Goal: Information Seeking & Learning: Check status

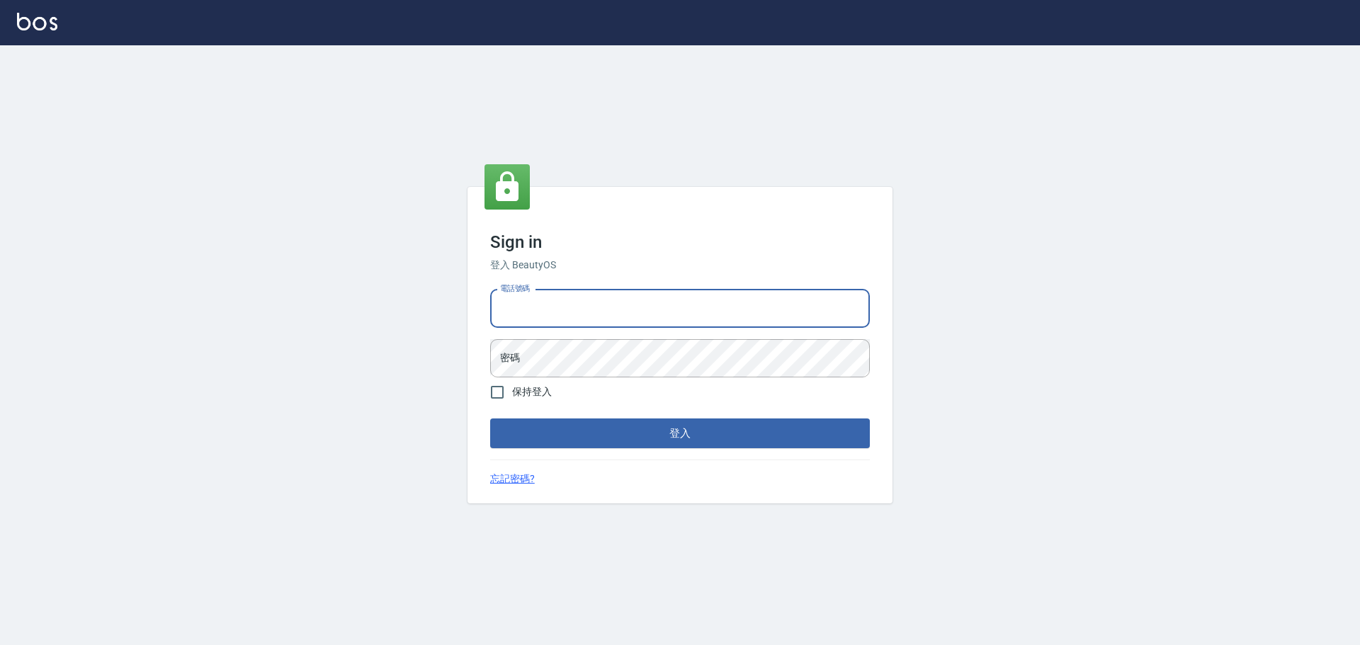
click at [627, 322] on input "電話號碼" at bounding box center [680, 309] width 380 height 38
type input "0989189977"
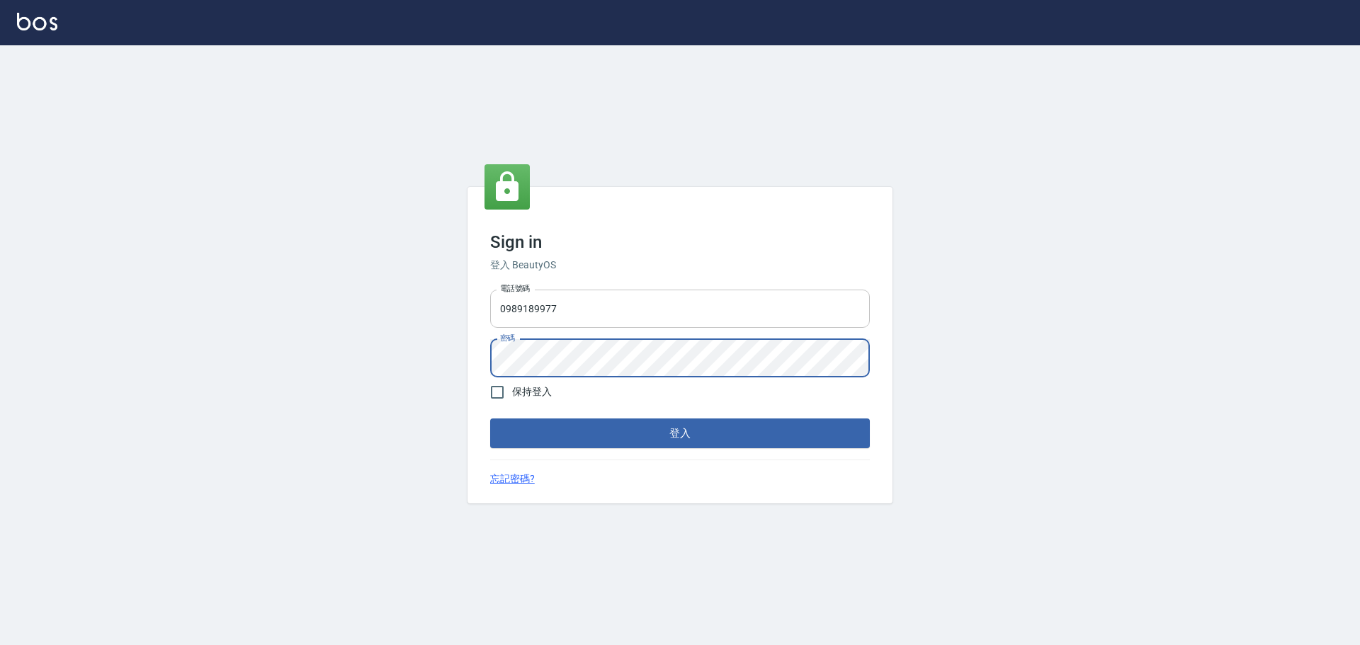
click at [490, 419] on button "登入" at bounding box center [680, 434] width 380 height 30
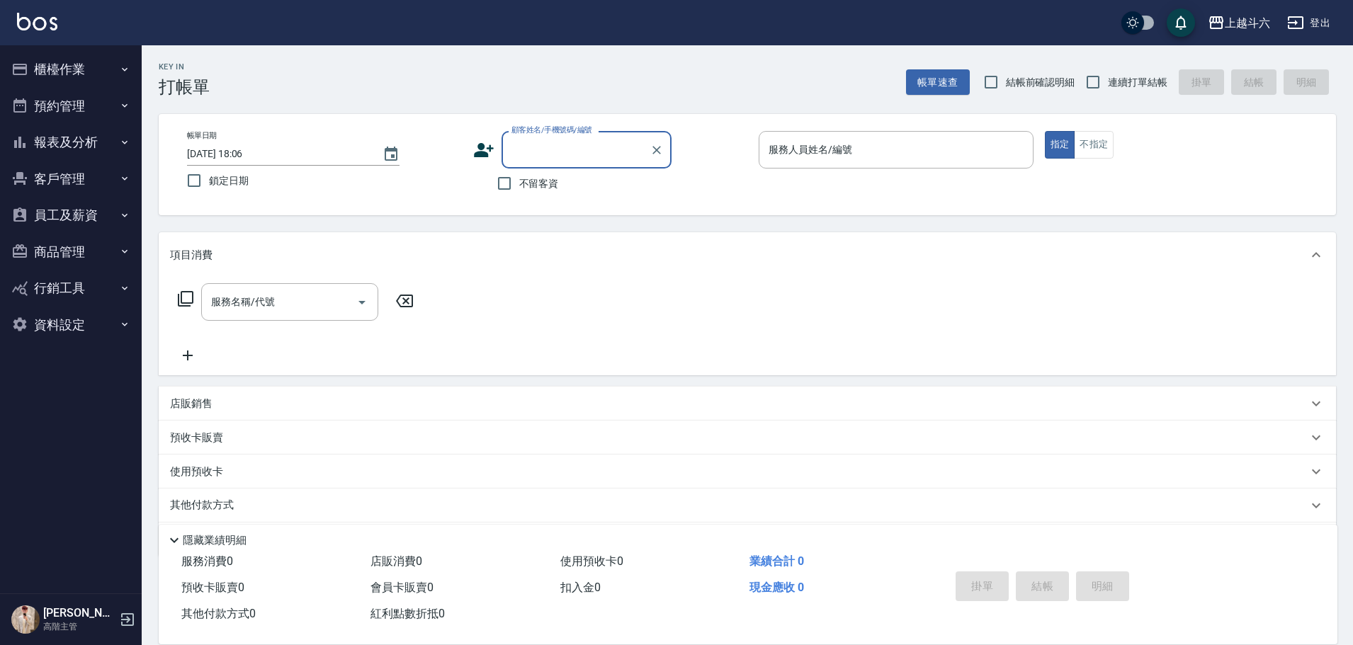
click at [531, 188] on span "不留客資" at bounding box center [539, 183] width 40 height 15
click at [519, 188] on input "不留客資" at bounding box center [504, 184] width 30 height 30
checkbox input "true"
click at [1118, 84] on span "連續打單結帳" at bounding box center [1137, 82] width 59 height 15
click at [1108, 84] on input "連續打單結帳" at bounding box center [1093, 82] width 30 height 30
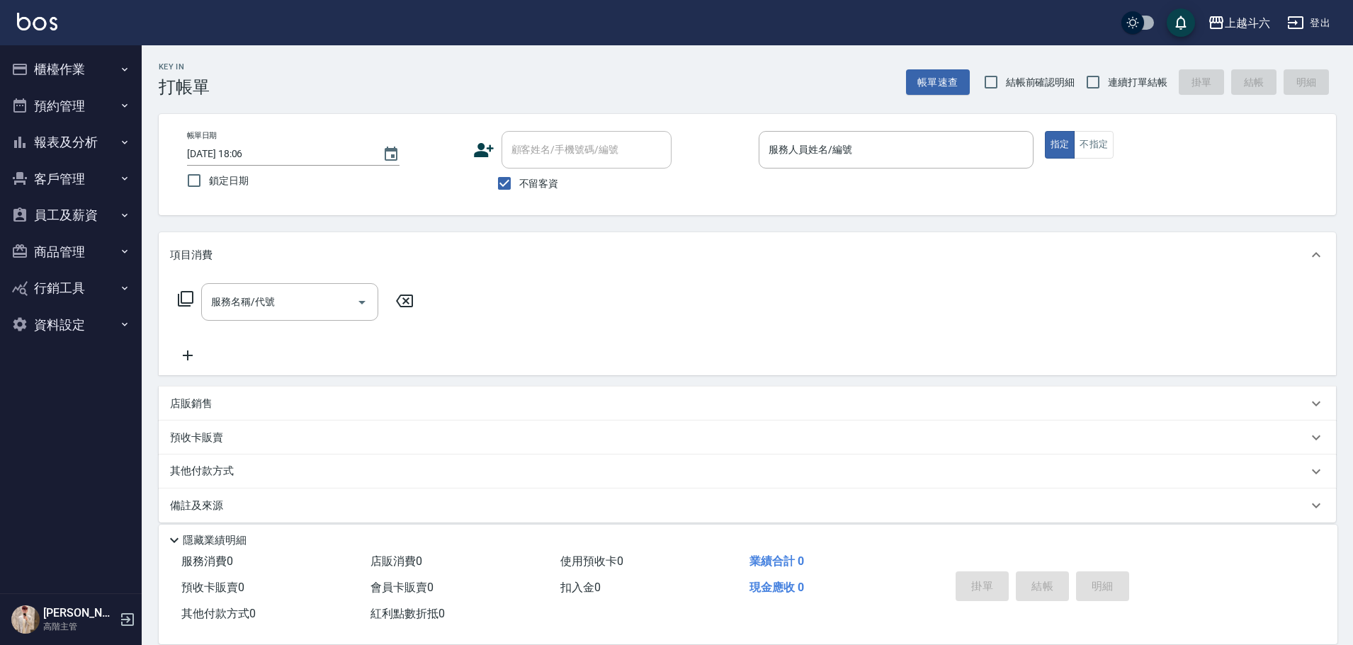
checkbox input "true"
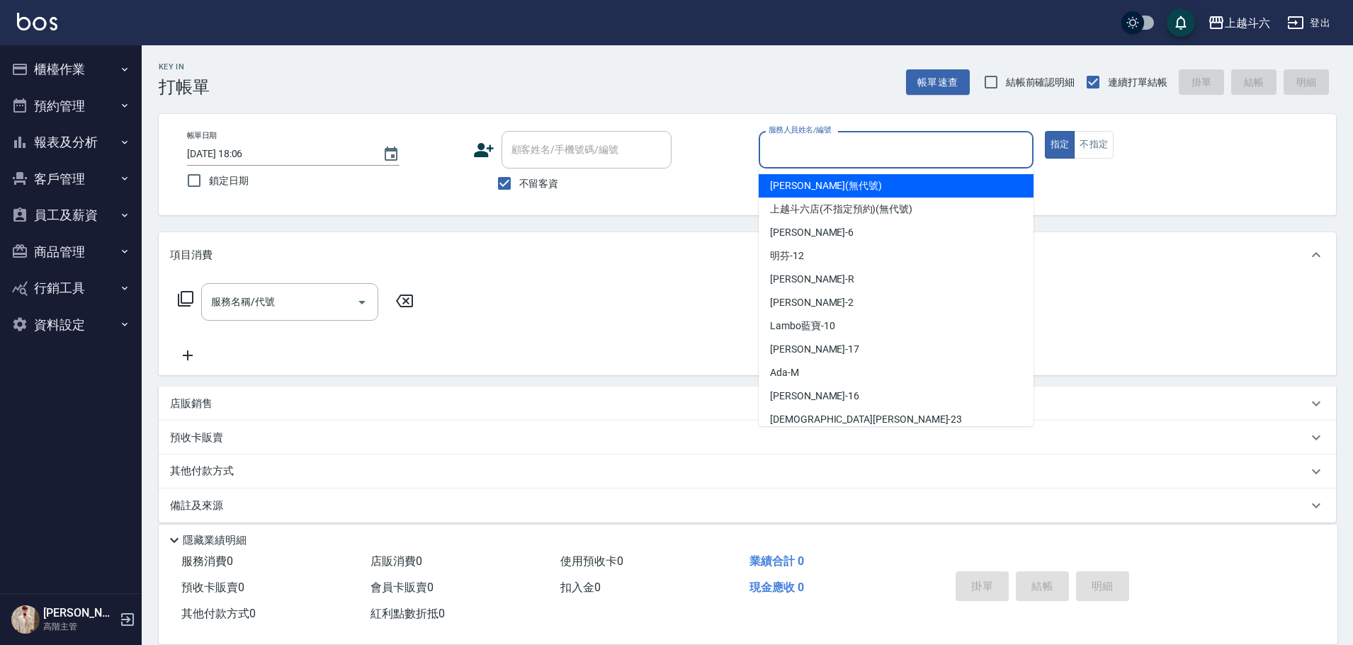
click at [768, 154] on input "服務人員姓名/編號" at bounding box center [896, 149] width 262 height 25
type input "[PERSON_NAME]"
type button "true"
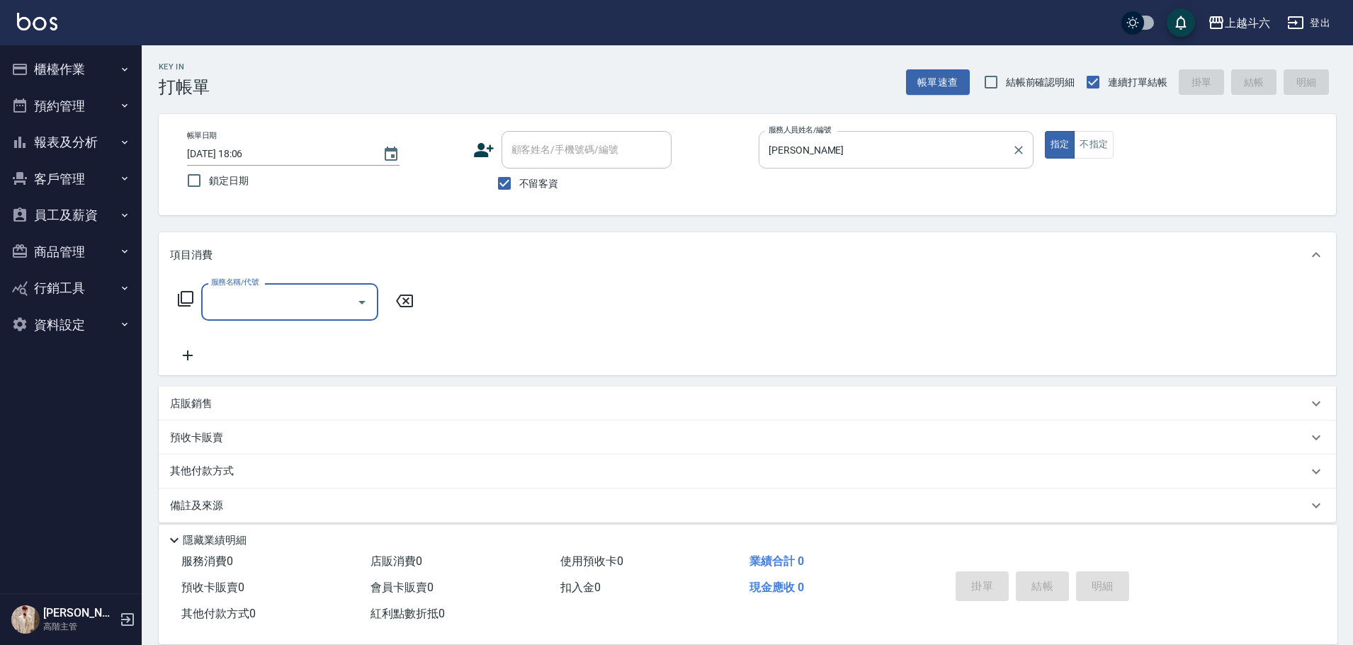
type input "ㄍ"
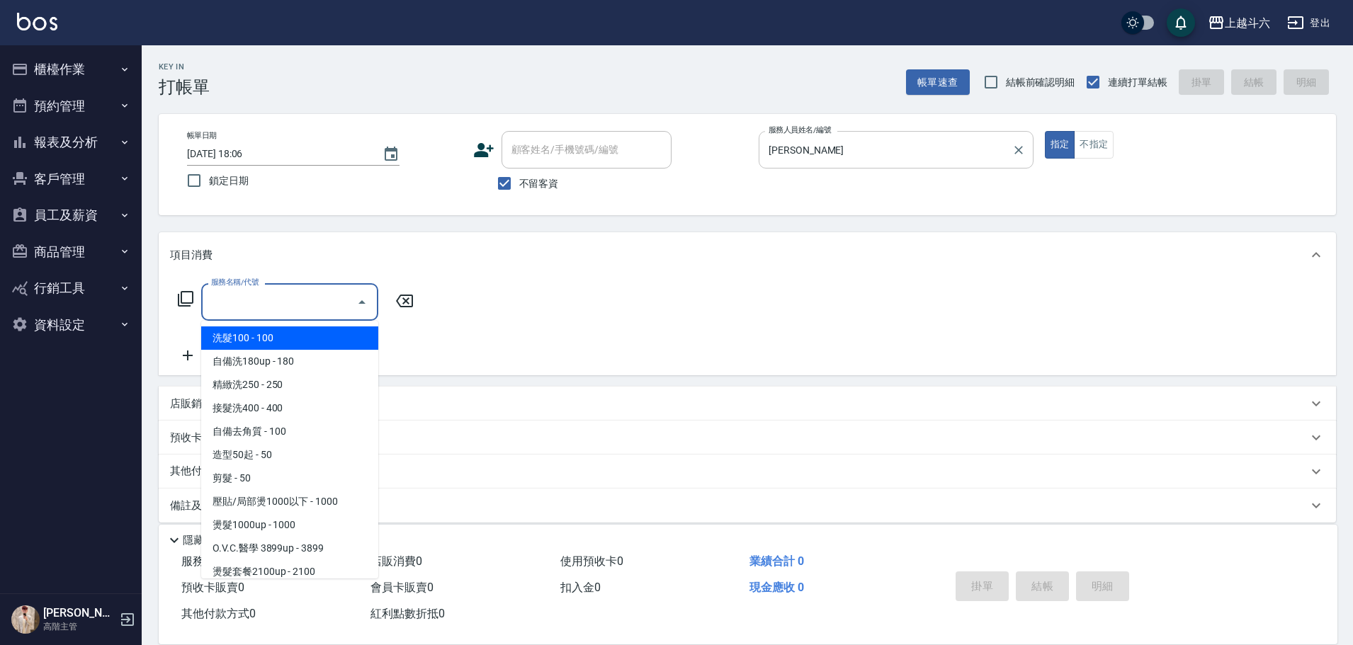
type input "c"
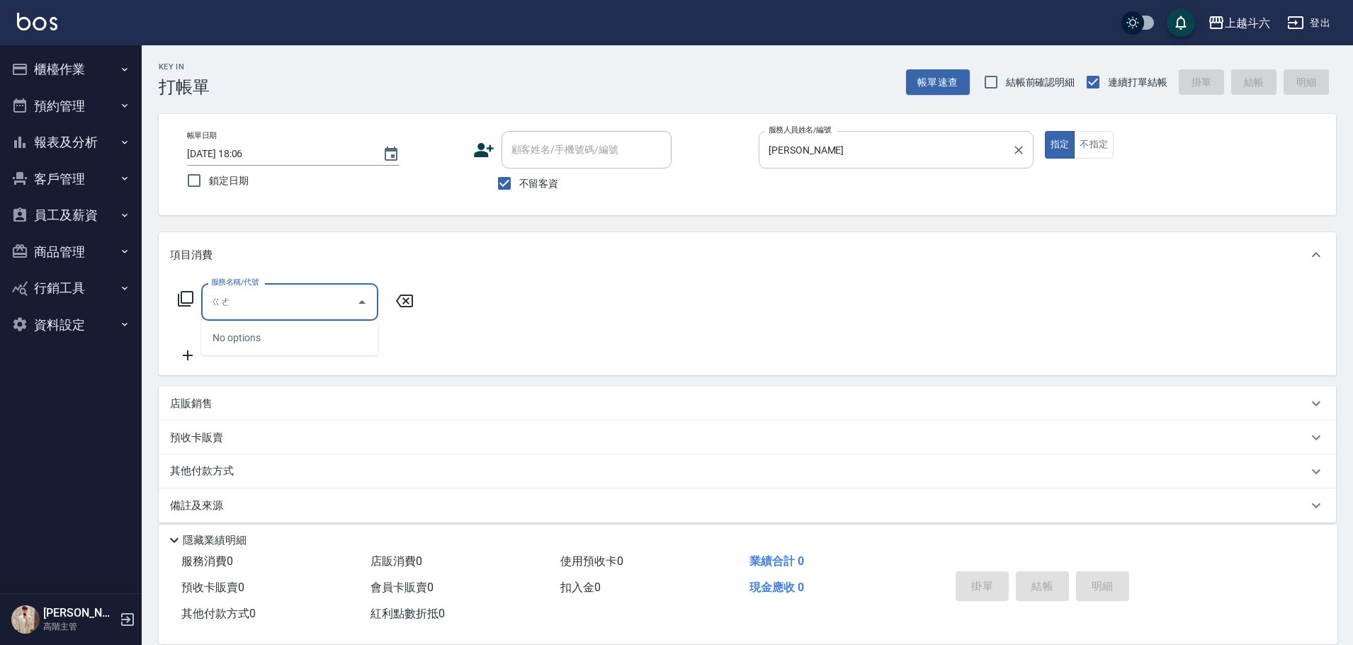
type input "格"
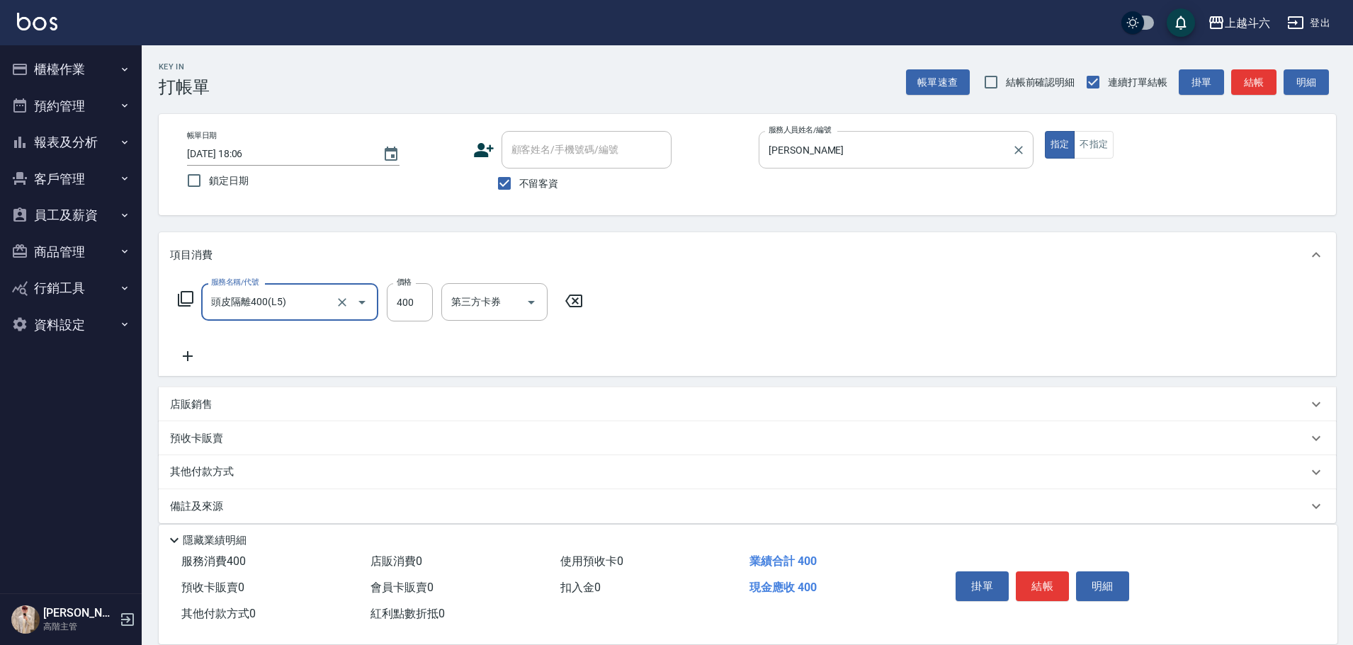
type input "頭皮隔離400(L5)"
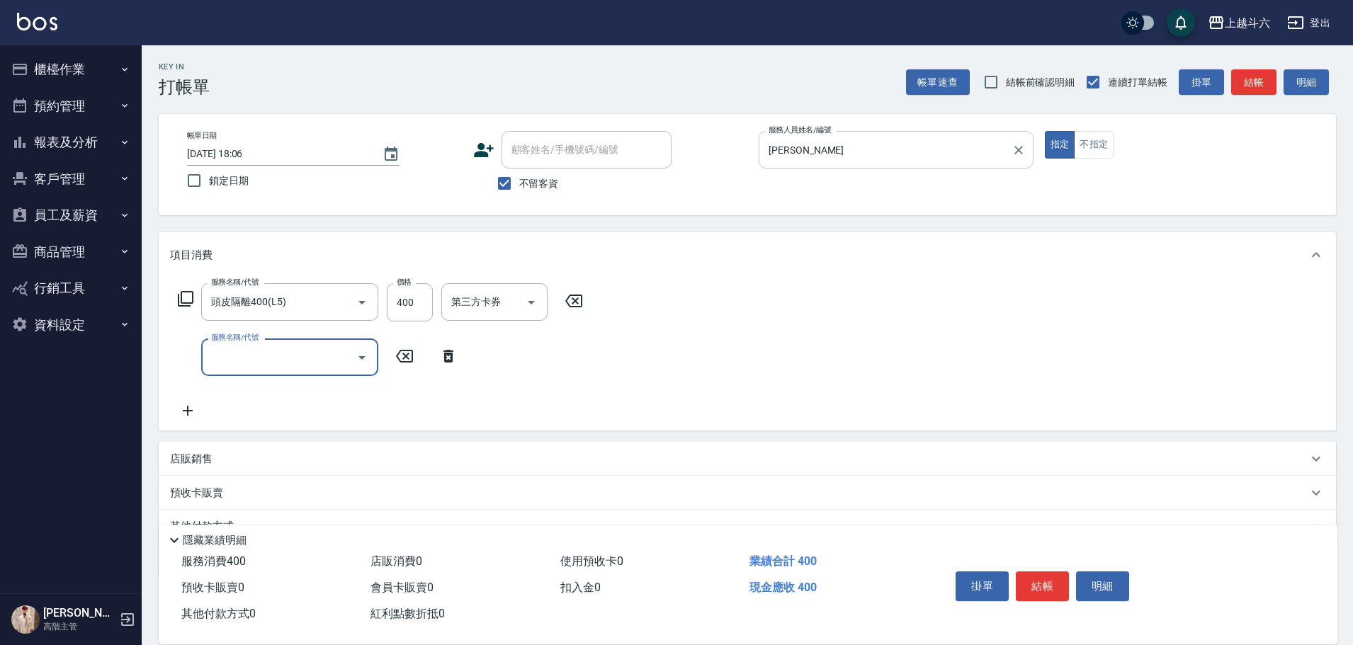
type input "ㄍ"
type input "ㄖ"
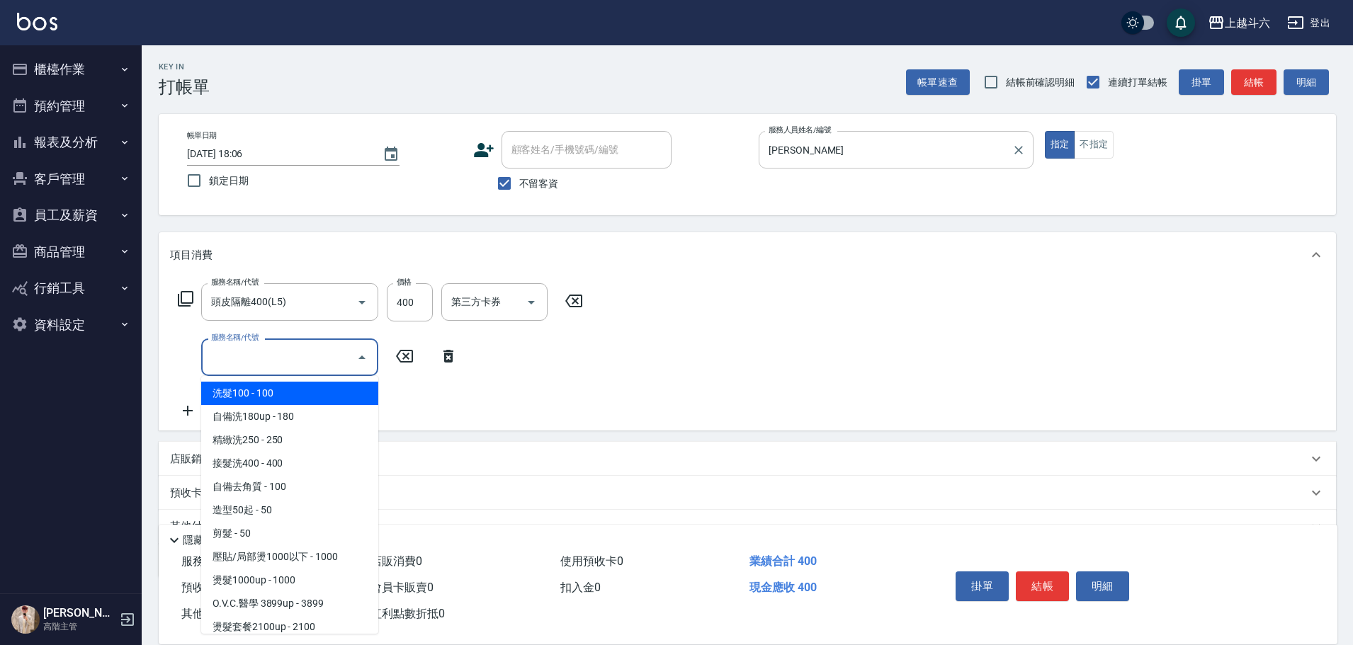
type input "D"
type input "ㄎ"
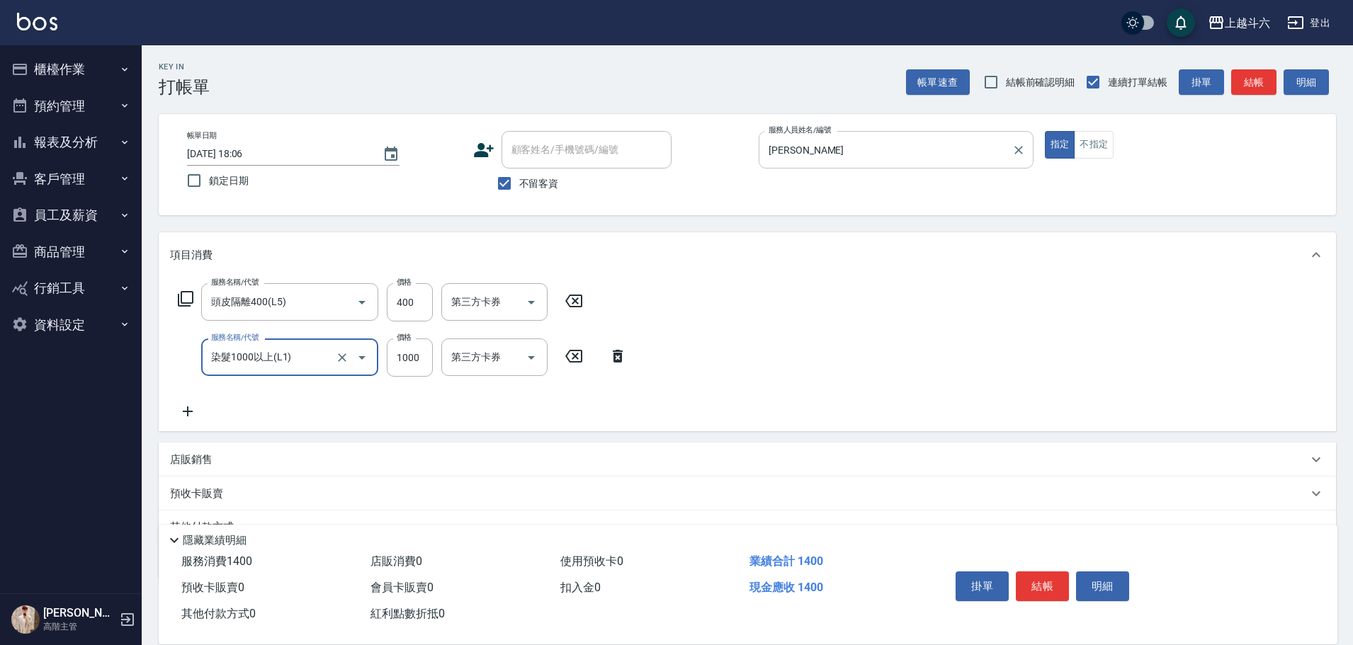
type input "染髮1000以上(L1)"
type input "2100"
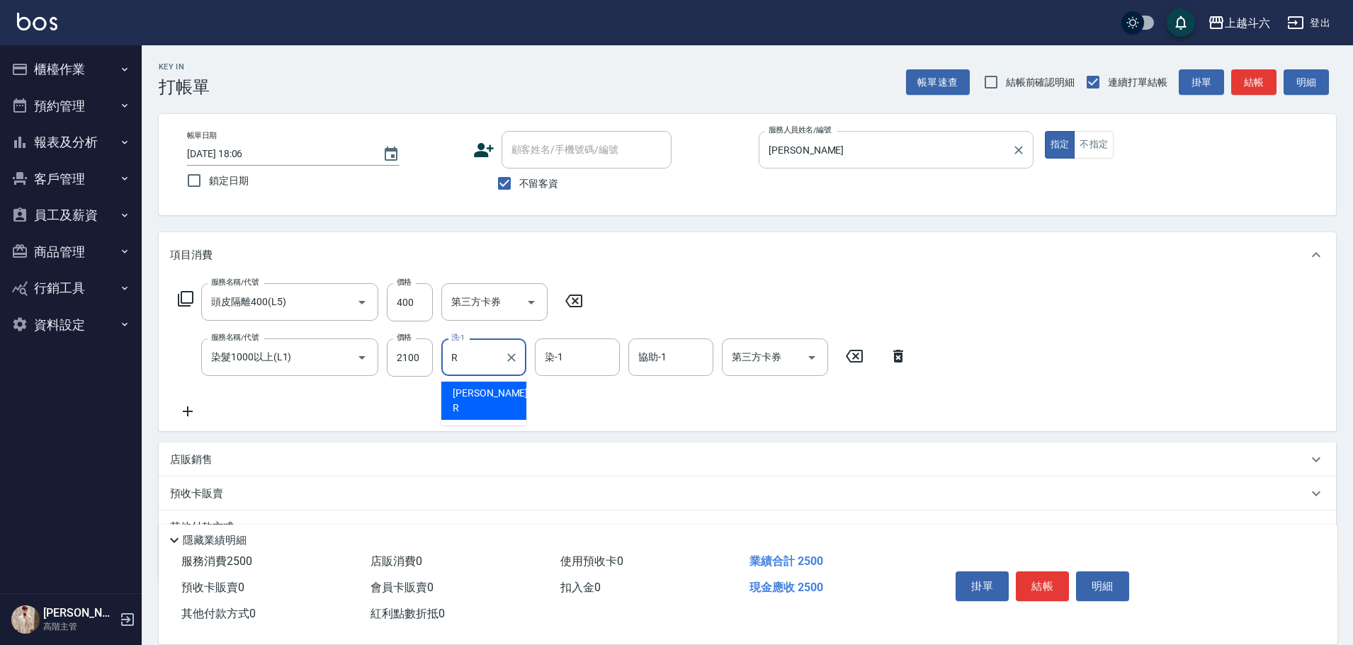
type input "[PERSON_NAME]"
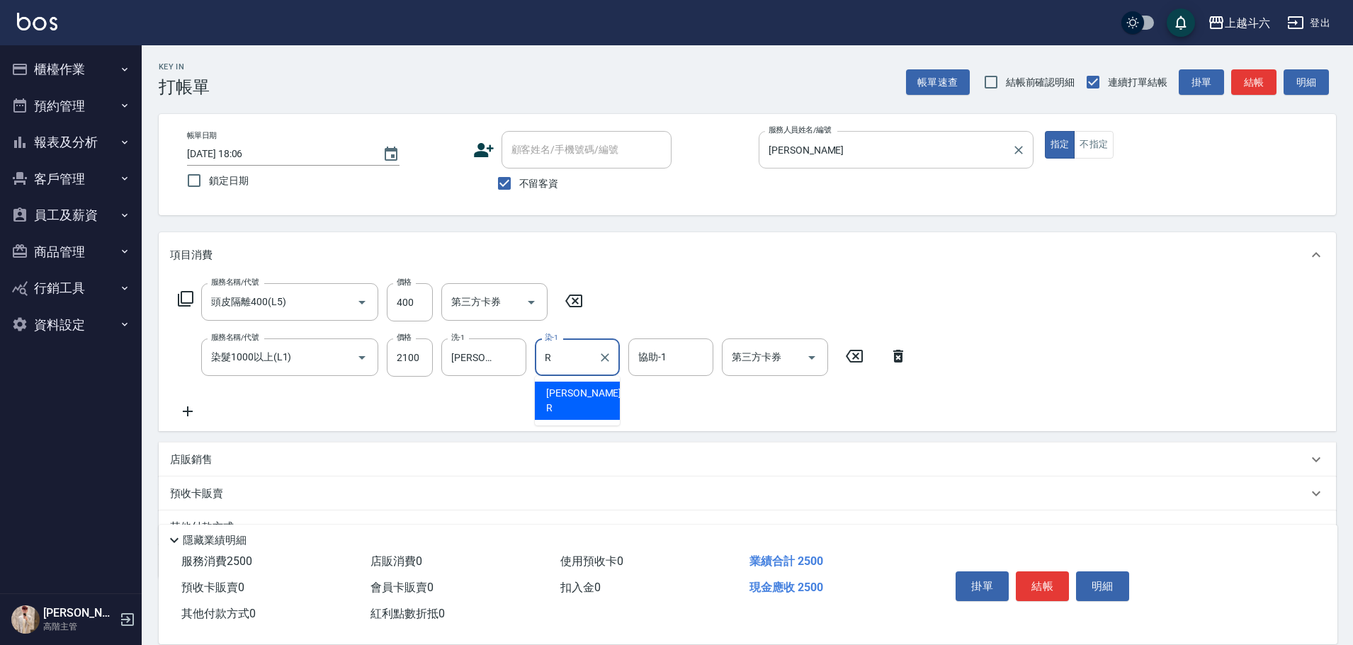
type input "[PERSON_NAME]"
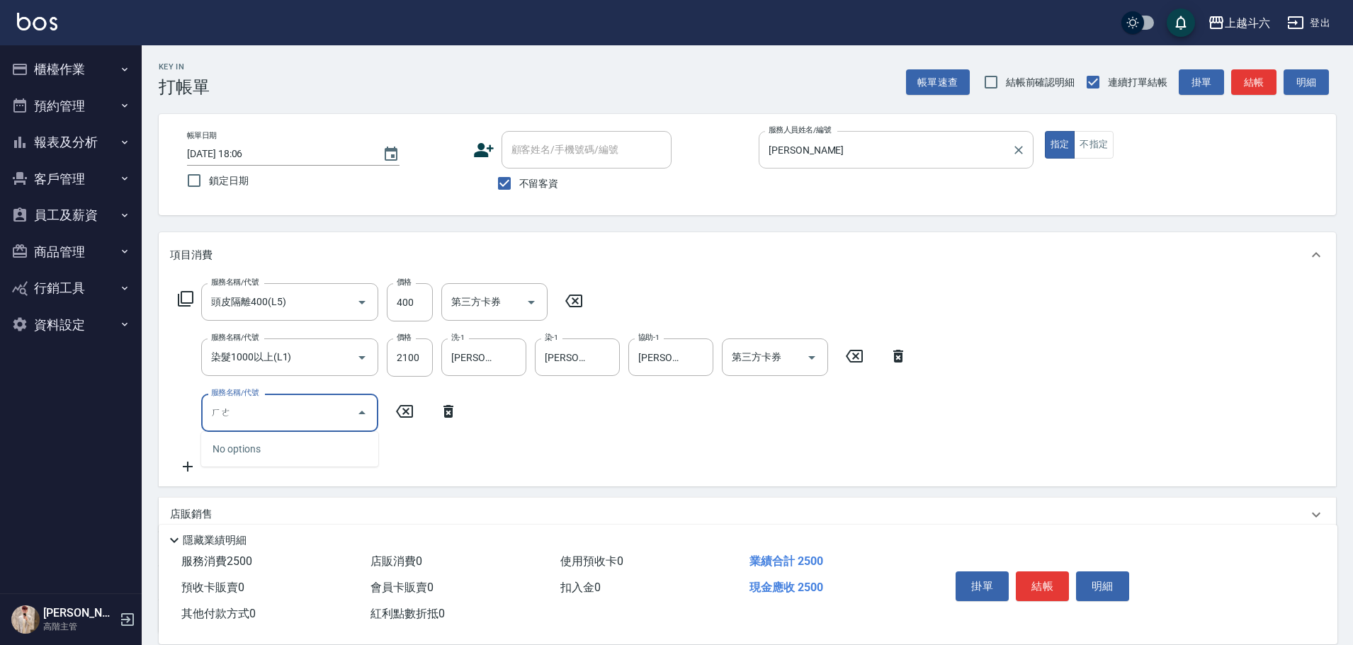
type input "賀"
type input "天天護200(T1)"
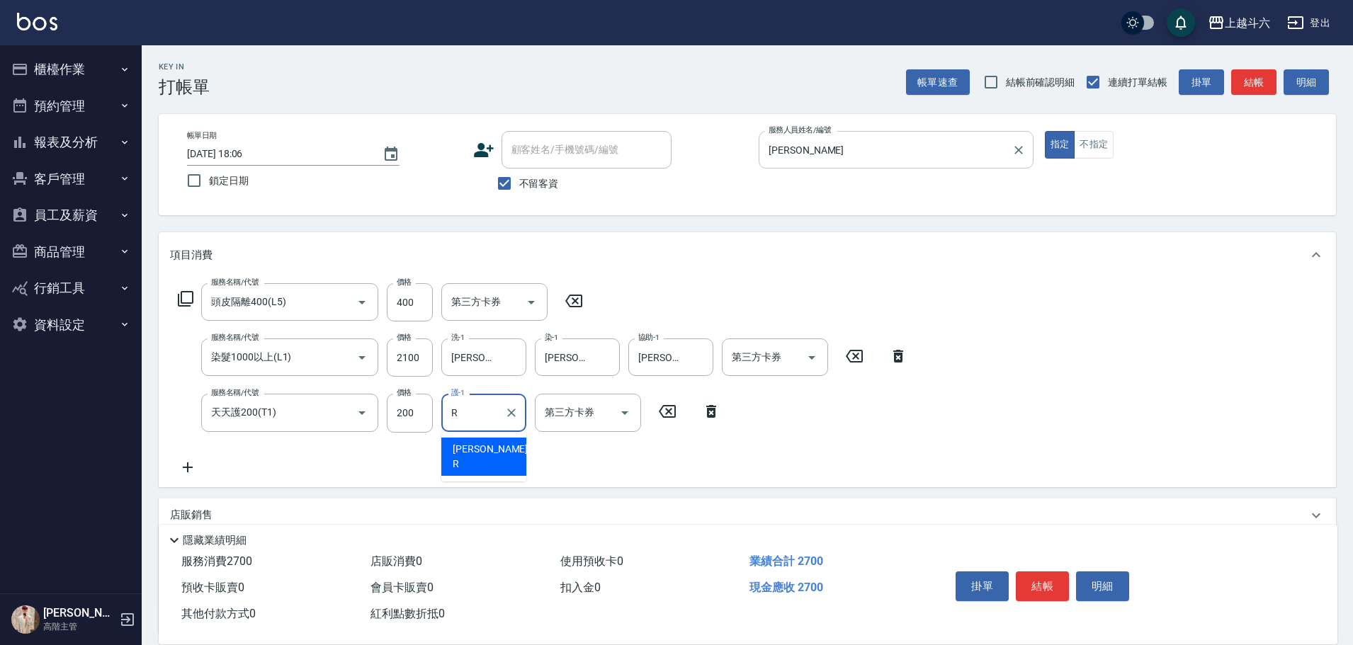
type input "[PERSON_NAME]"
click at [1035, 578] on button "結帳" at bounding box center [1042, 587] width 53 height 30
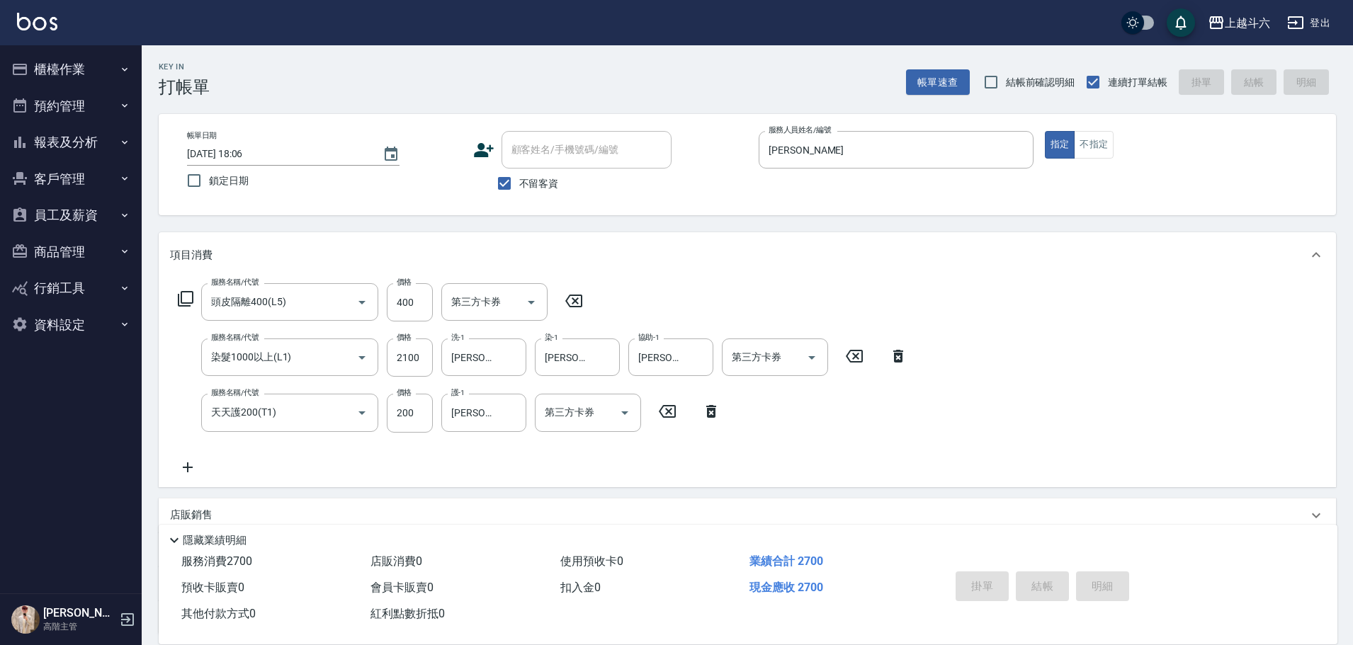
type input "[DATE] 18:07"
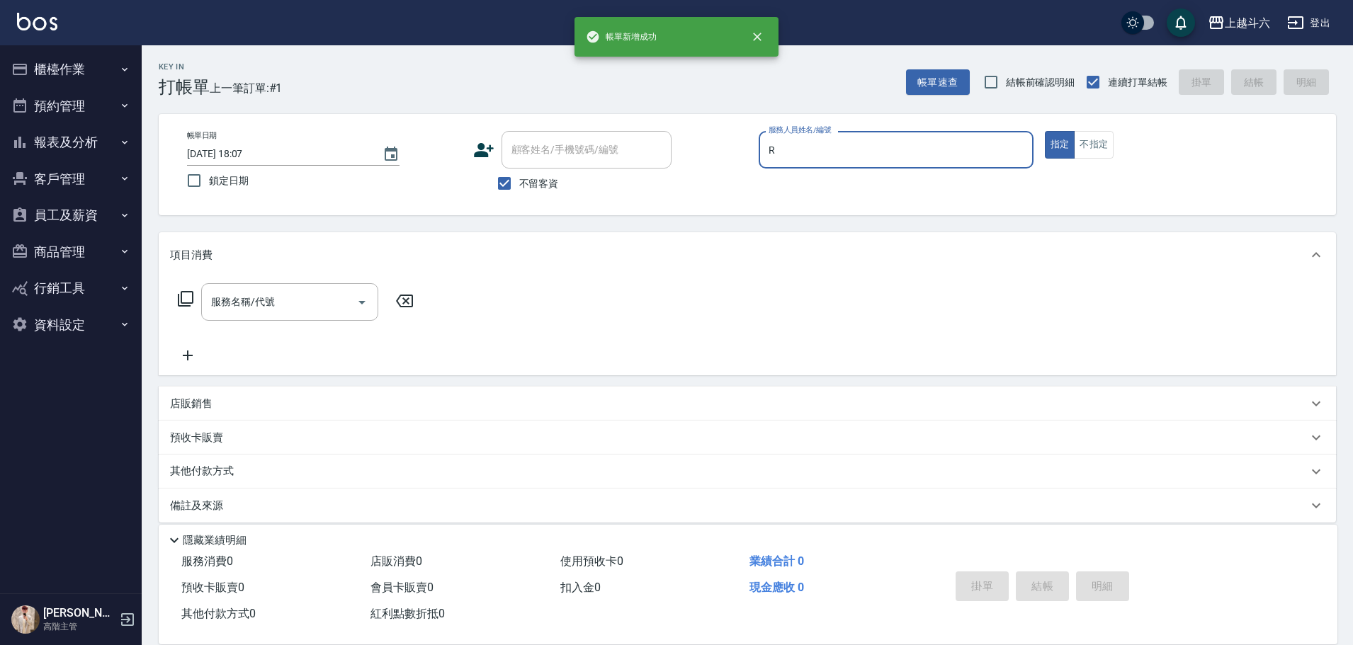
type input "[PERSON_NAME]"
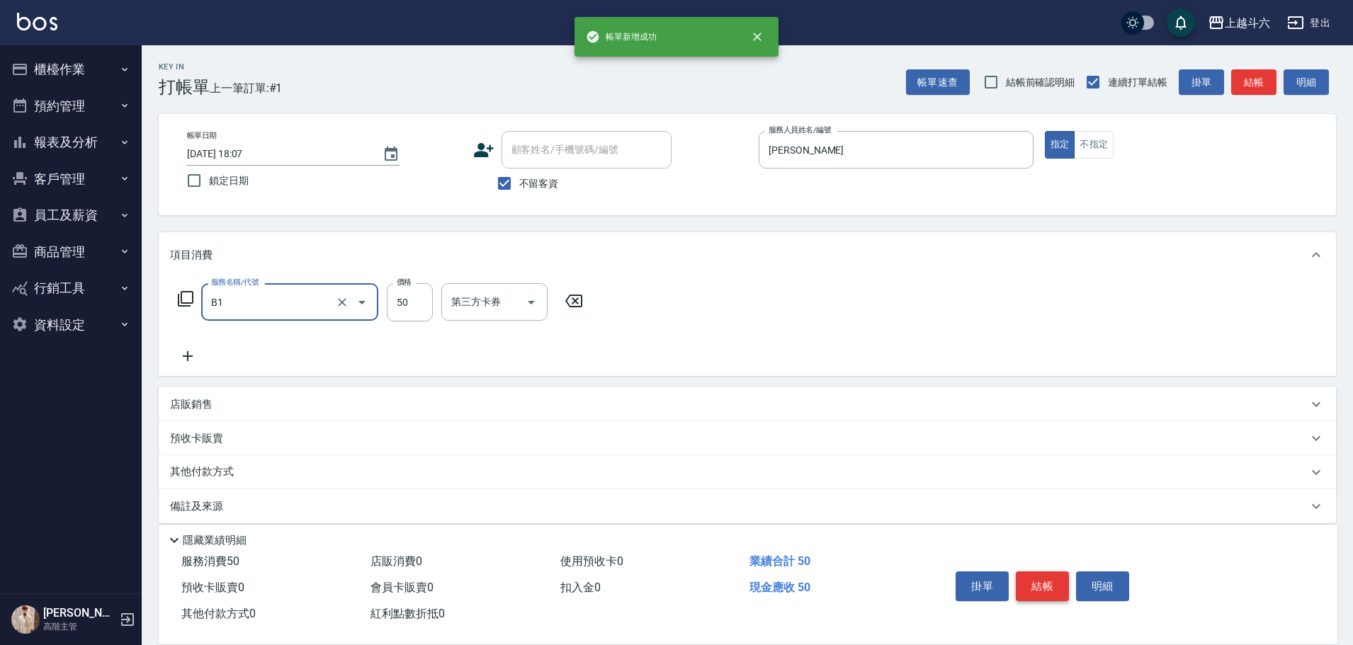
type input "剪髮(B1)"
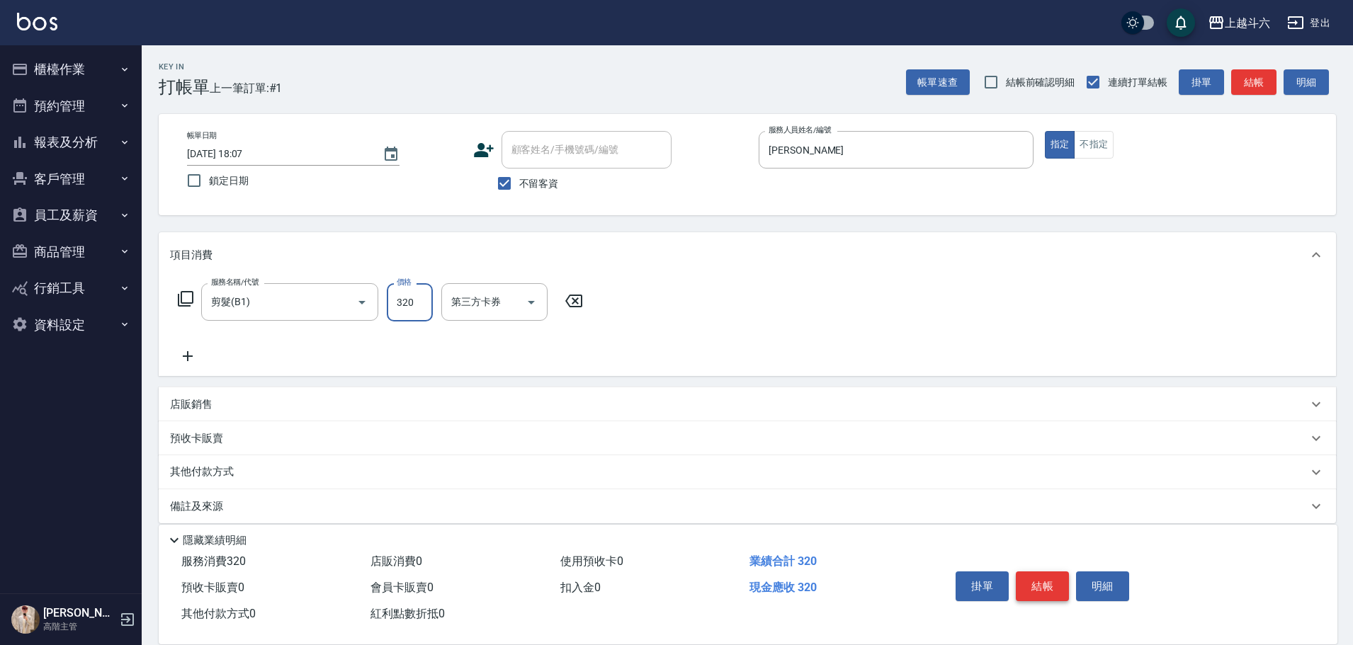
type input "320"
click at [1035, 578] on button "結帳" at bounding box center [1042, 587] width 53 height 30
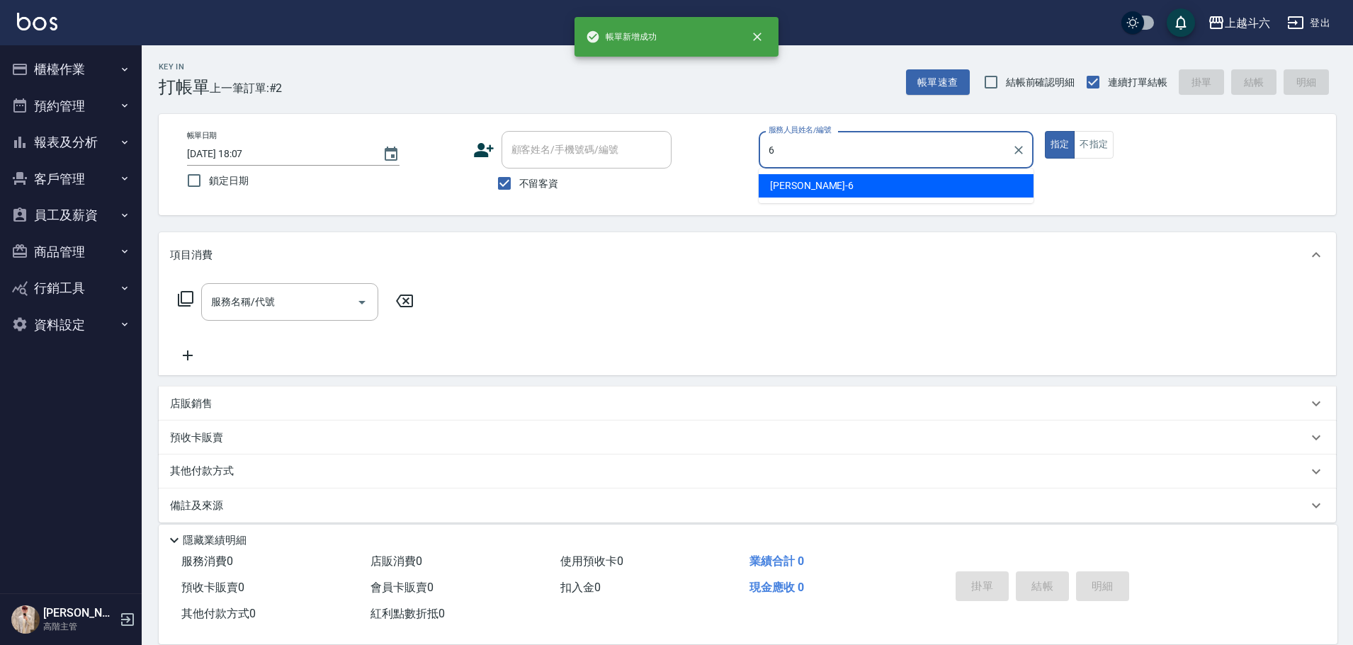
type input "[PERSON_NAME]-6"
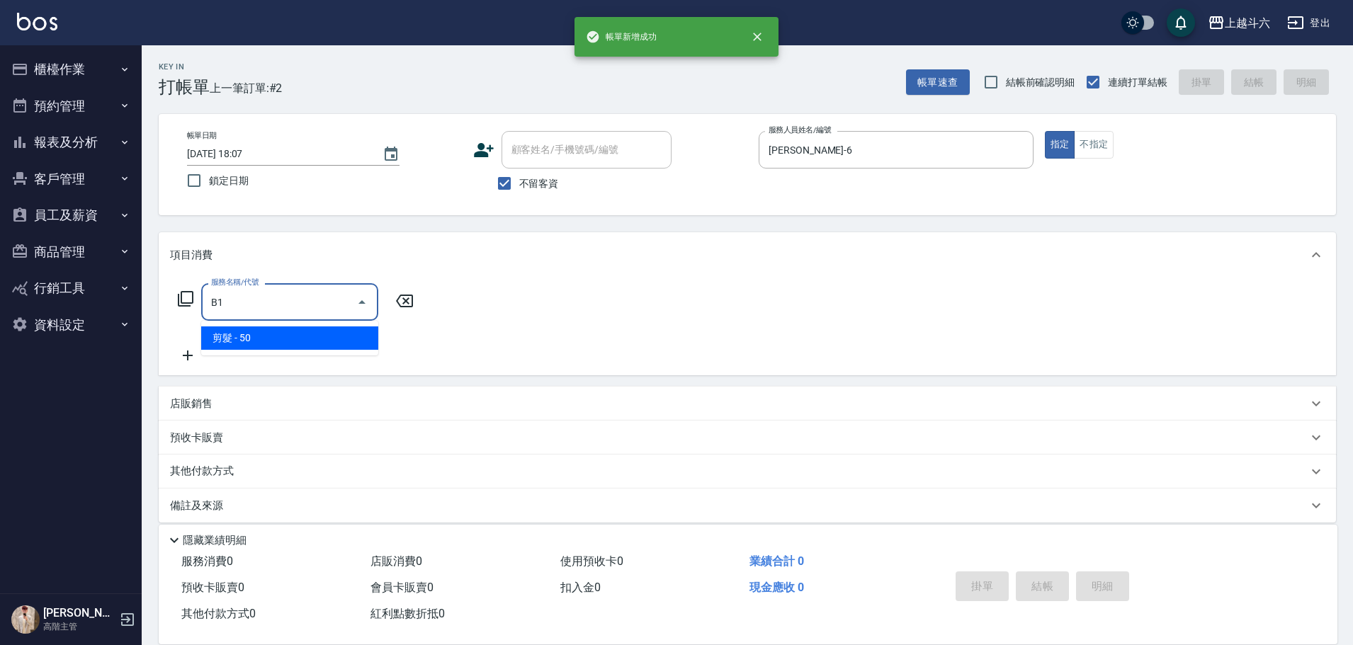
type input "剪髮(B1)"
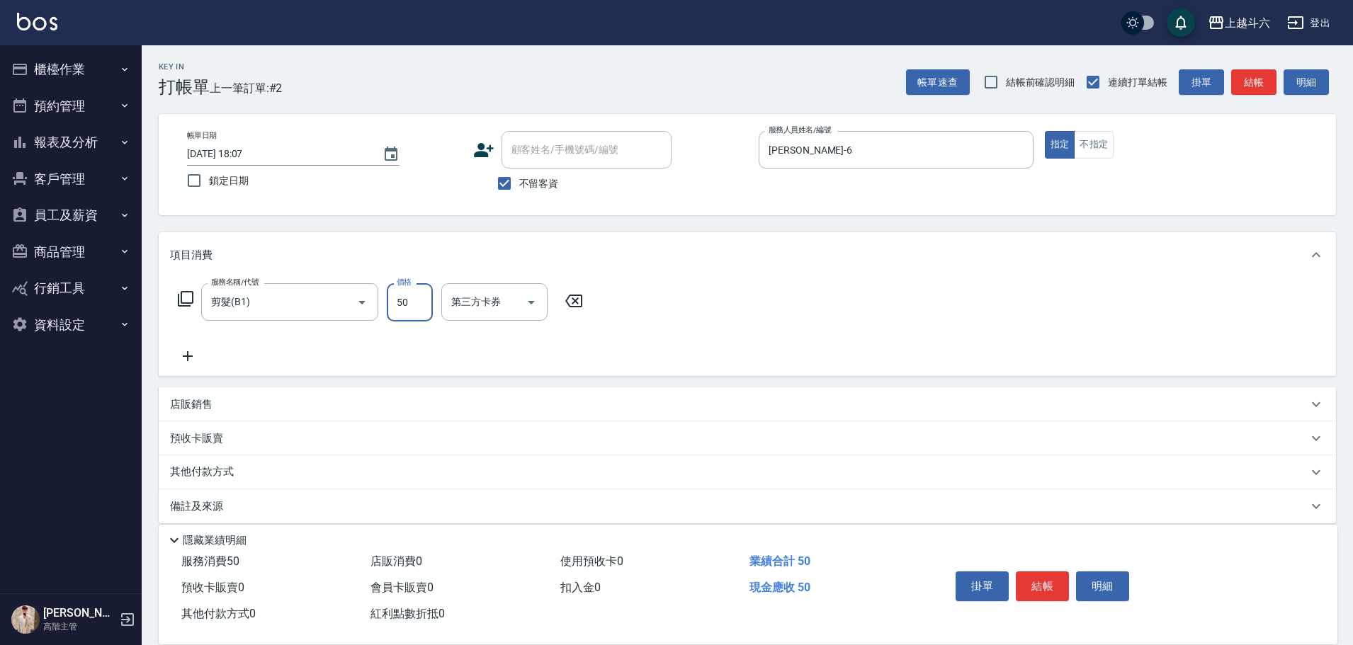
click at [396, 313] on input "50" at bounding box center [410, 302] width 46 height 38
type input "350"
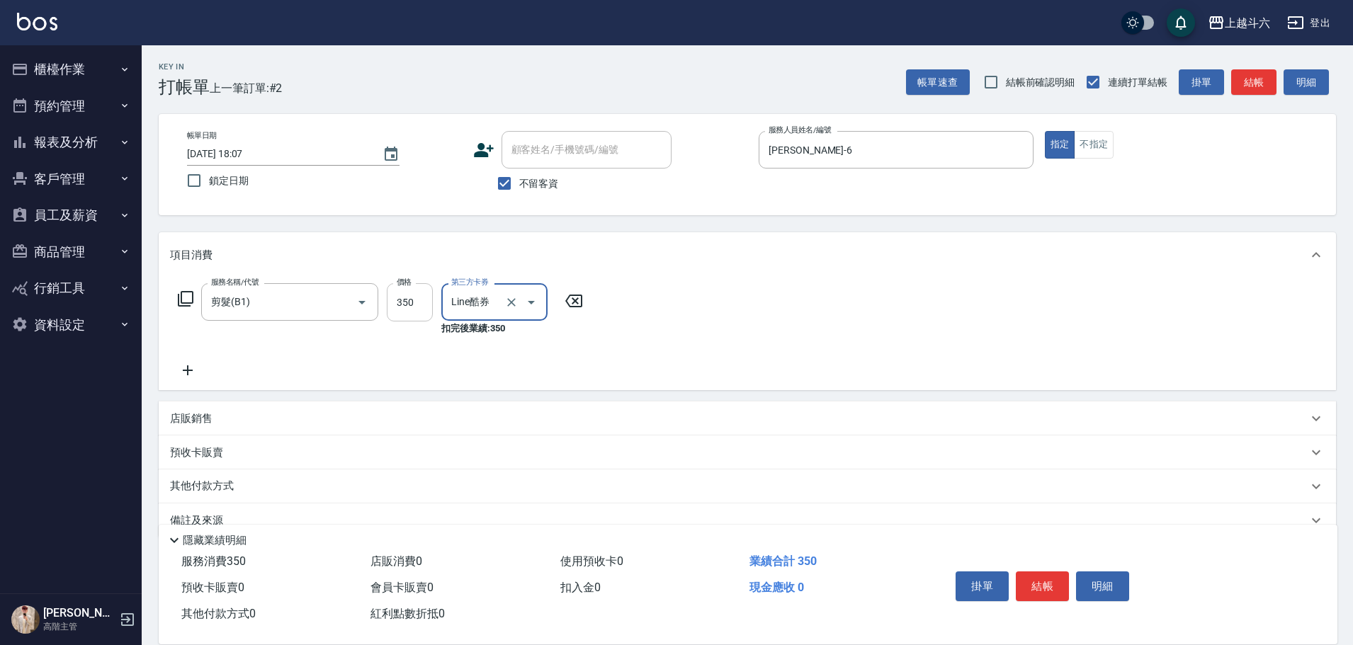
type input "儲值卡"
click at [1042, 585] on button "結帳" at bounding box center [1042, 587] width 53 height 30
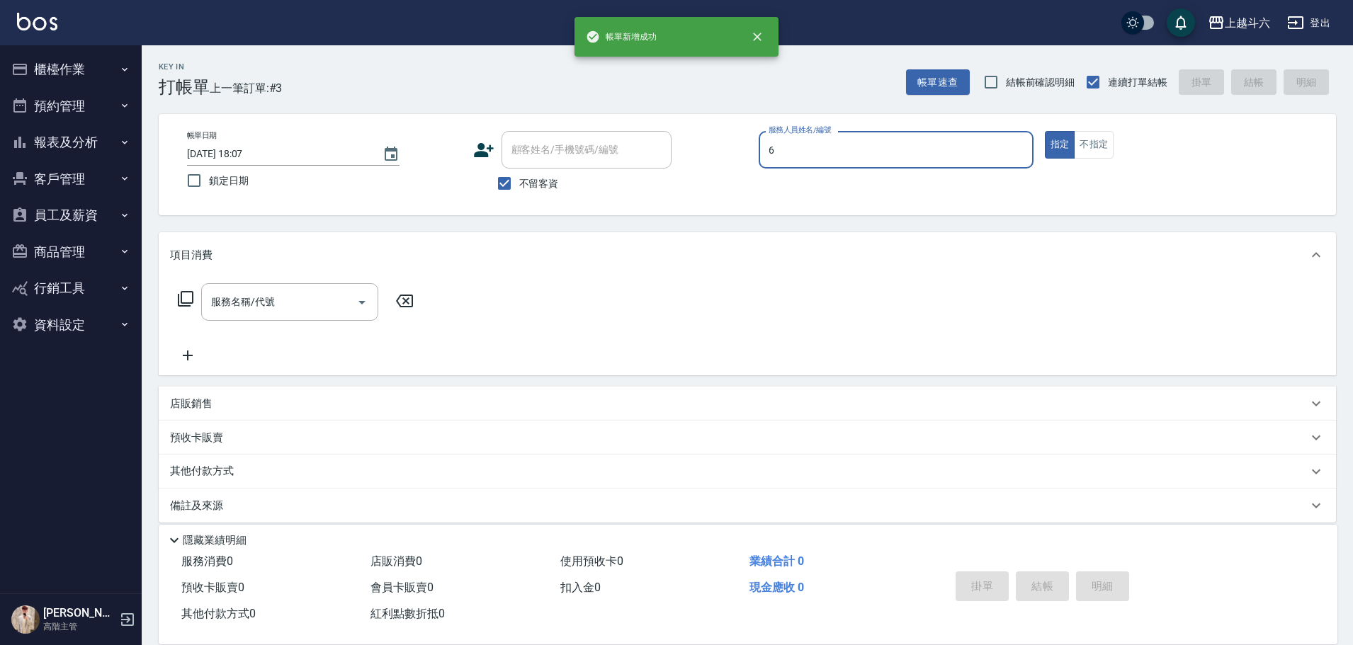
type input "[PERSON_NAME]-6"
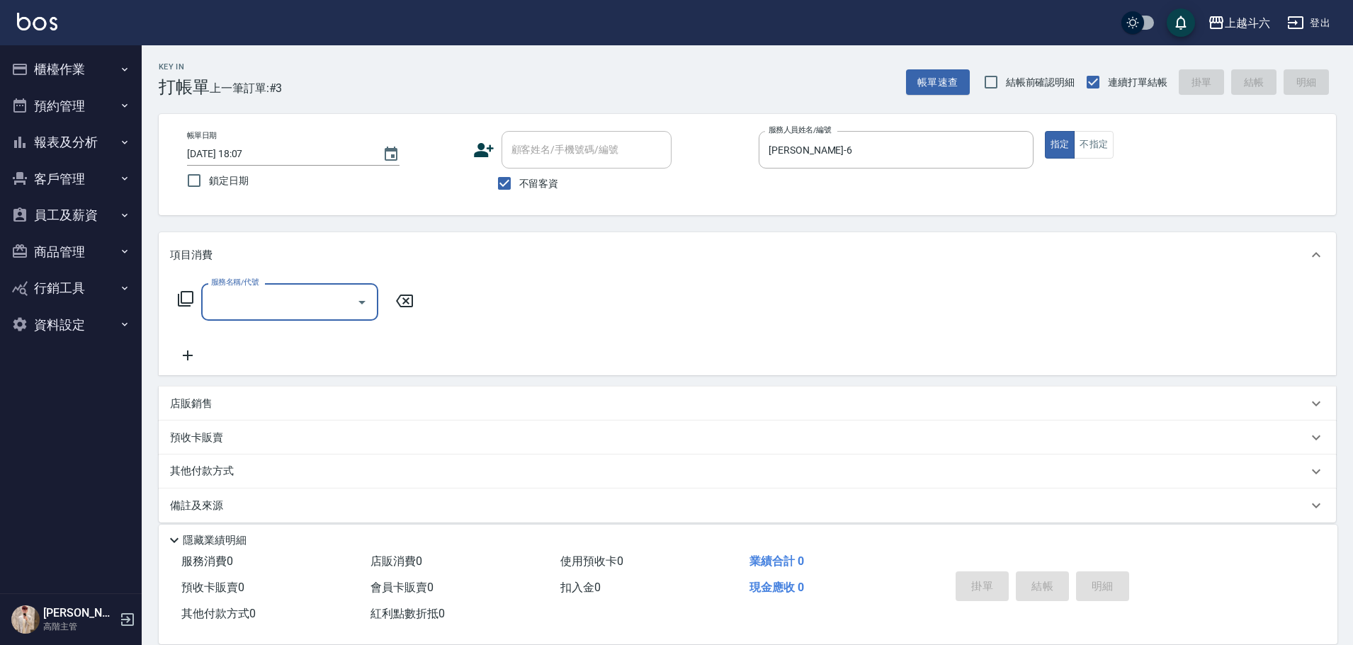
type input "ㄍ"
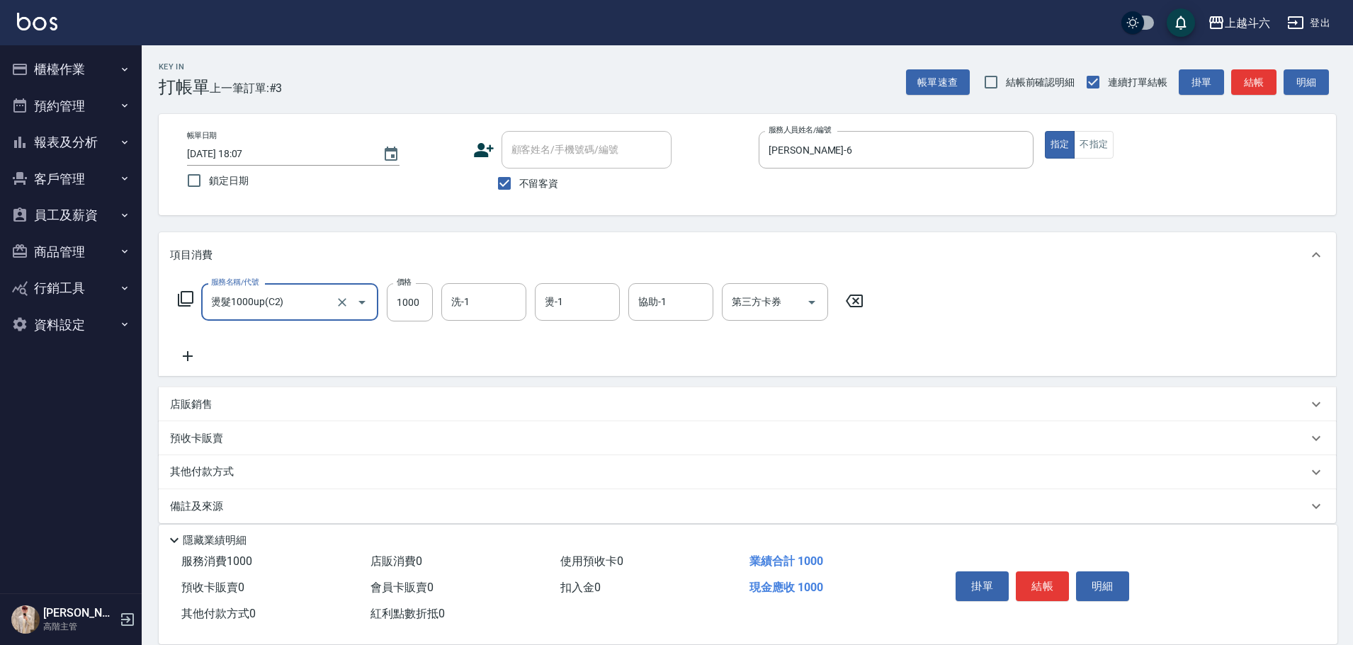
type input "燙髮1000up(C2)"
type input "2500"
type input "萱芸-32"
type input "[PERSON_NAME]-6"
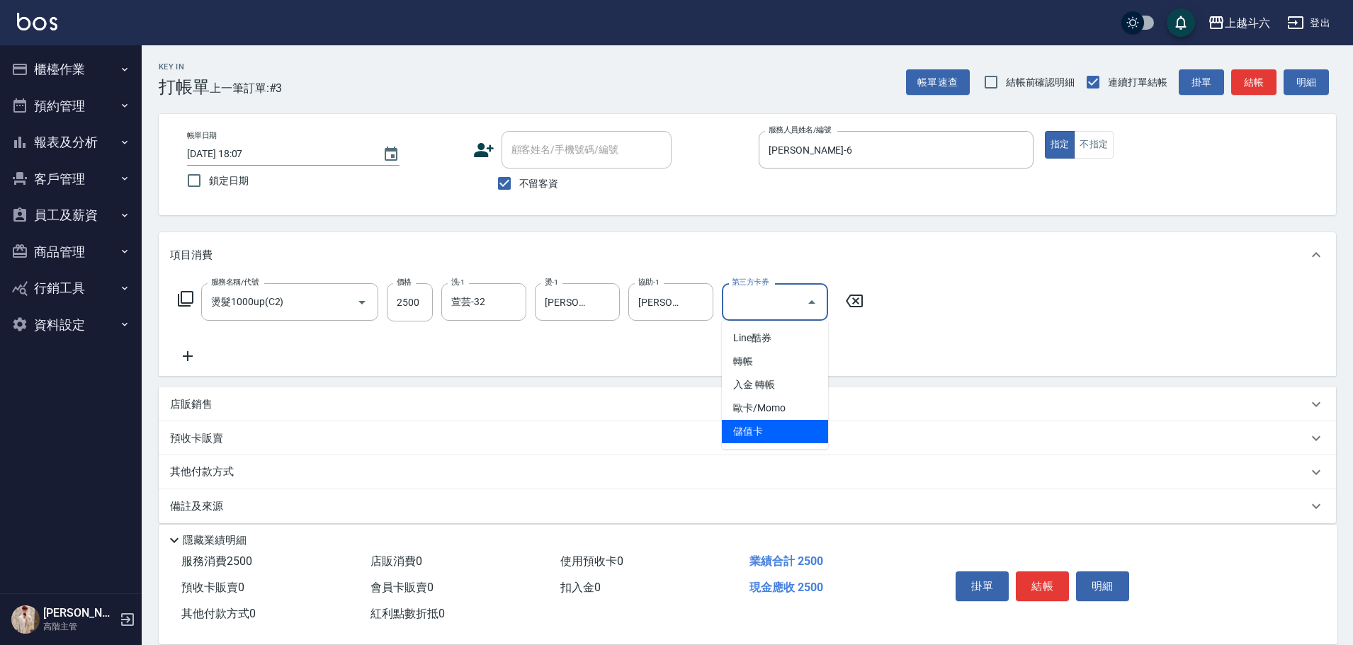
type input "儲值卡"
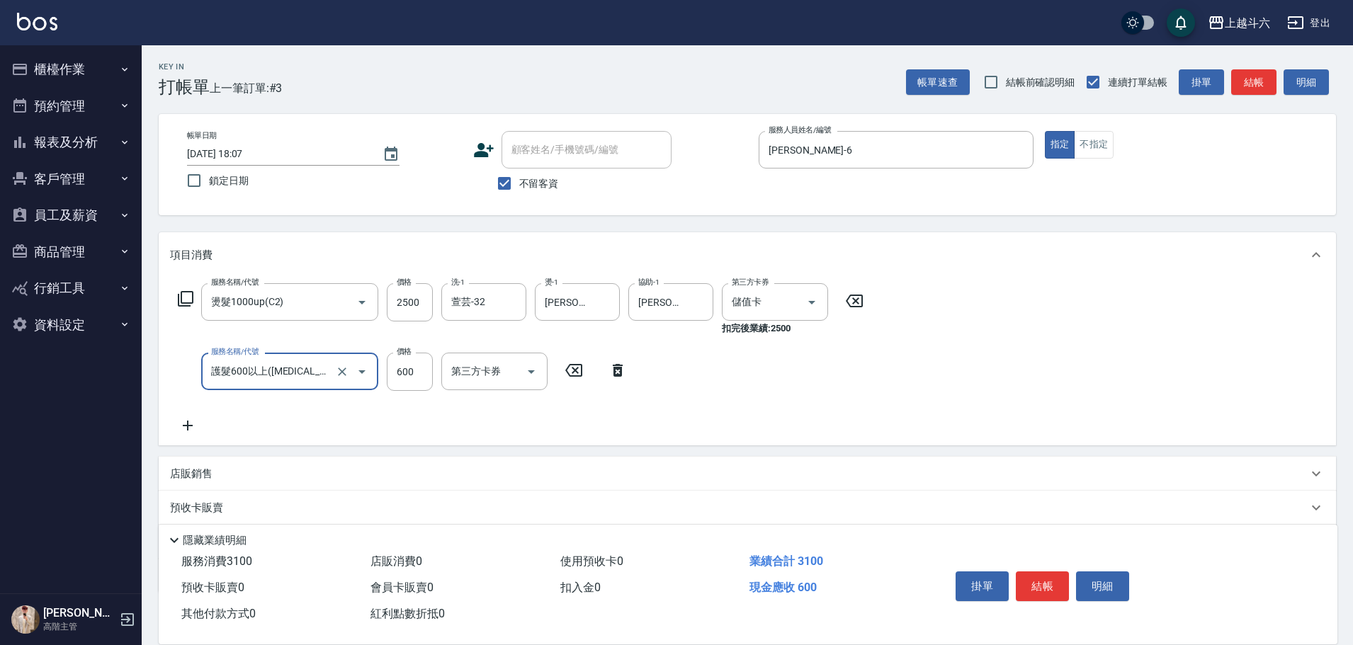
type input "護髮600以上([MEDICAL_DATA])"
type input "800"
type input "萱芸-32"
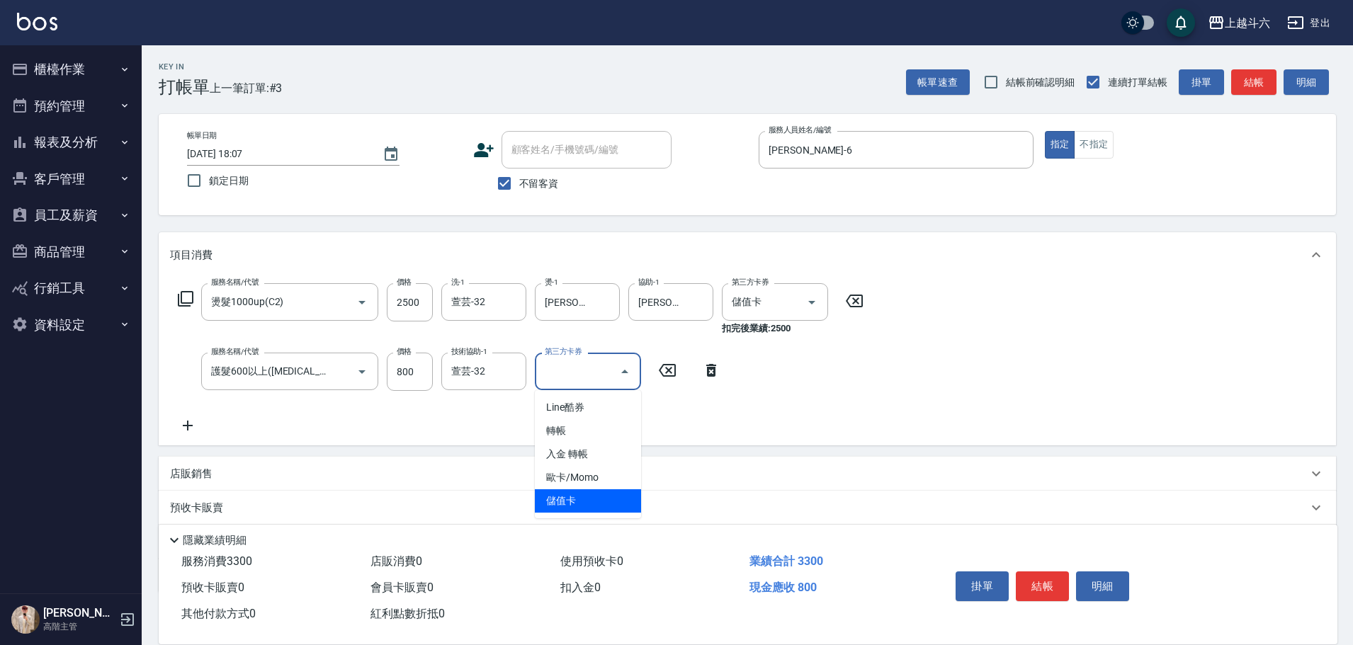
type input "儲值卡"
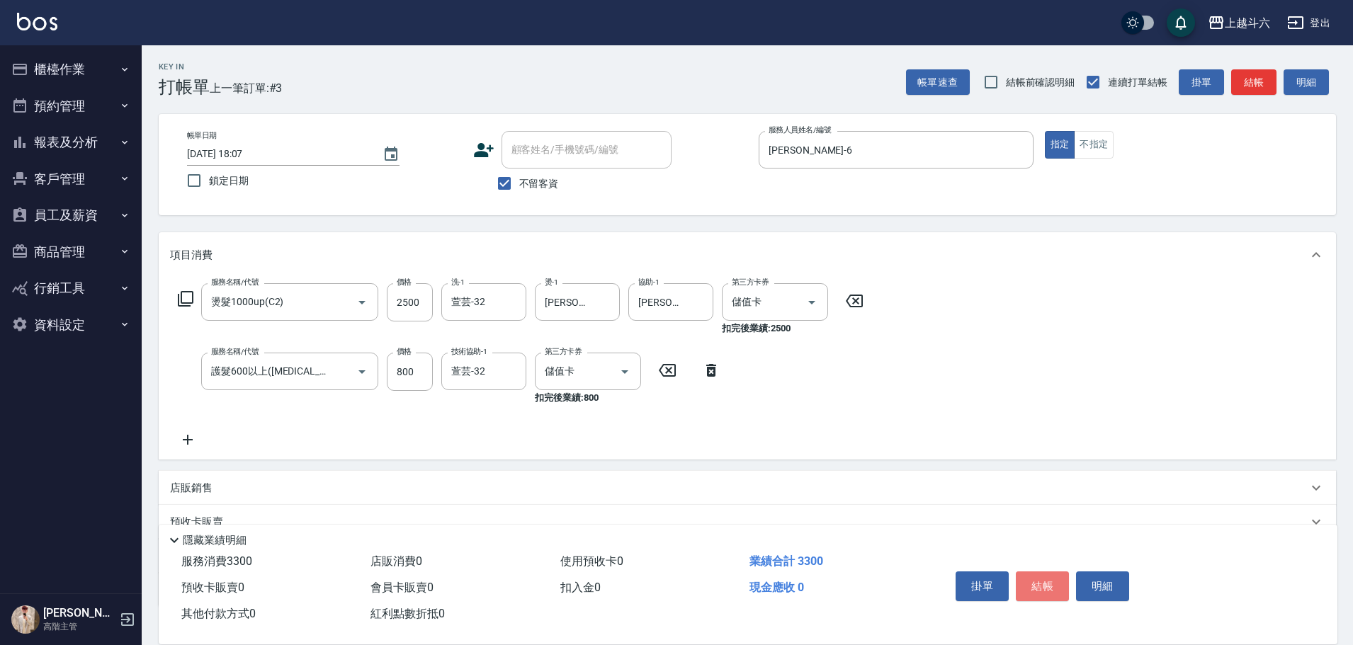
click at [1042, 585] on button "結帳" at bounding box center [1042, 587] width 53 height 30
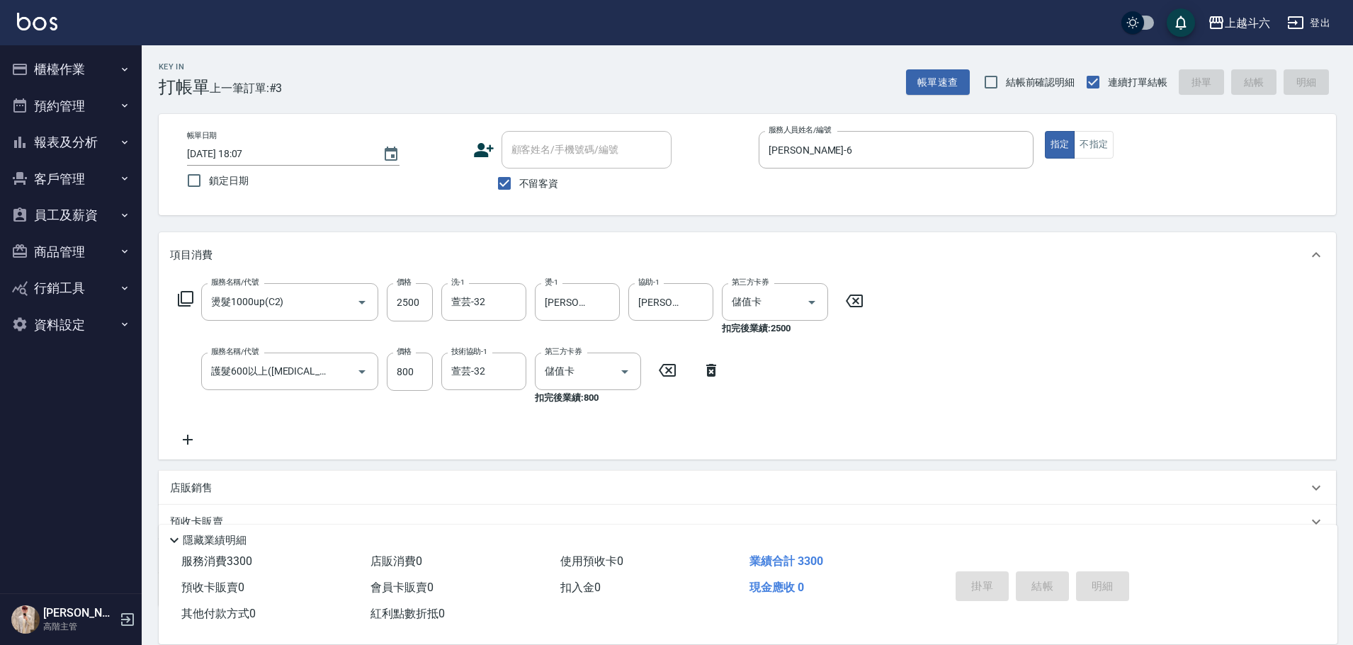
type input "[DATE] 18:08"
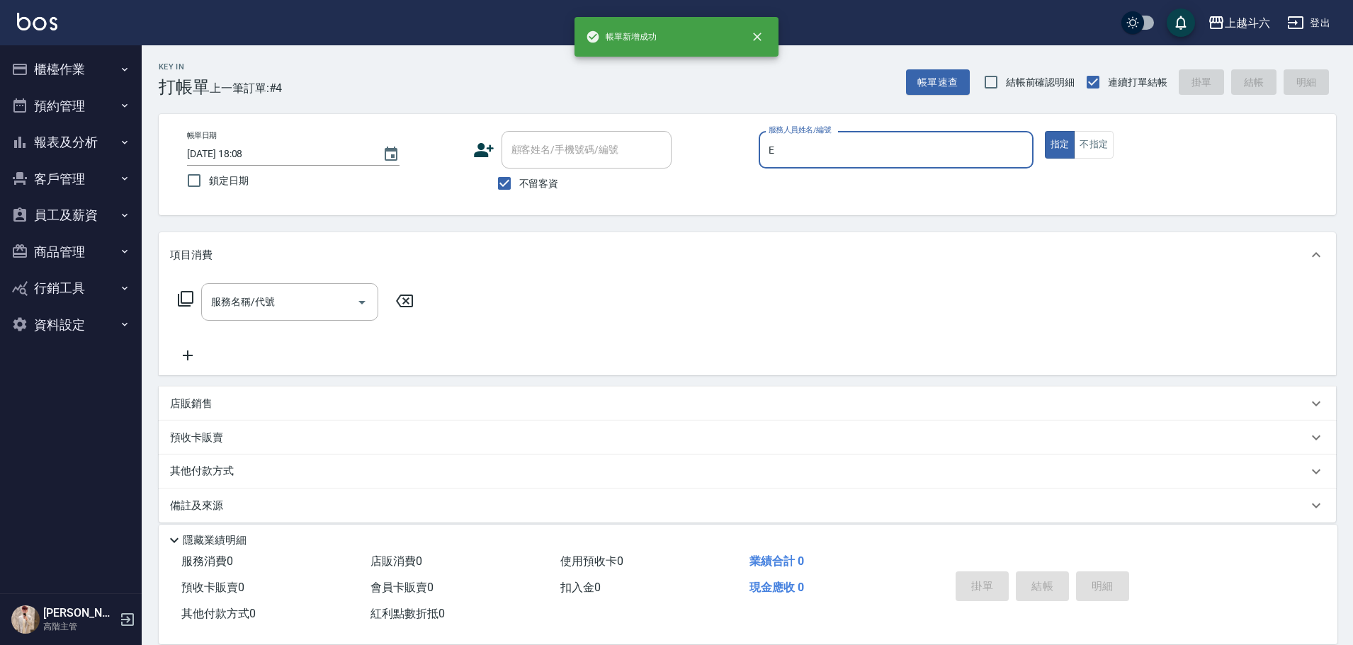
type input "[PERSON_NAME]"
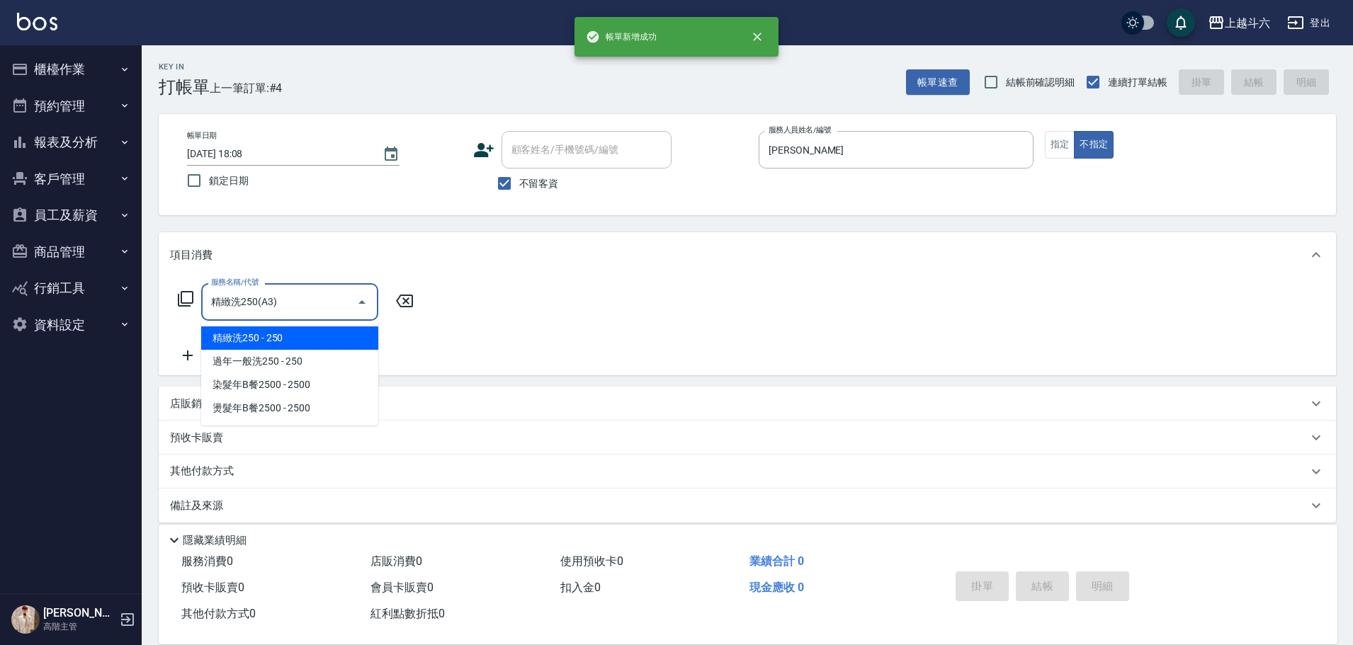
type input "精緻洗250(A3)"
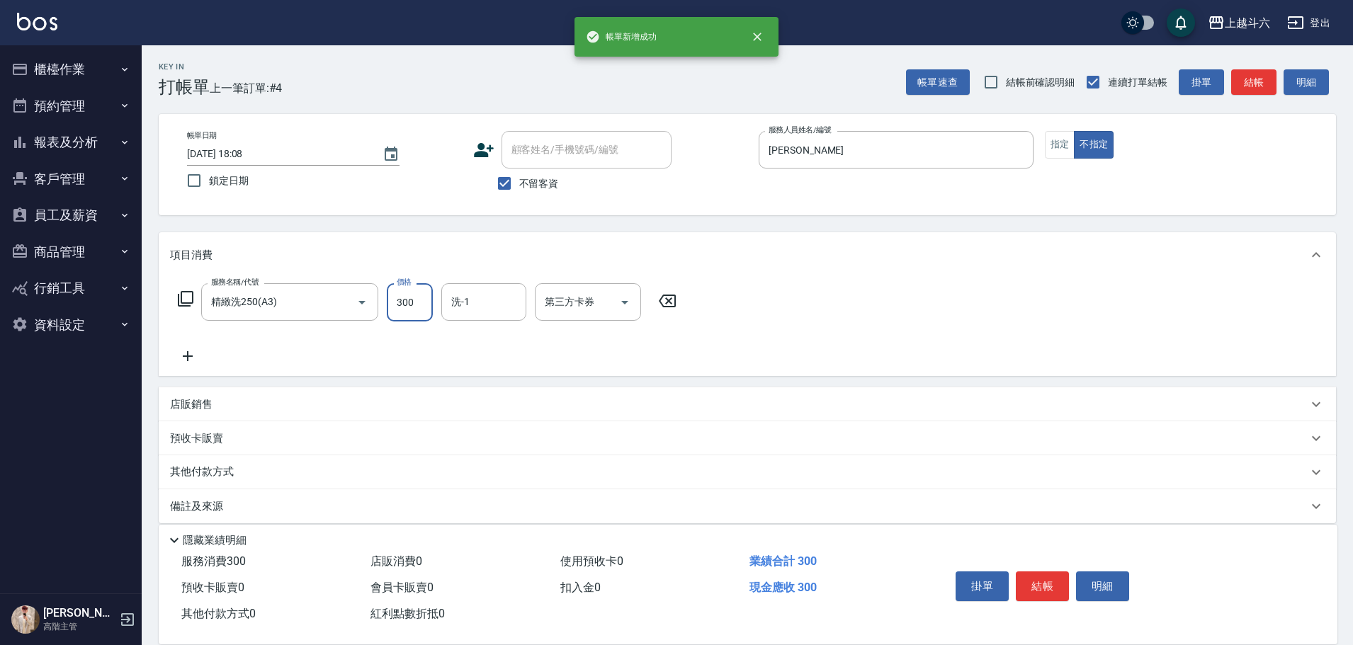
type input "300"
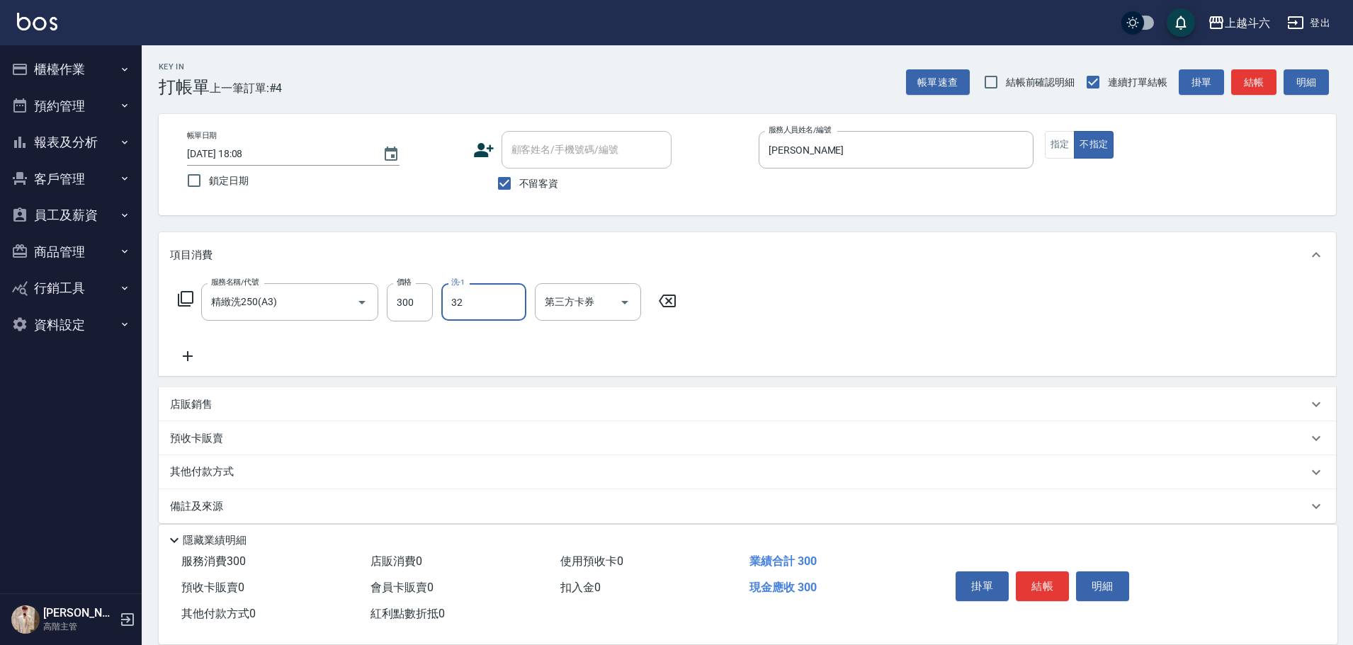
type input "萱芸-32"
click at [1042, 585] on button "結帳" at bounding box center [1042, 587] width 53 height 30
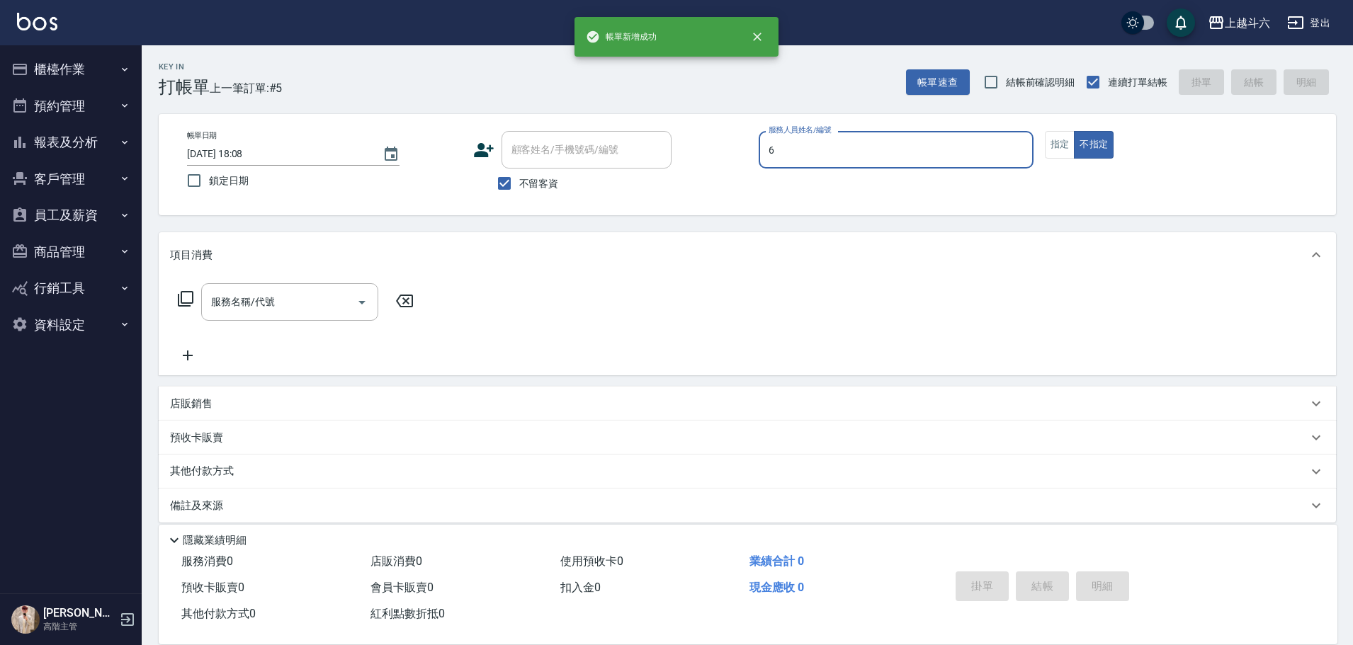
type input "[PERSON_NAME]-6"
type button "false"
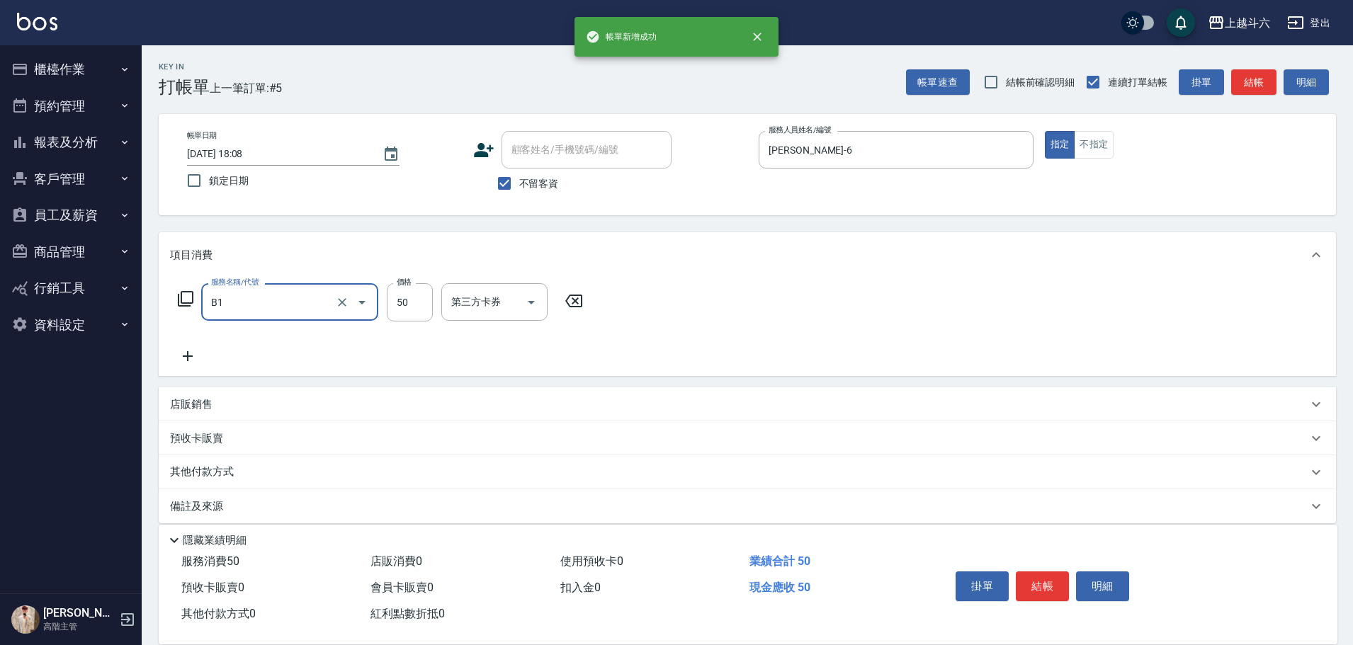
type input "剪髮(B1)"
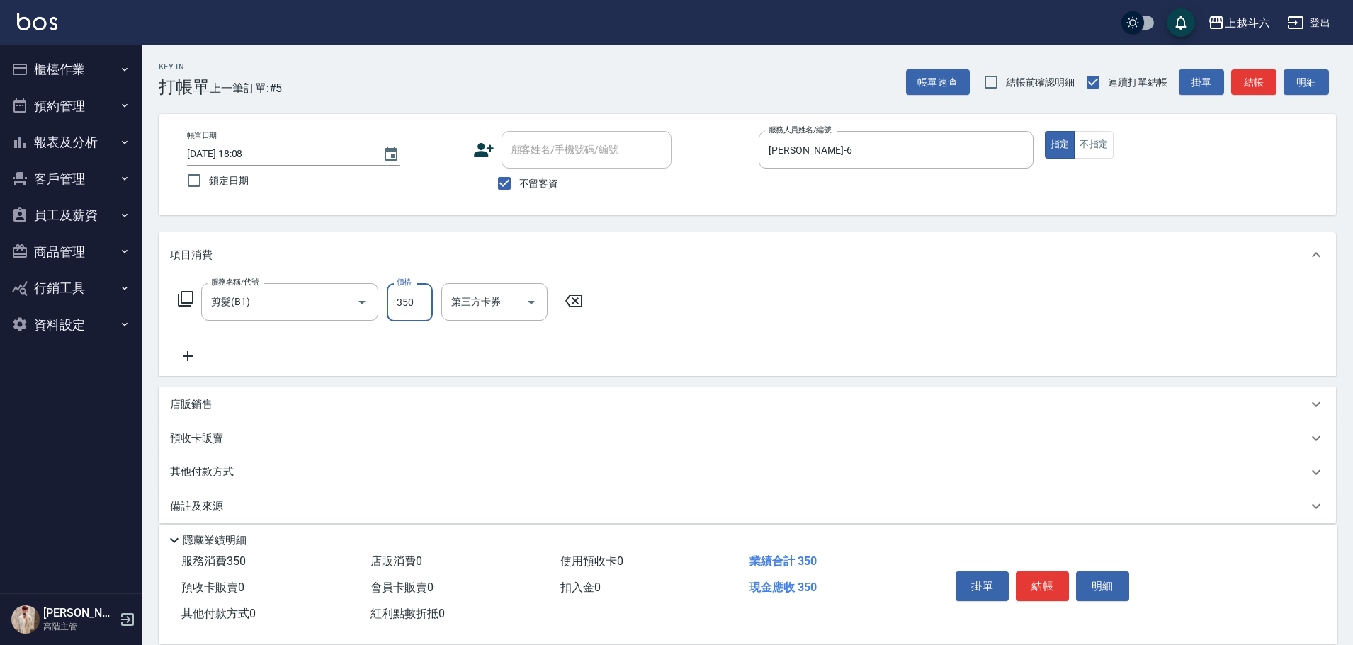
type input "350"
click at [1042, 585] on button "結帳" at bounding box center [1042, 587] width 53 height 30
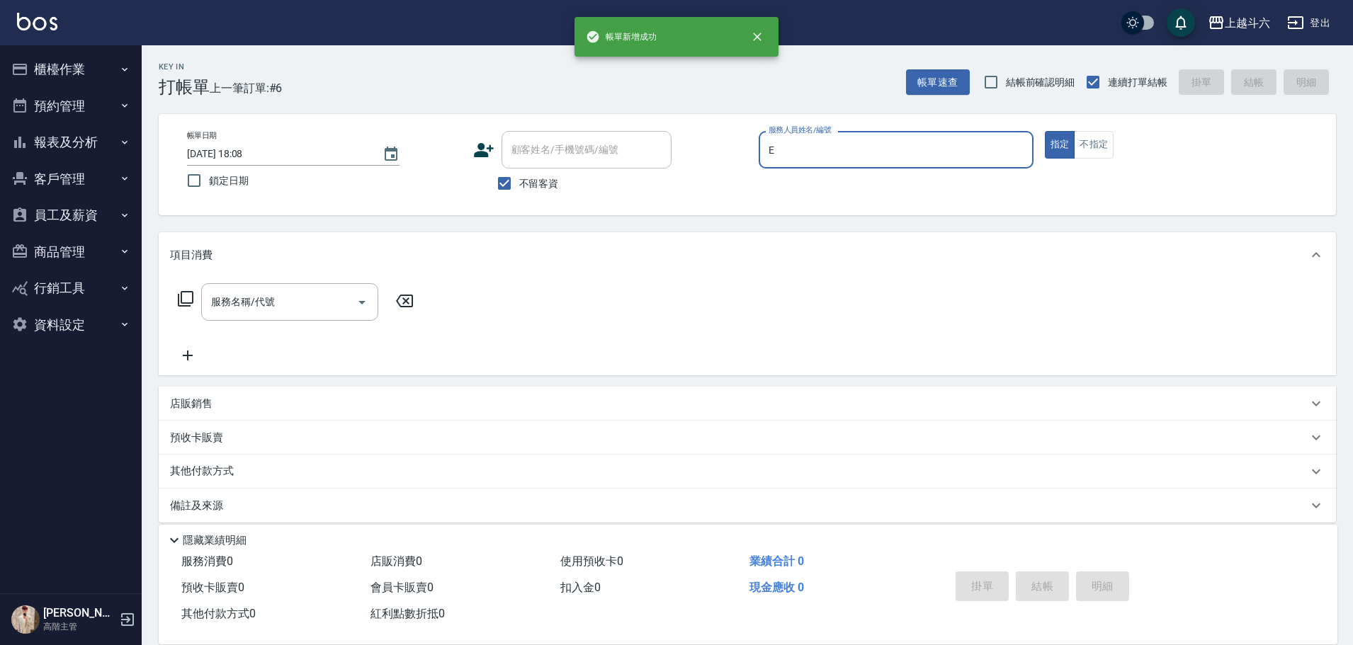
type input "[PERSON_NAME]"
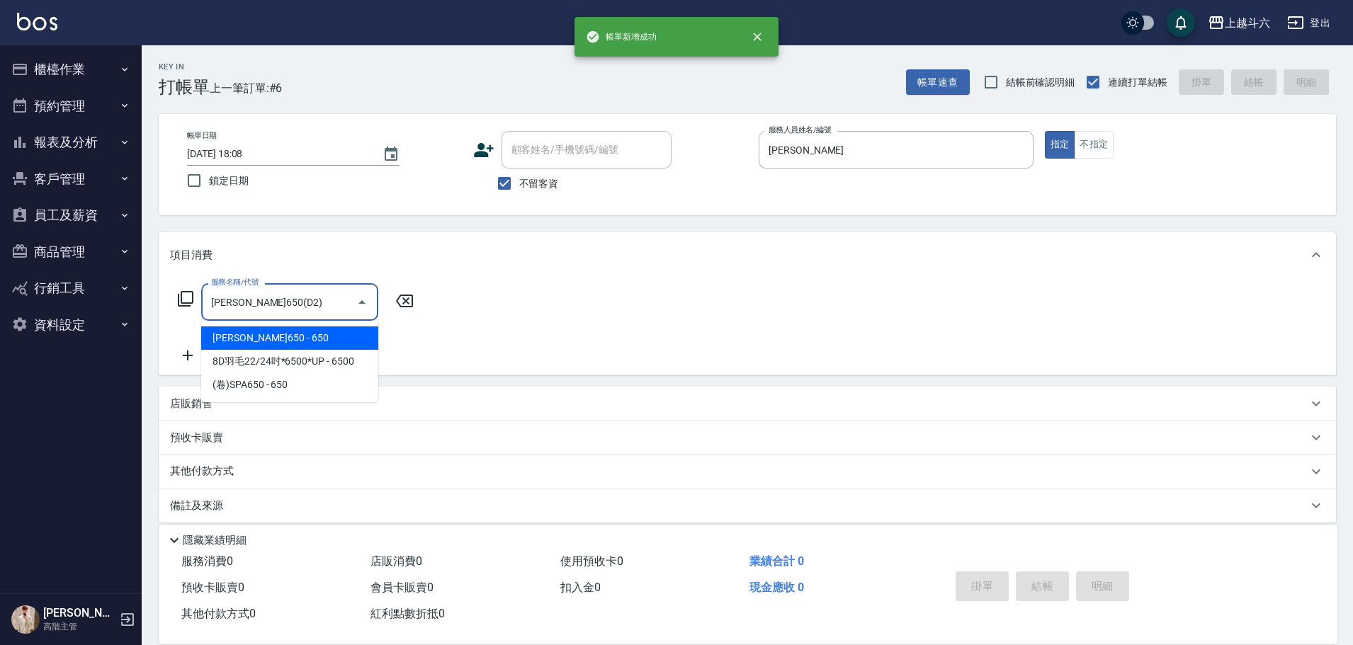
type input "[PERSON_NAME]650(D2)"
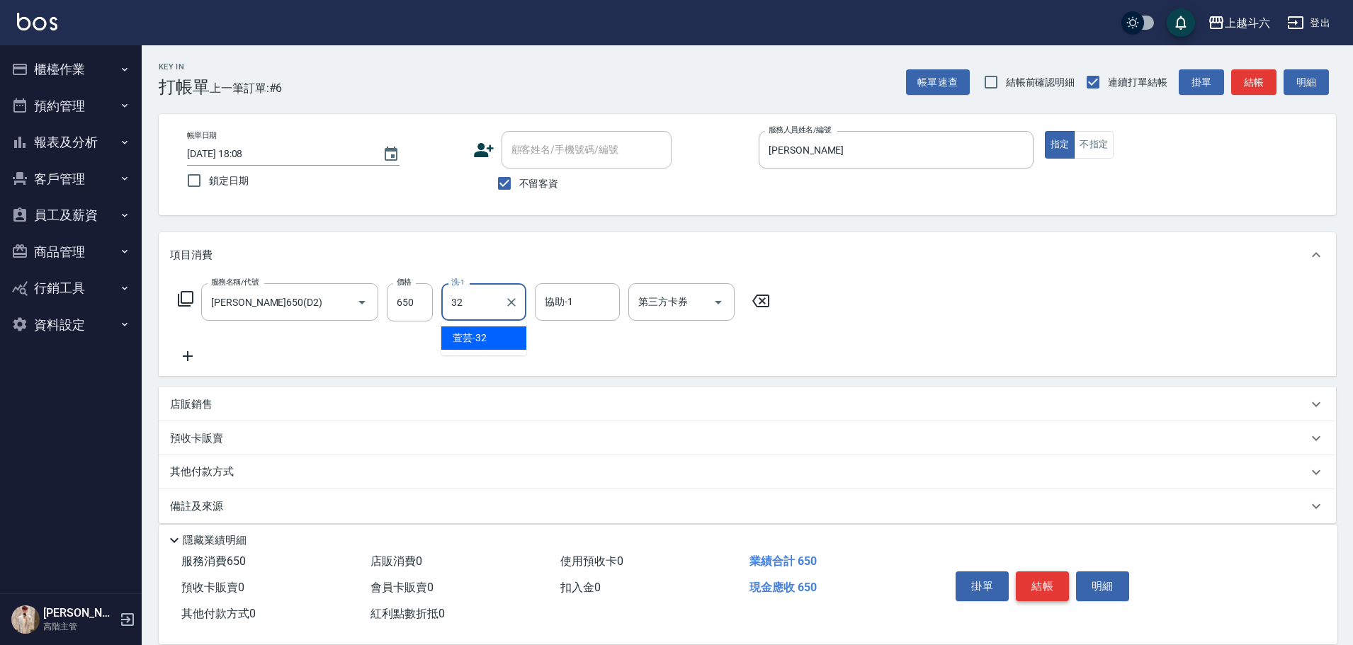
type input "萱芸-32"
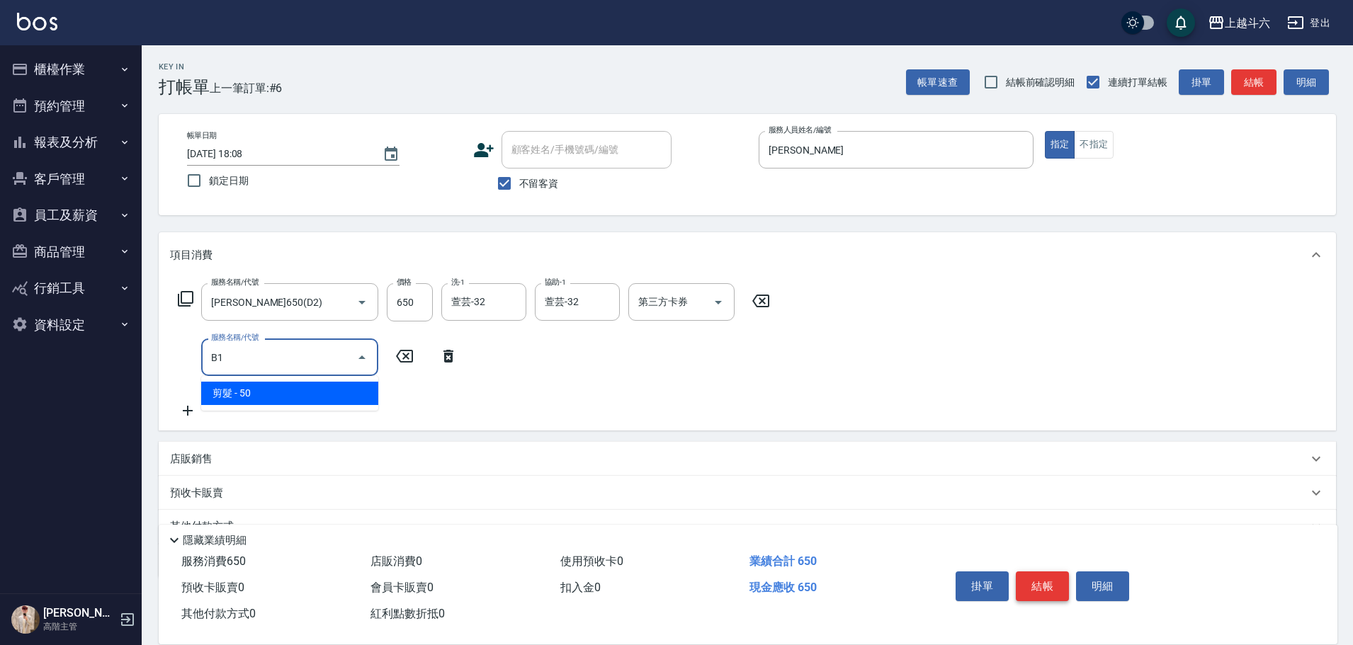
type input "剪髮(B1)"
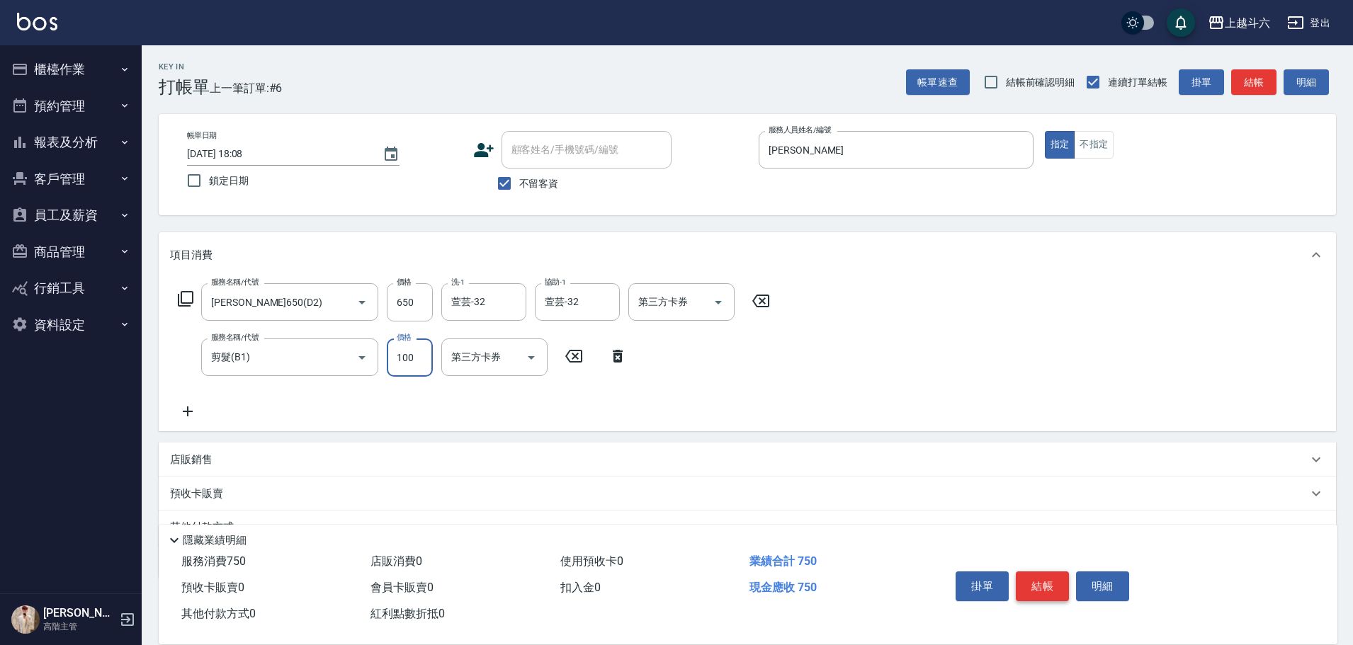
type input "100"
click at [1042, 585] on button "結帳" at bounding box center [1042, 587] width 53 height 30
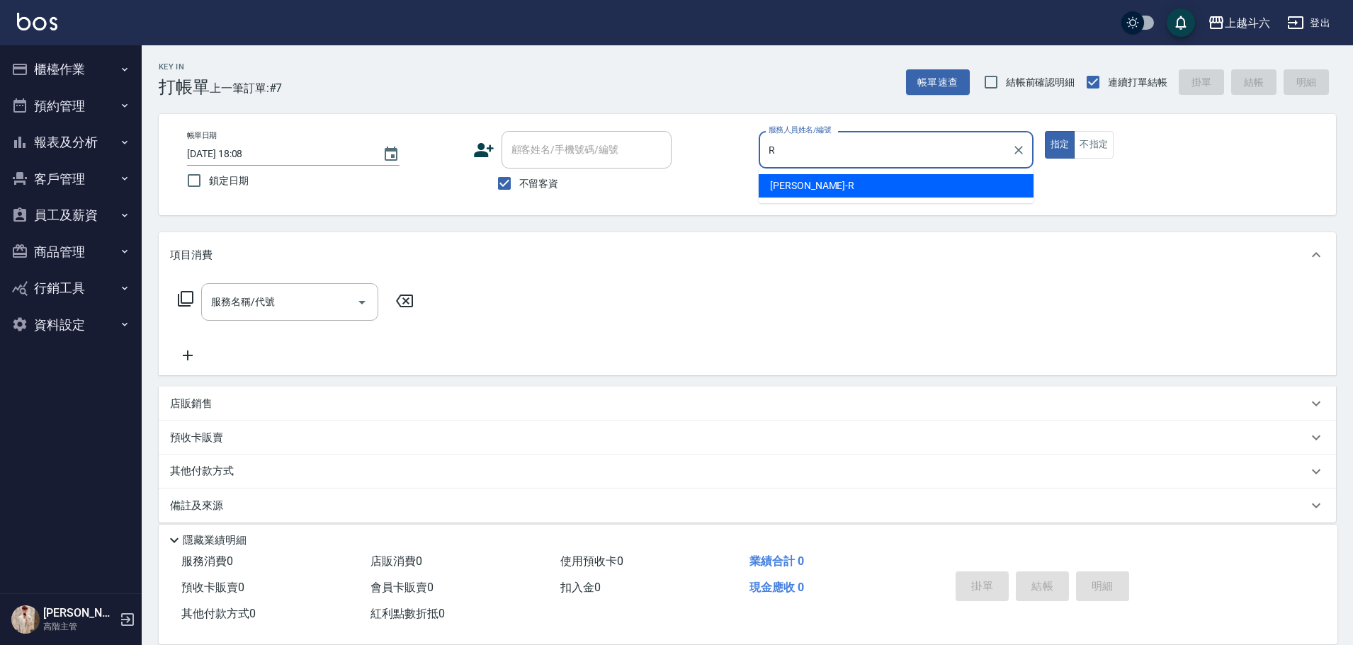
type input "[PERSON_NAME]"
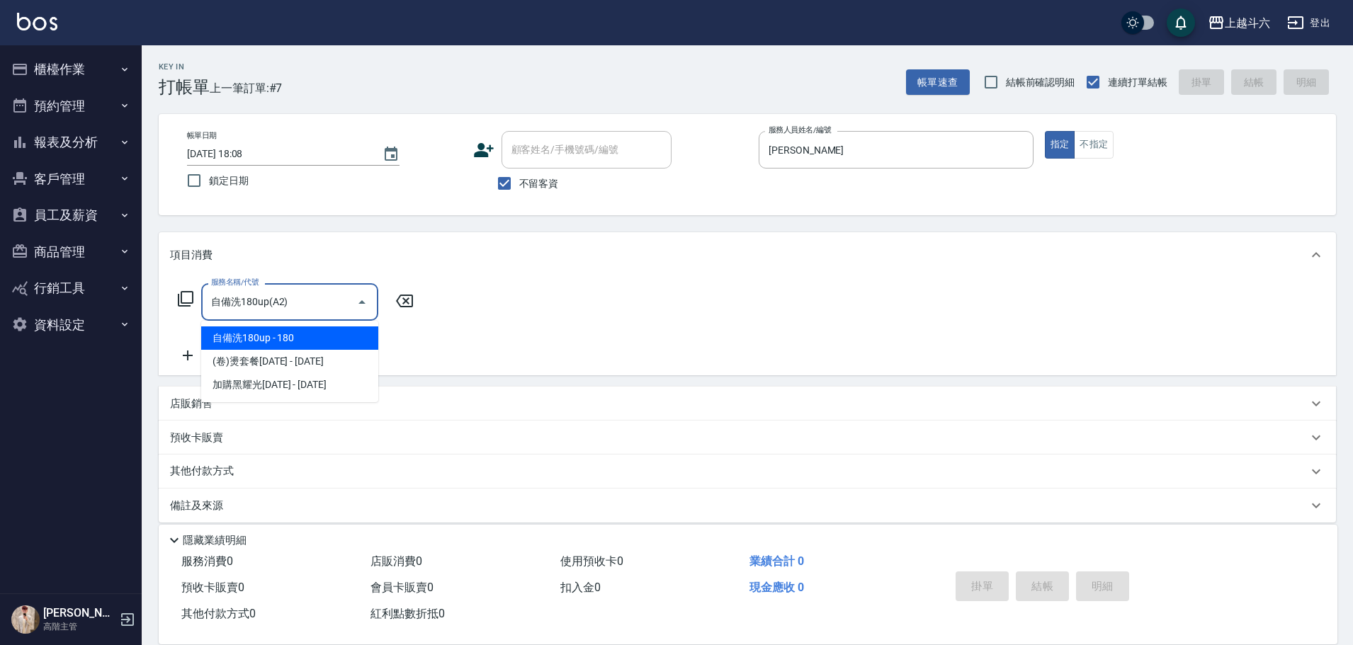
type input "自備洗180up(A2)"
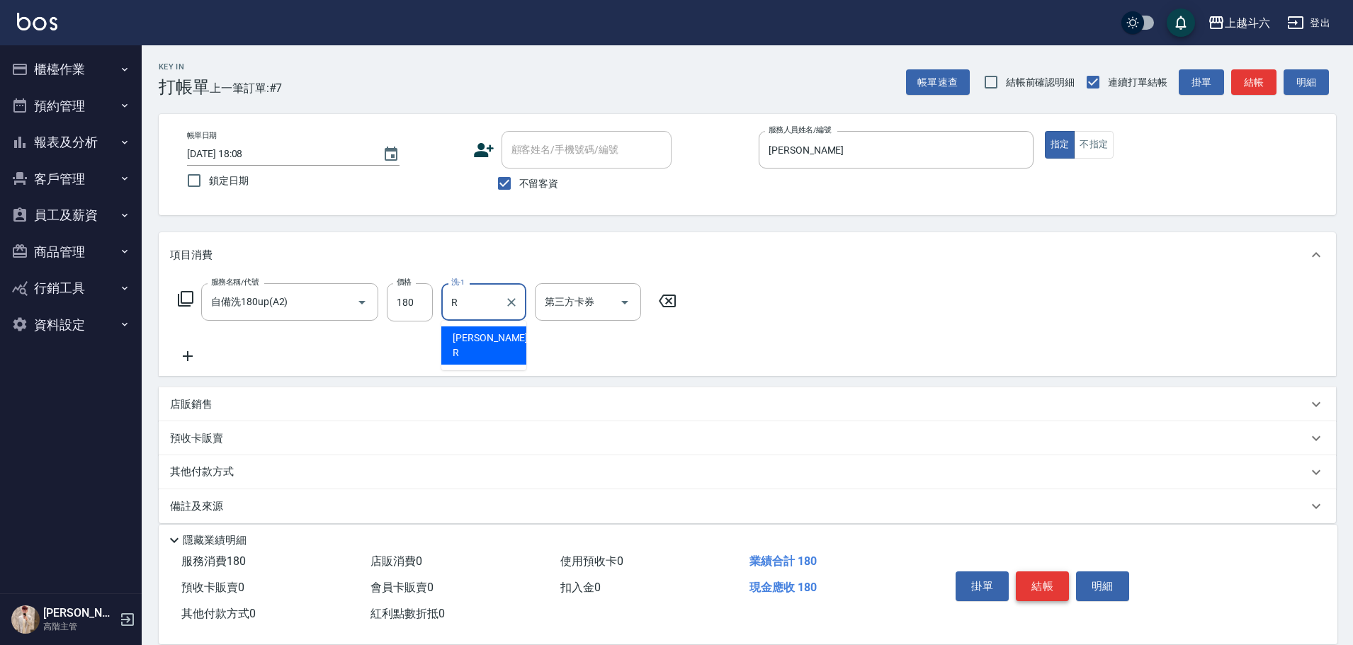
type input "[PERSON_NAME]"
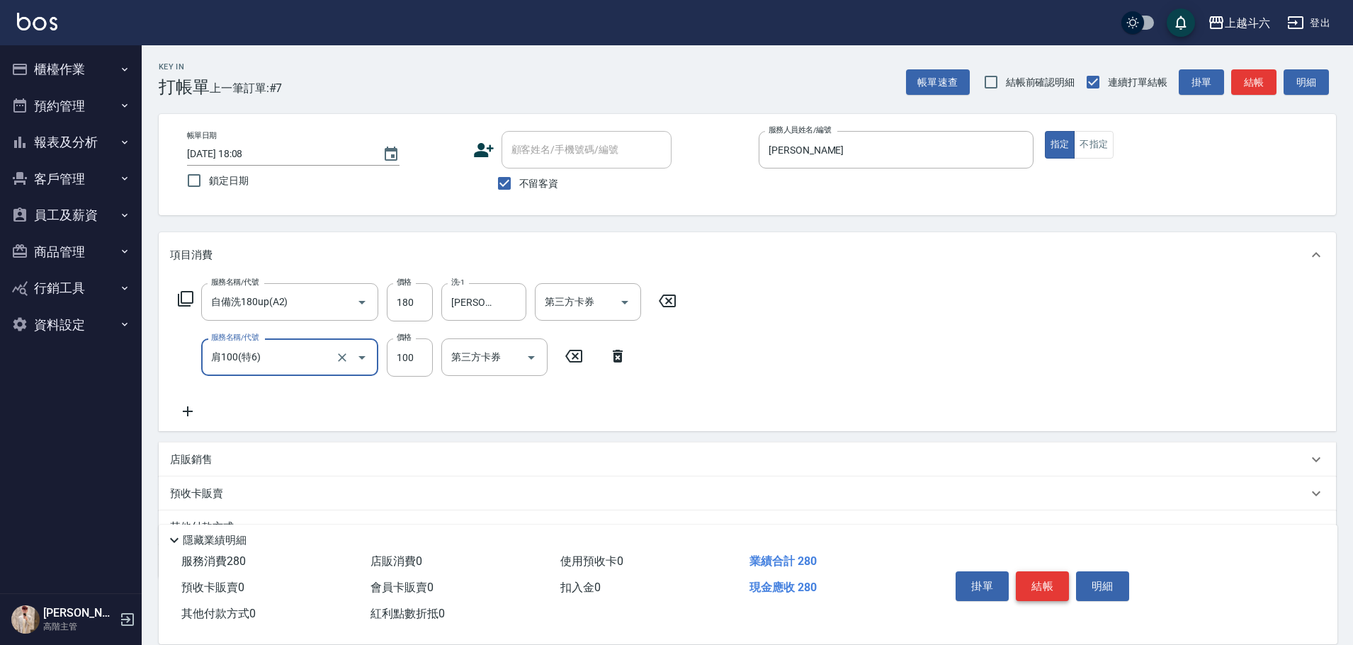
type input "肩100(特6)"
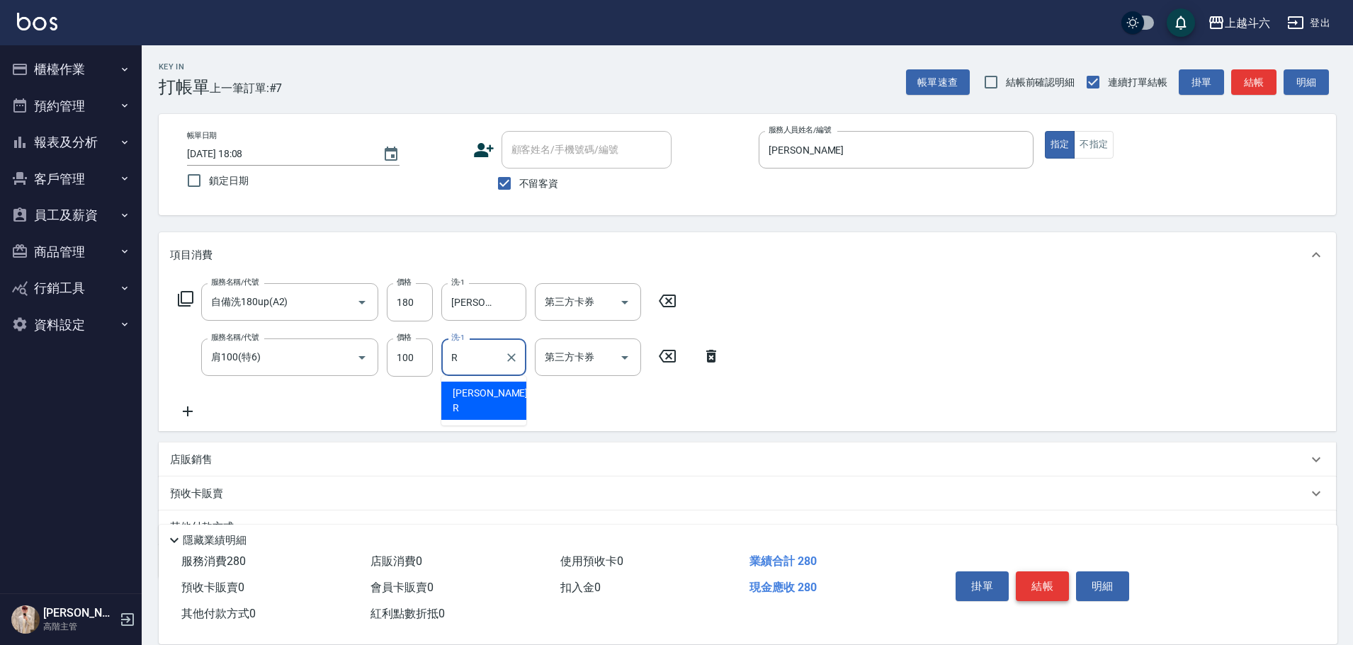
type input "[PERSON_NAME]"
click at [1042, 585] on button "結帳" at bounding box center [1042, 587] width 53 height 30
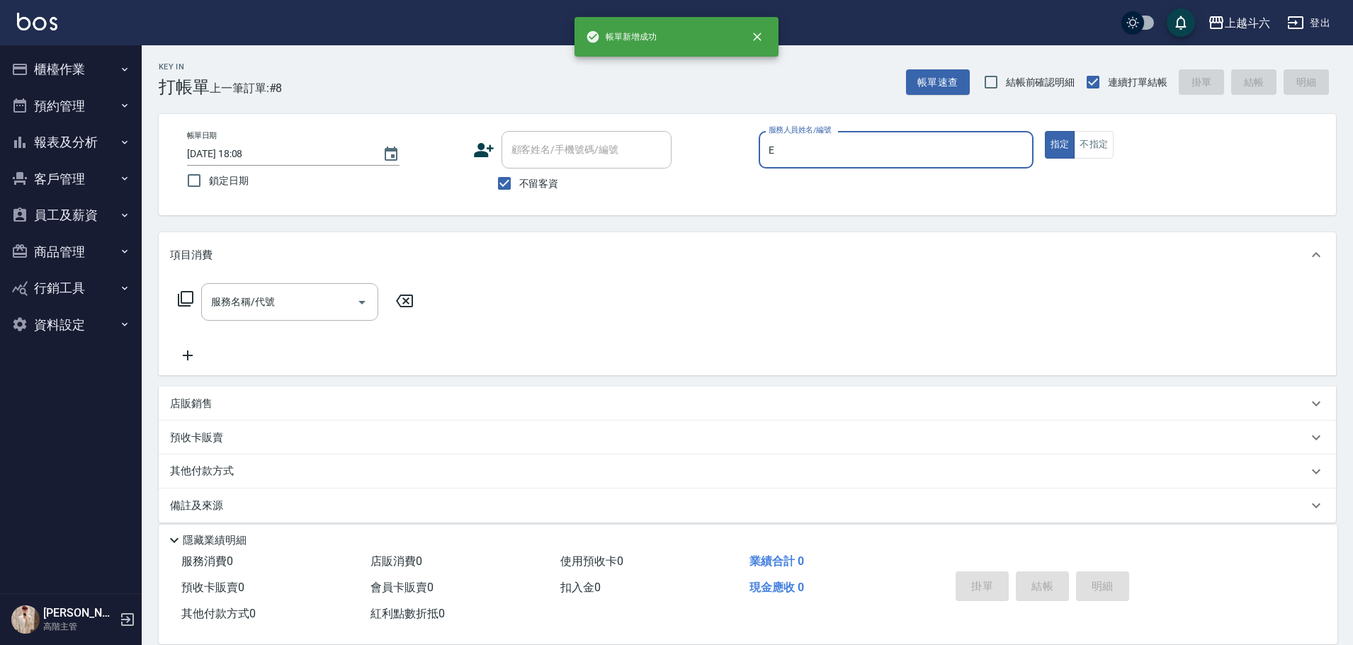
type input "[PERSON_NAME]"
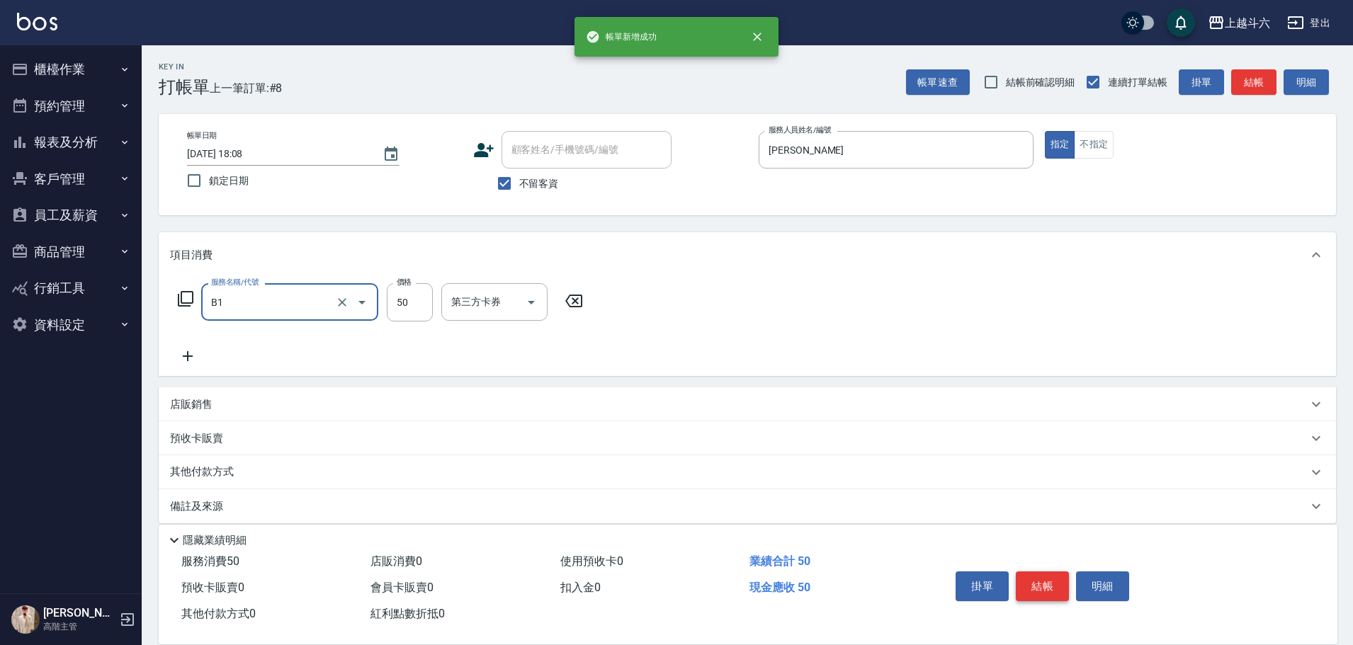
type input "2"
type input "剪髮(B1)"
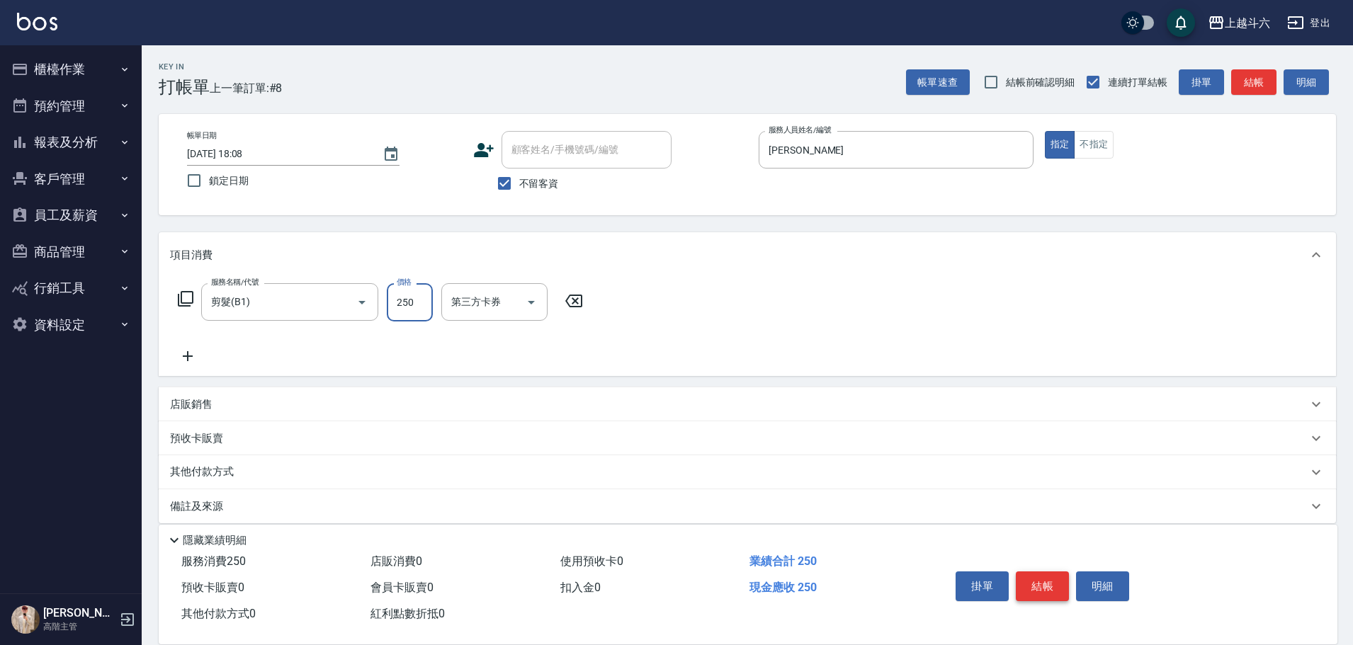
type input "250"
click at [1042, 586] on button "結帳" at bounding box center [1042, 587] width 53 height 30
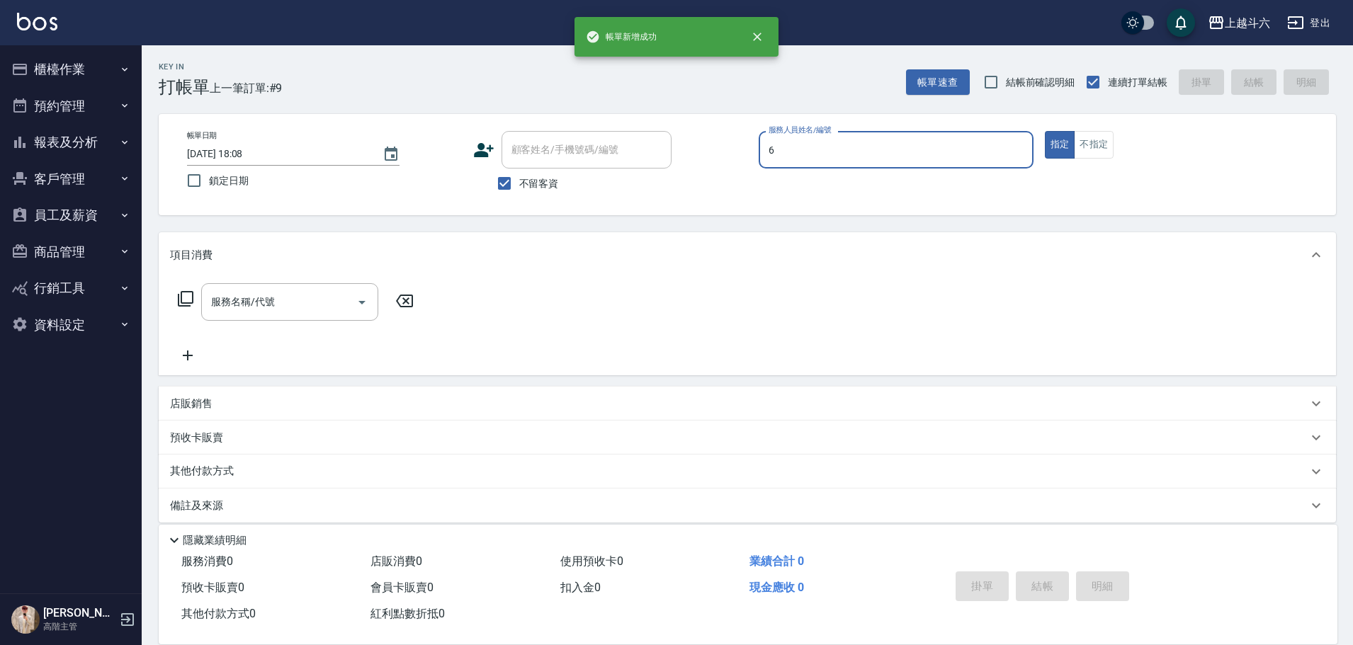
type input "[PERSON_NAME]-6"
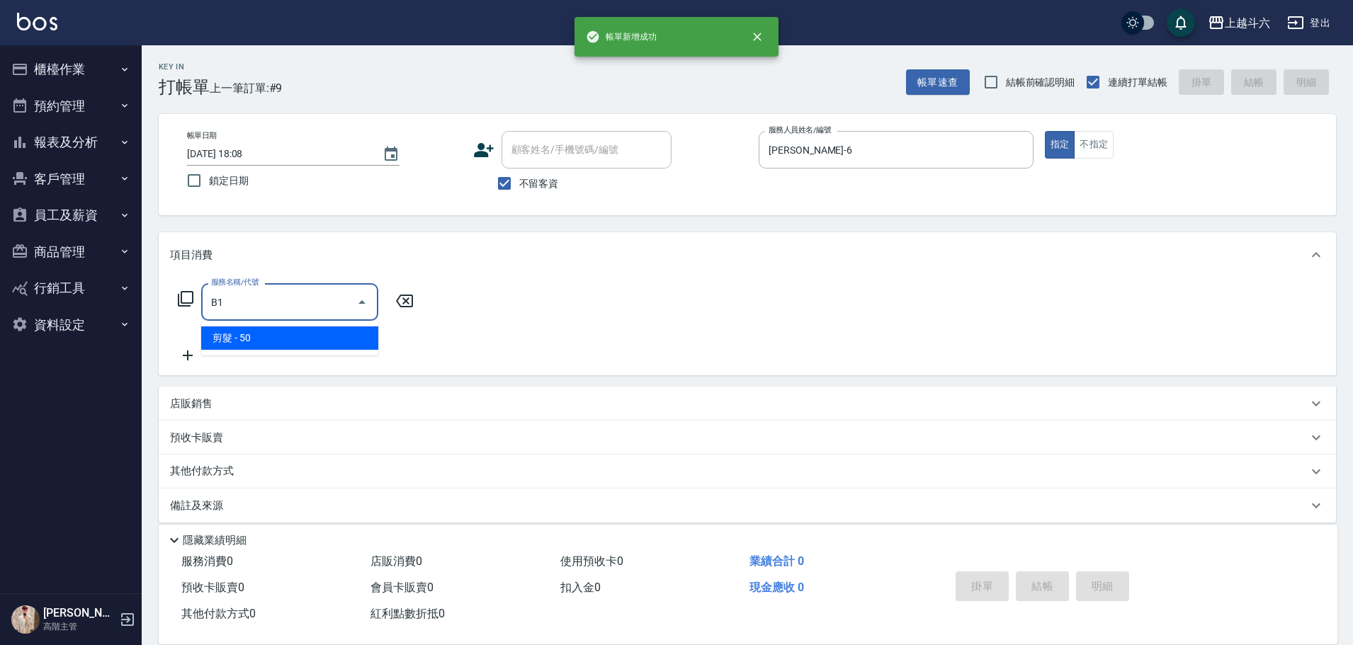
type input "剪髮(B1)"
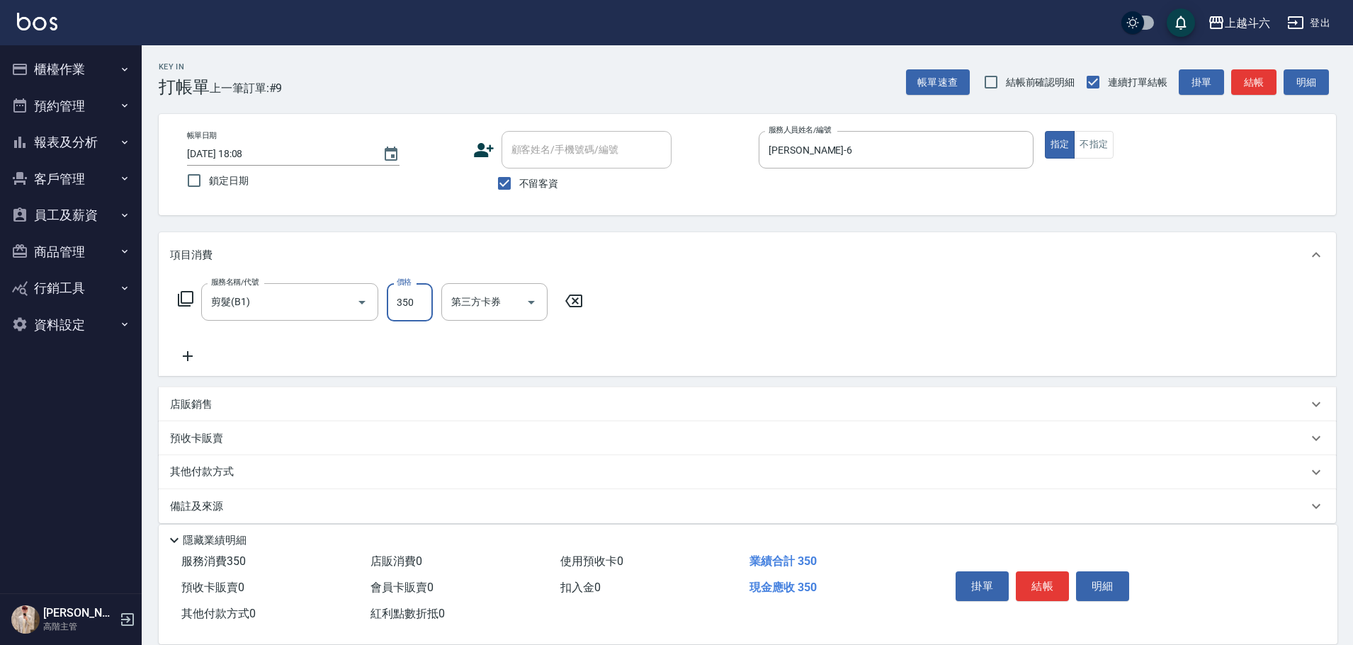
type input "350"
click at [1040, 588] on button "結帳" at bounding box center [1042, 587] width 53 height 30
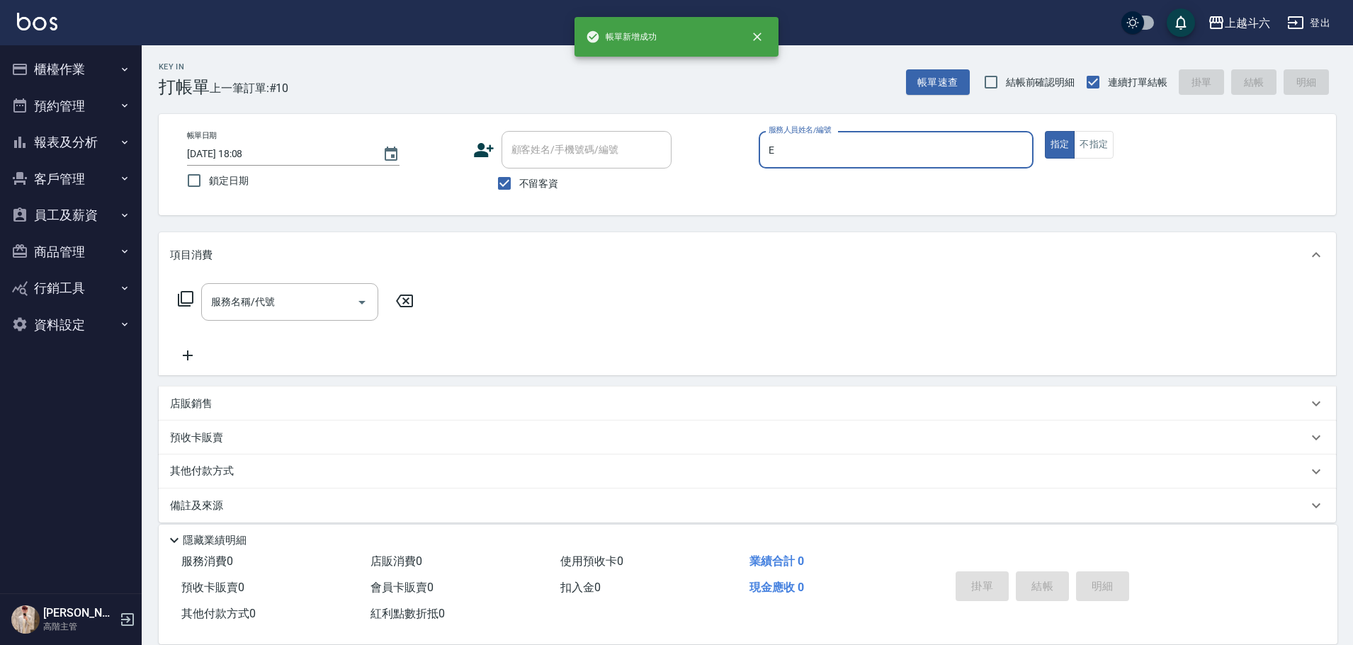
type input "[PERSON_NAME]"
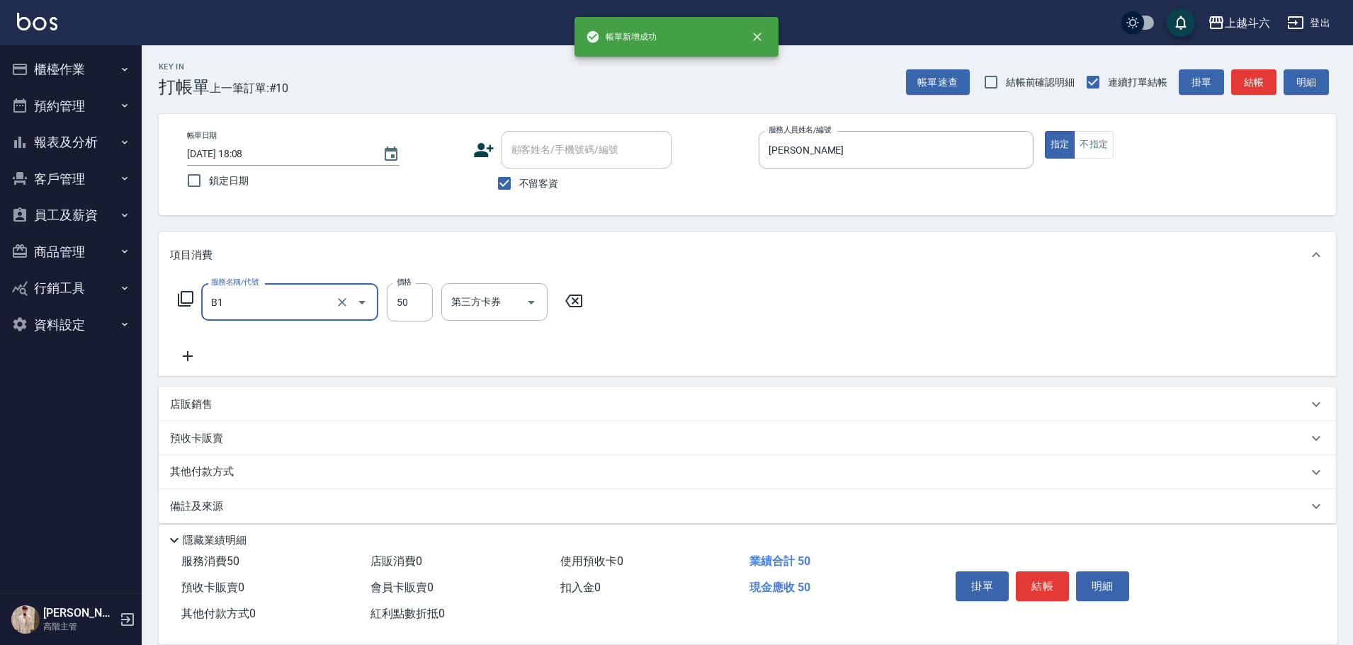
type input "剪髮(B1)"
type input "250"
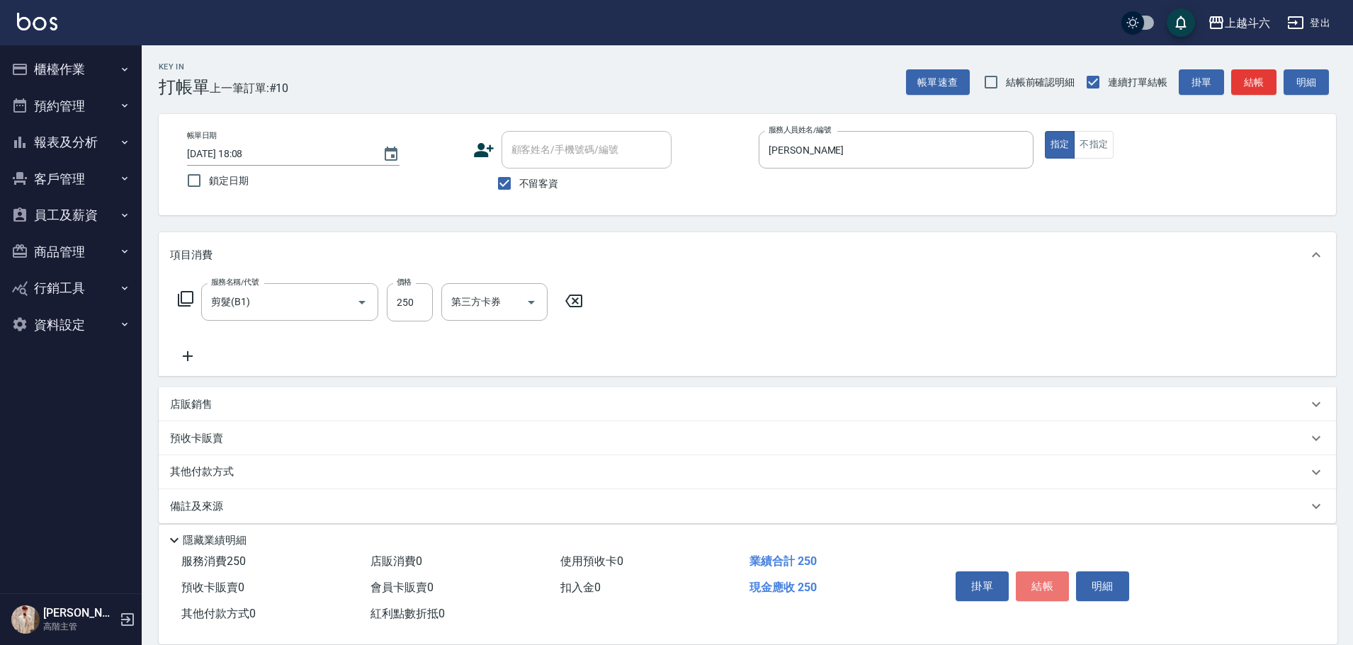
click at [1040, 588] on button "結帳" at bounding box center [1042, 587] width 53 height 30
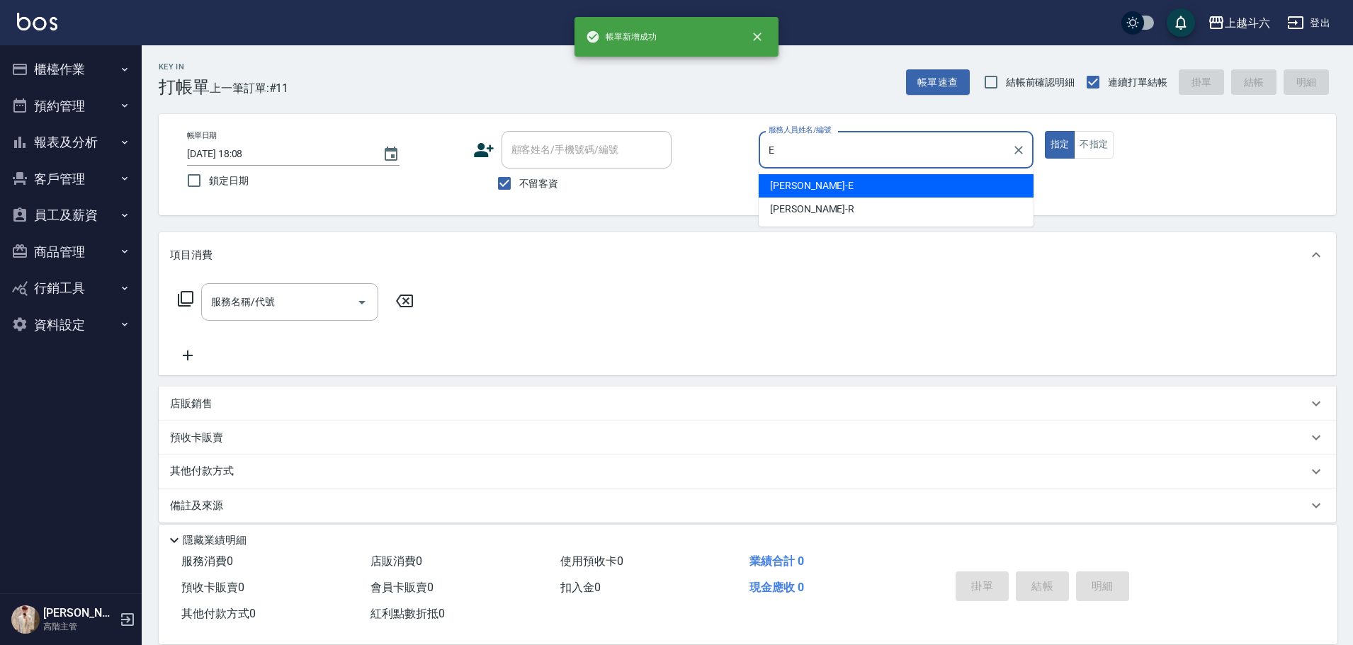
type input "[PERSON_NAME]"
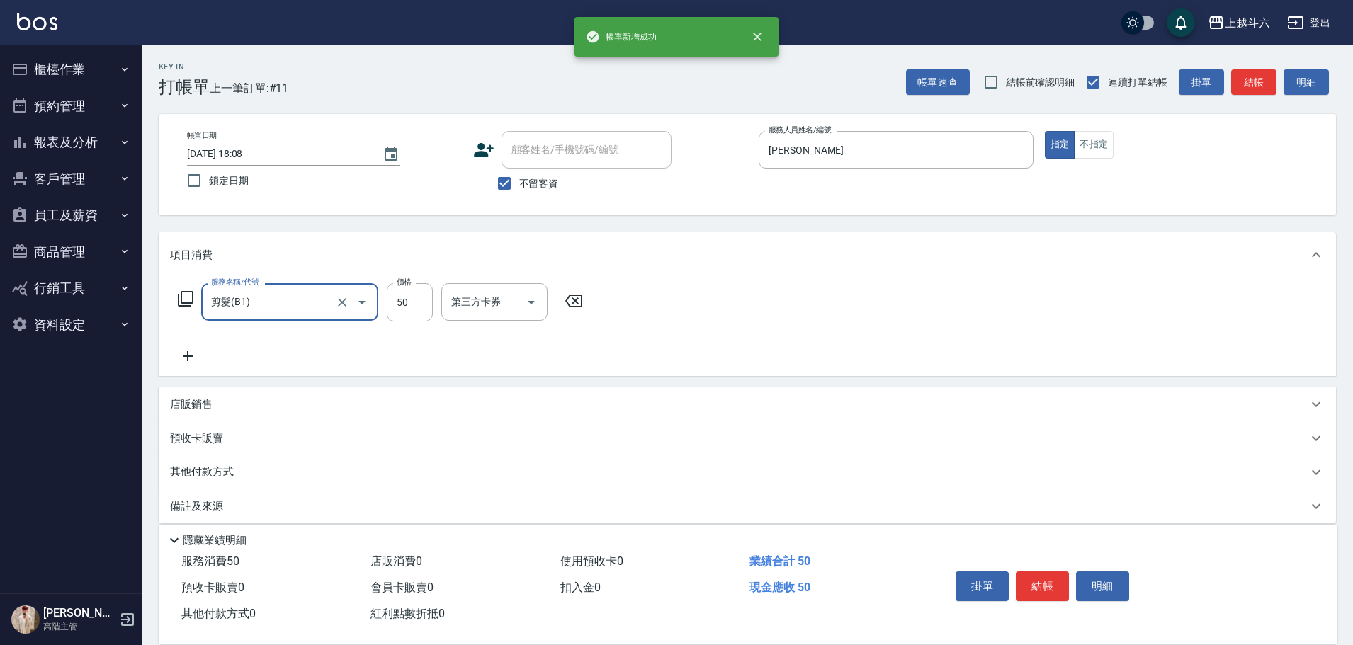
type input "剪髮(B1)"
type input "250"
click at [1040, 588] on button "結帳" at bounding box center [1042, 587] width 53 height 30
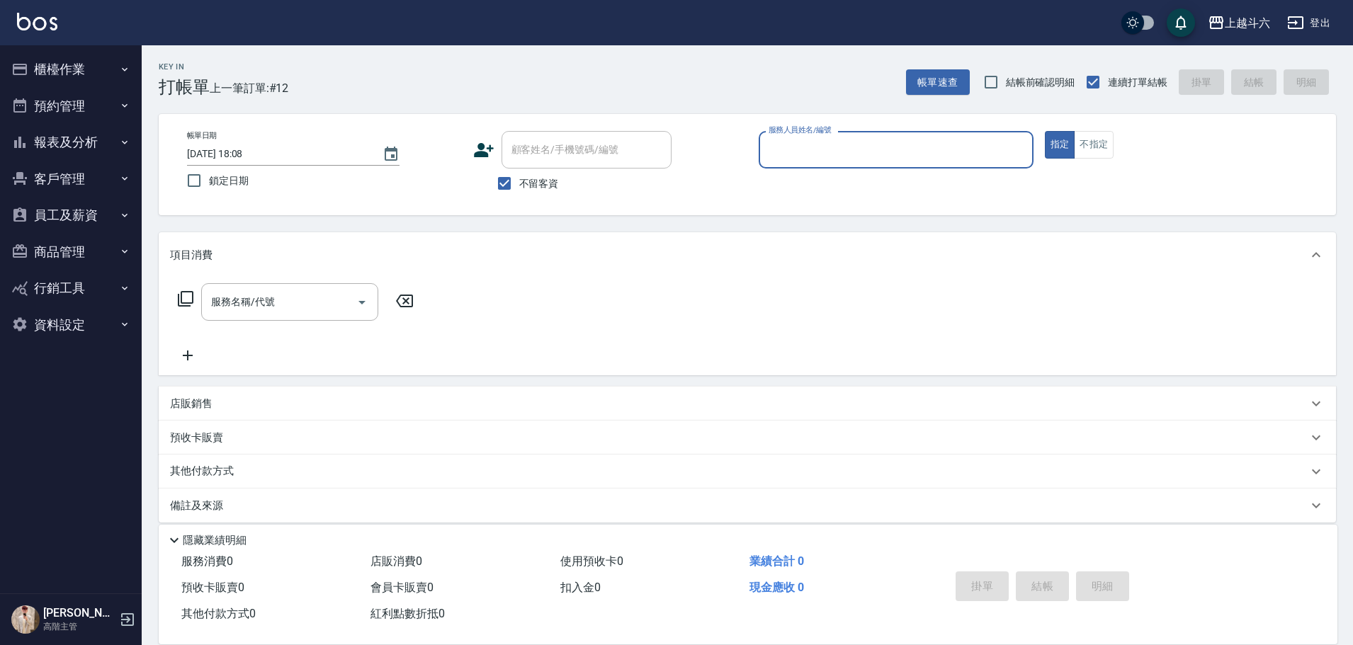
click at [96, 127] on button "報表及分析" at bounding box center [71, 142] width 130 height 37
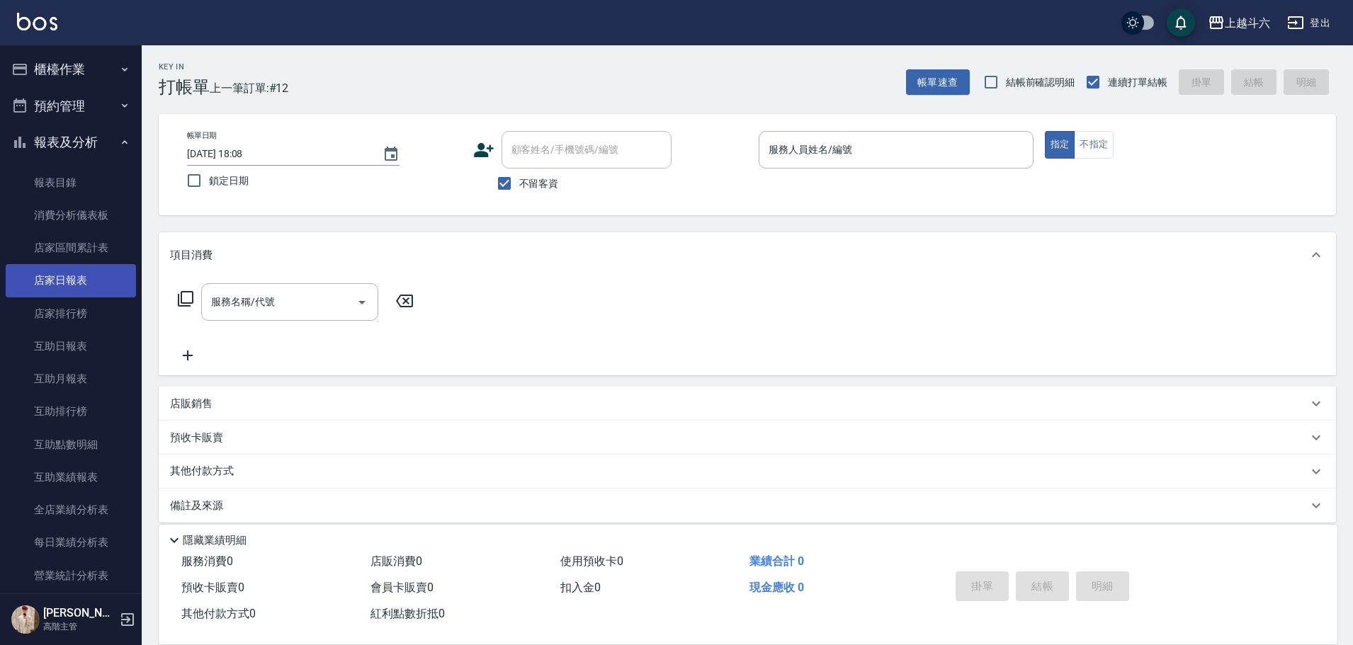
click at [92, 285] on link "店家日報表" at bounding box center [71, 280] width 130 height 33
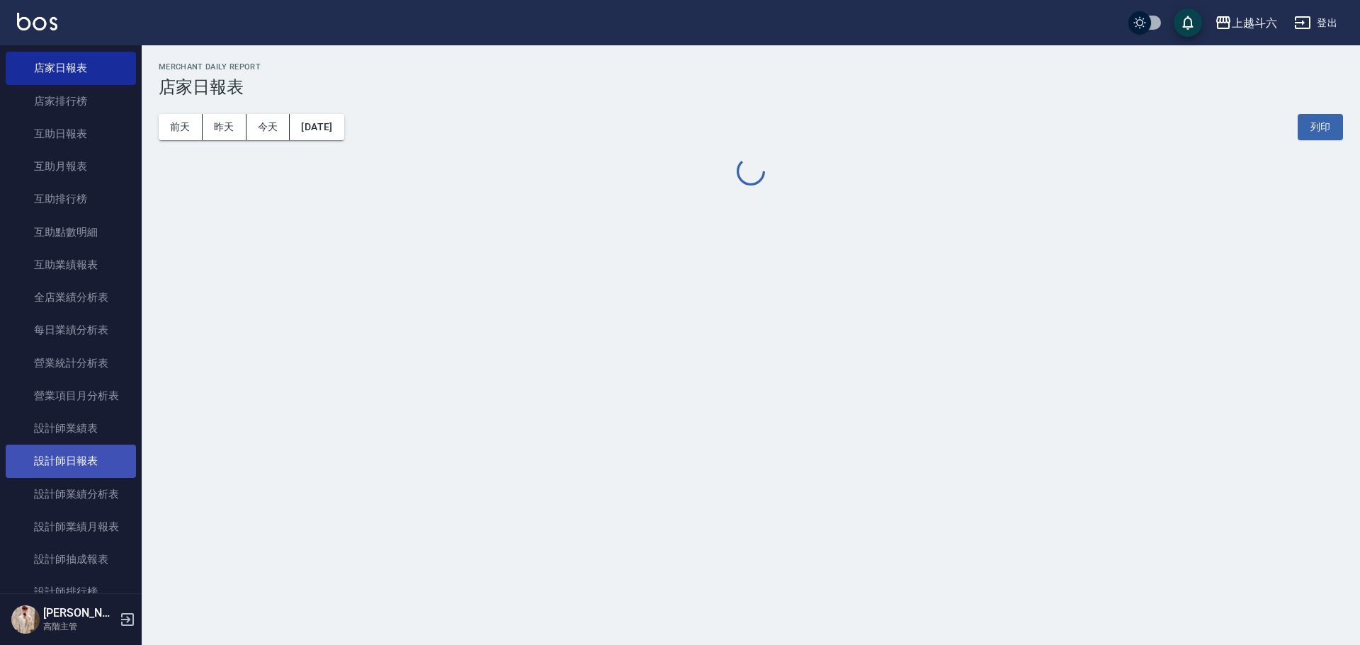
scroll to position [283, 0]
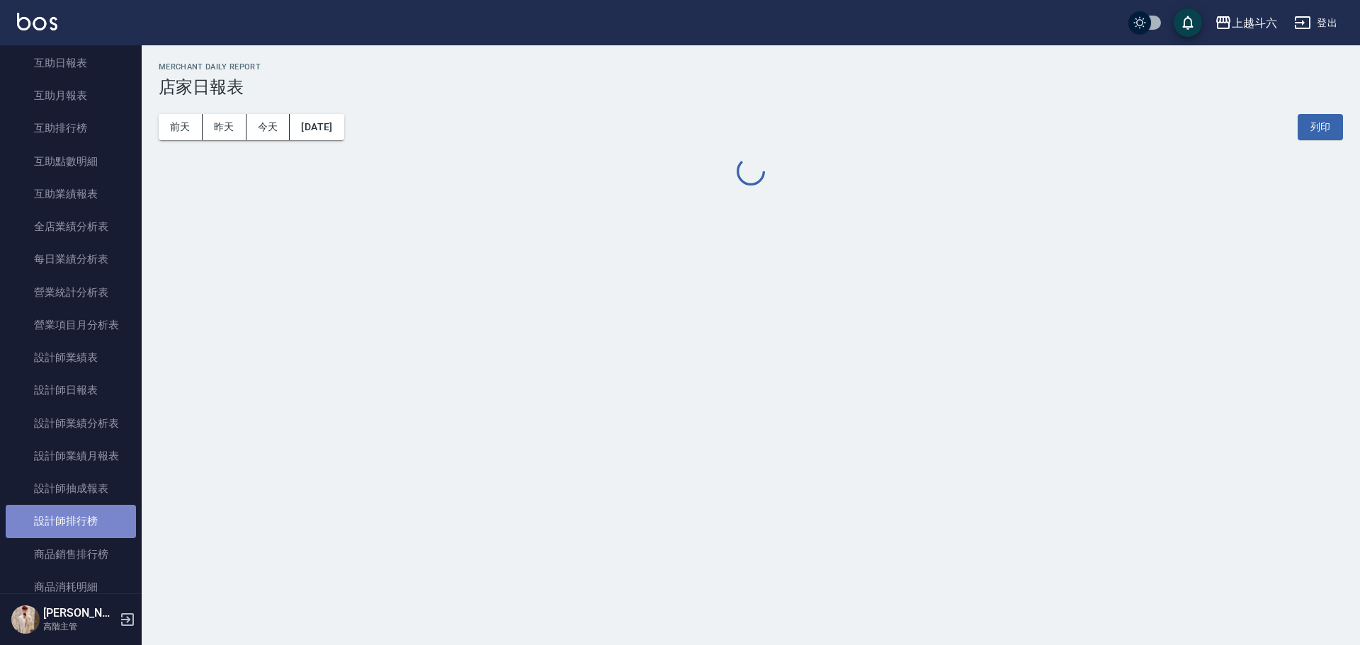
click at [93, 507] on link "設計師排行榜" at bounding box center [71, 521] width 130 height 33
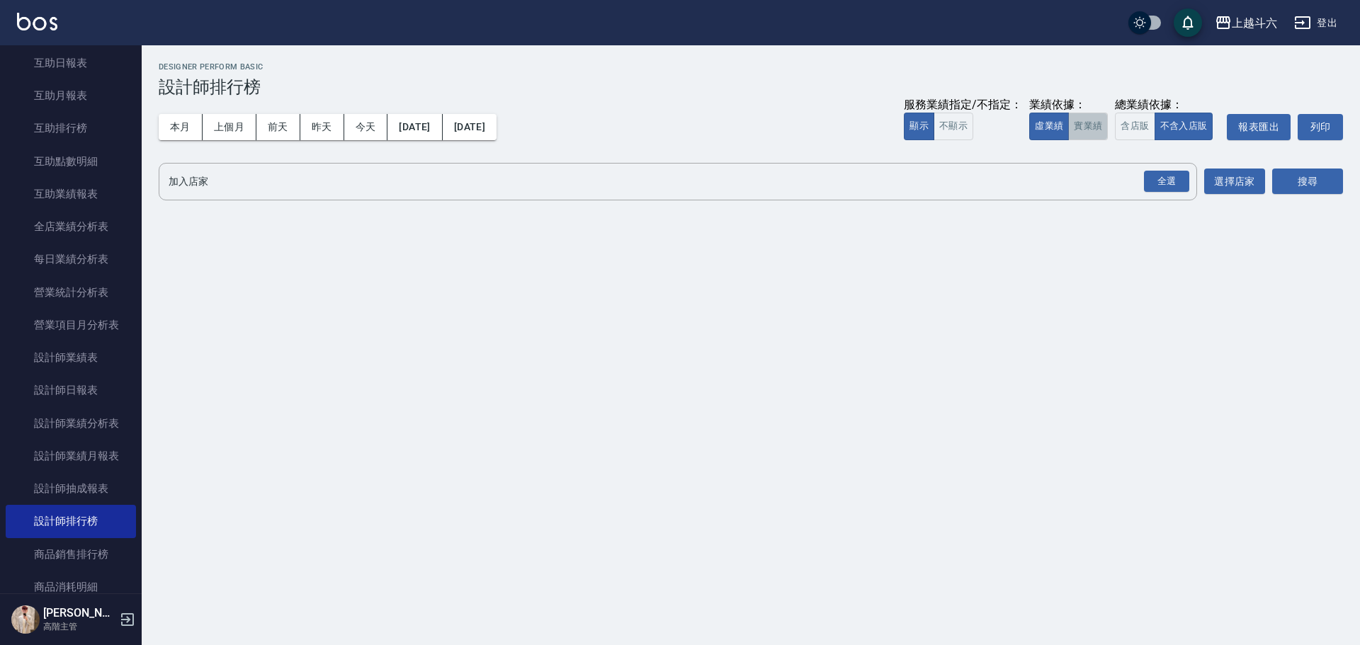
click at [1080, 120] on button "實業績" at bounding box center [1088, 127] width 40 height 28
click at [1165, 167] on div "全選" at bounding box center [1166, 182] width 50 height 38
click at [1171, 174] on div "全選" at bounding box center [1166, 182] width 45 height 22
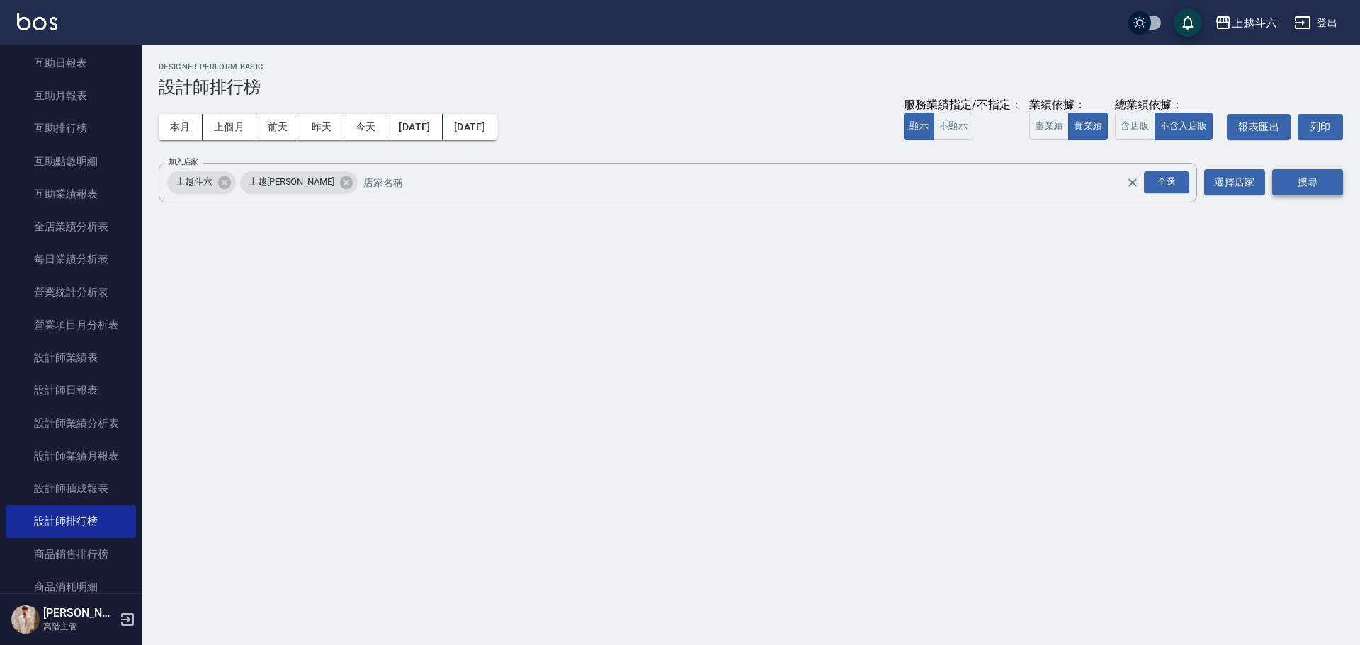
click at [1314, 191] on button "搜尋" at bounding box center [1307, 182] width 71 height 26
click at [1315, 190] on button "搜尋" at bounding box center [1307, 182] width 71 height 26
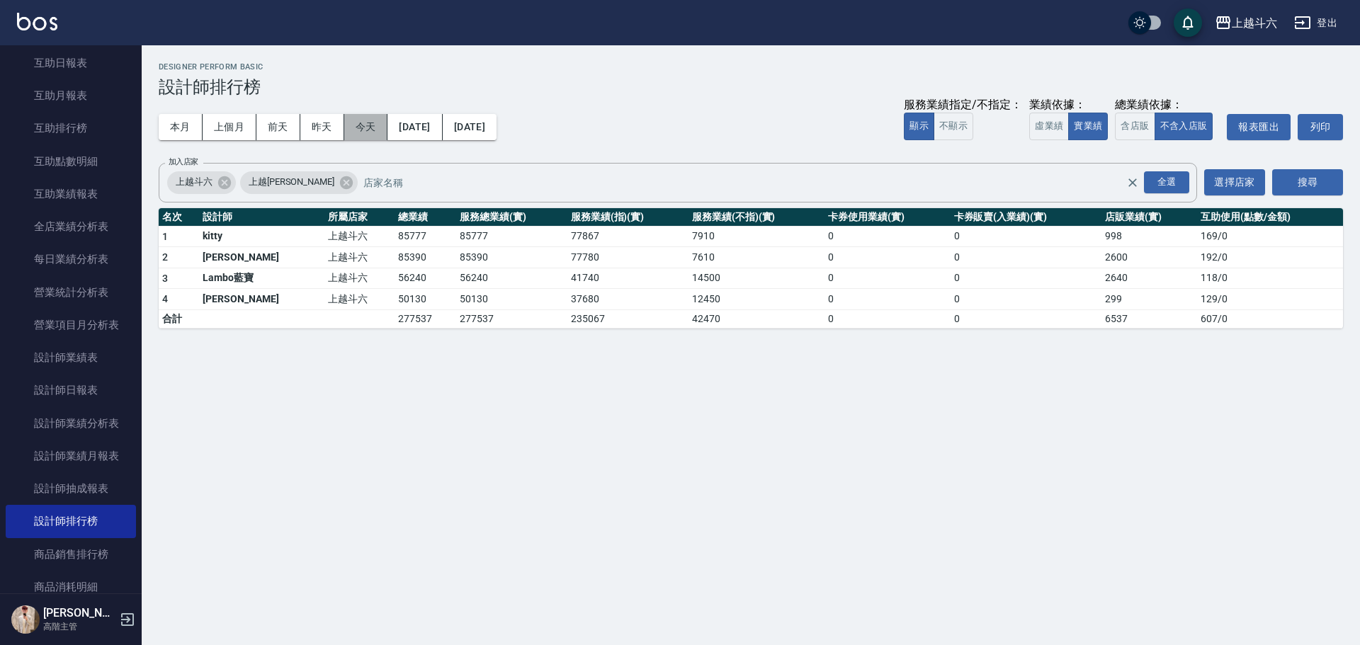
click at [368, 123] on button "今天" at bounding box center [366, 127] width 44 height 26
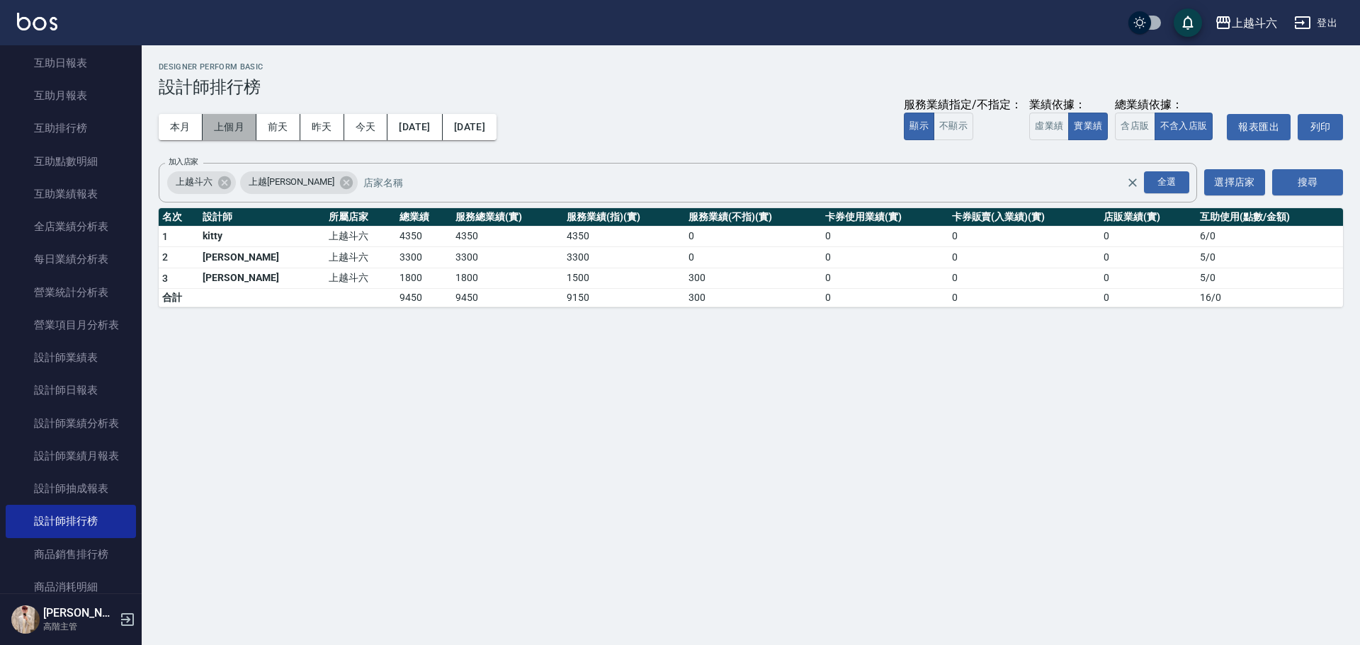
click at [233, 120] on button "上個月" at bounding box center [230, 127] width 54 height 26
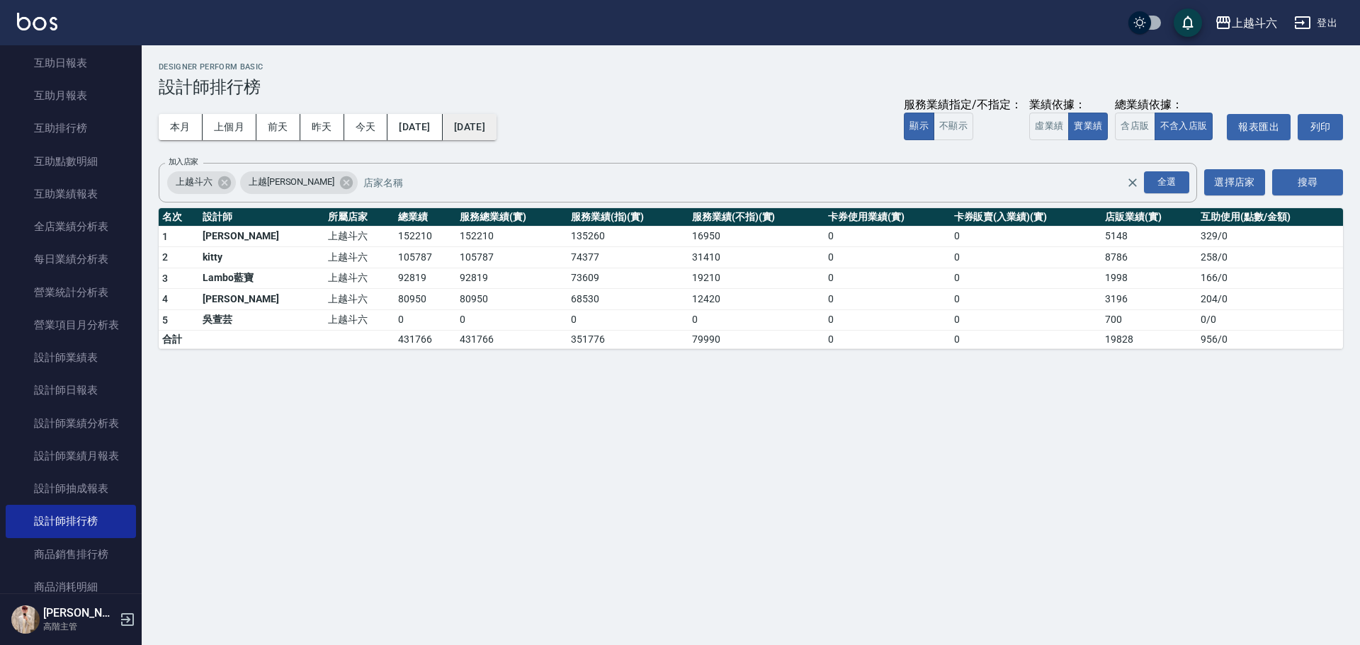
click at [496, 130] on button "[DATE]" at bounding box center [470, 127] width 54 height 26
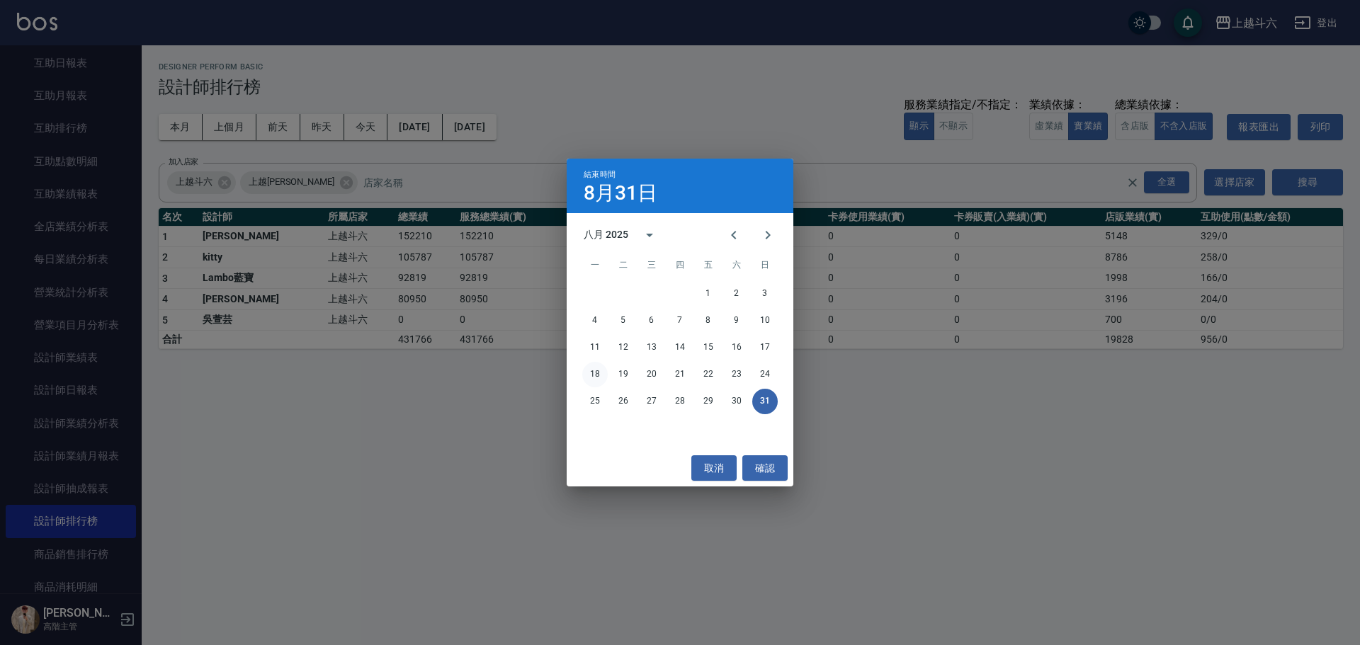
click at [595, 368] on button "18" at bounding box center [594, 374] width 25 height 25
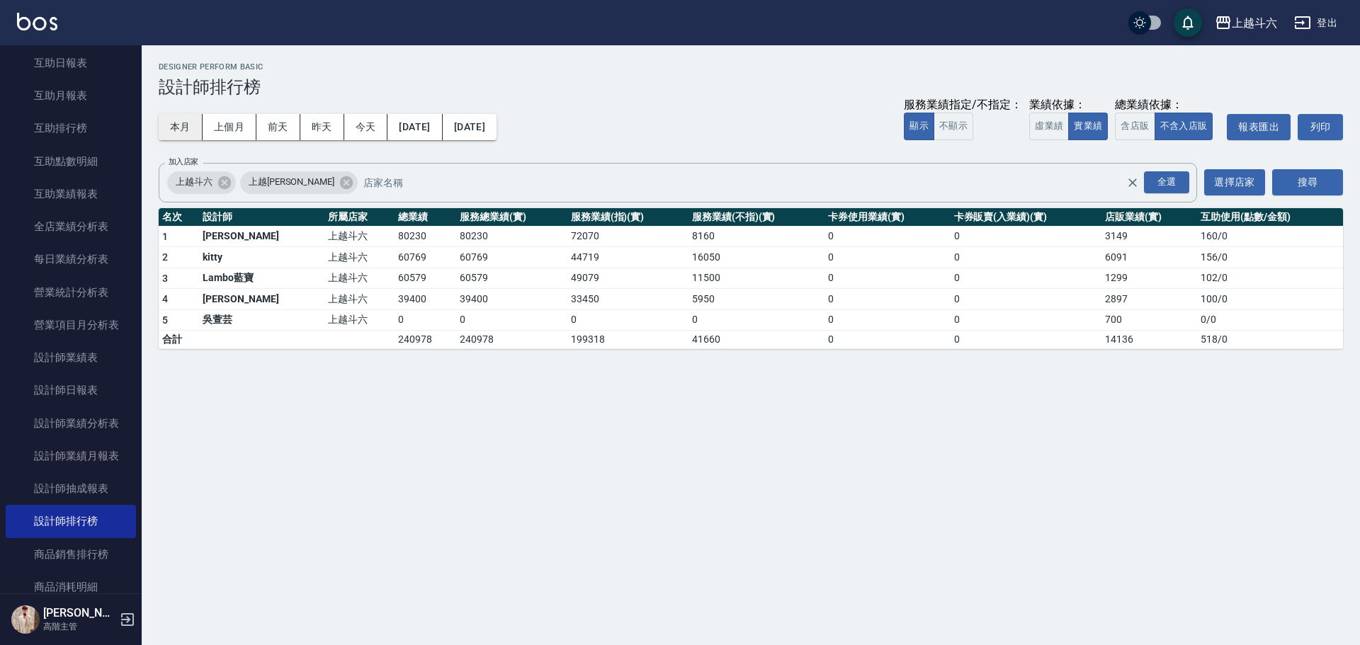
click at [184, 124] on button "本月" at bounding box center [181, 127] width 44 height 26
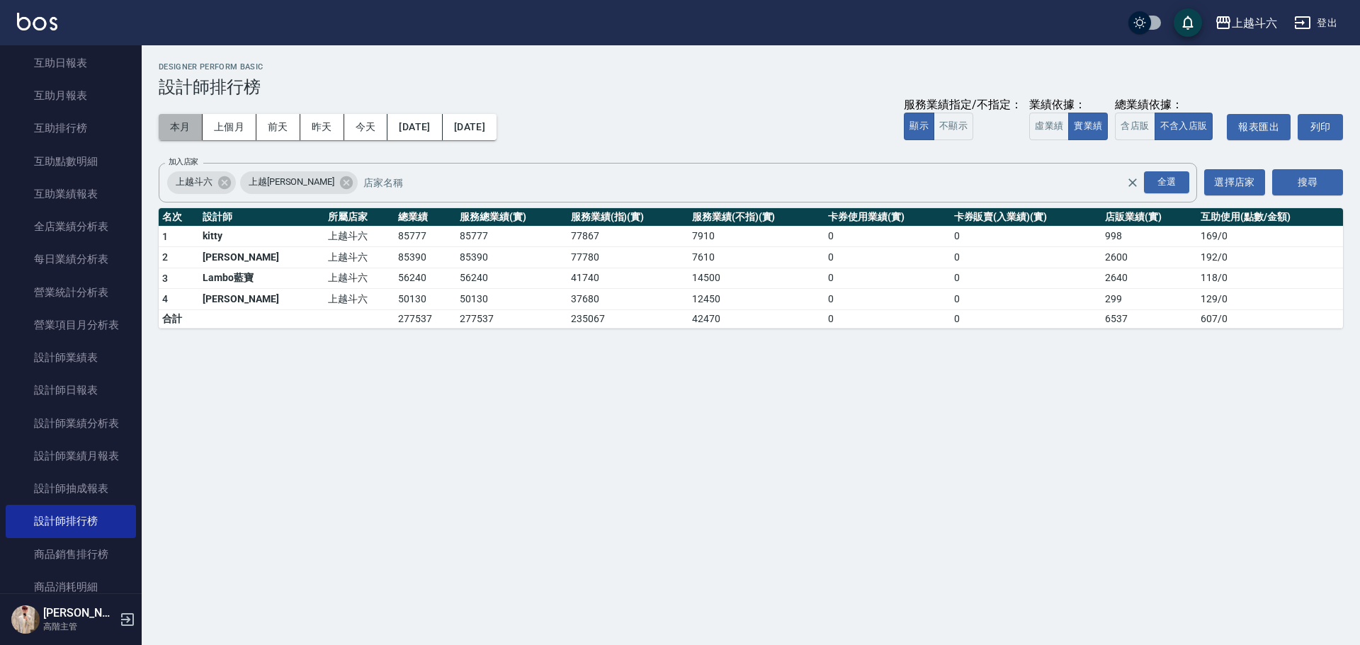
click at [163, 123] on button "本月" at bounding box center [181, 127] width 44 height 26
click at [203, 123] on button "上個月" at bounding box center [230, 127] width 54 height 26
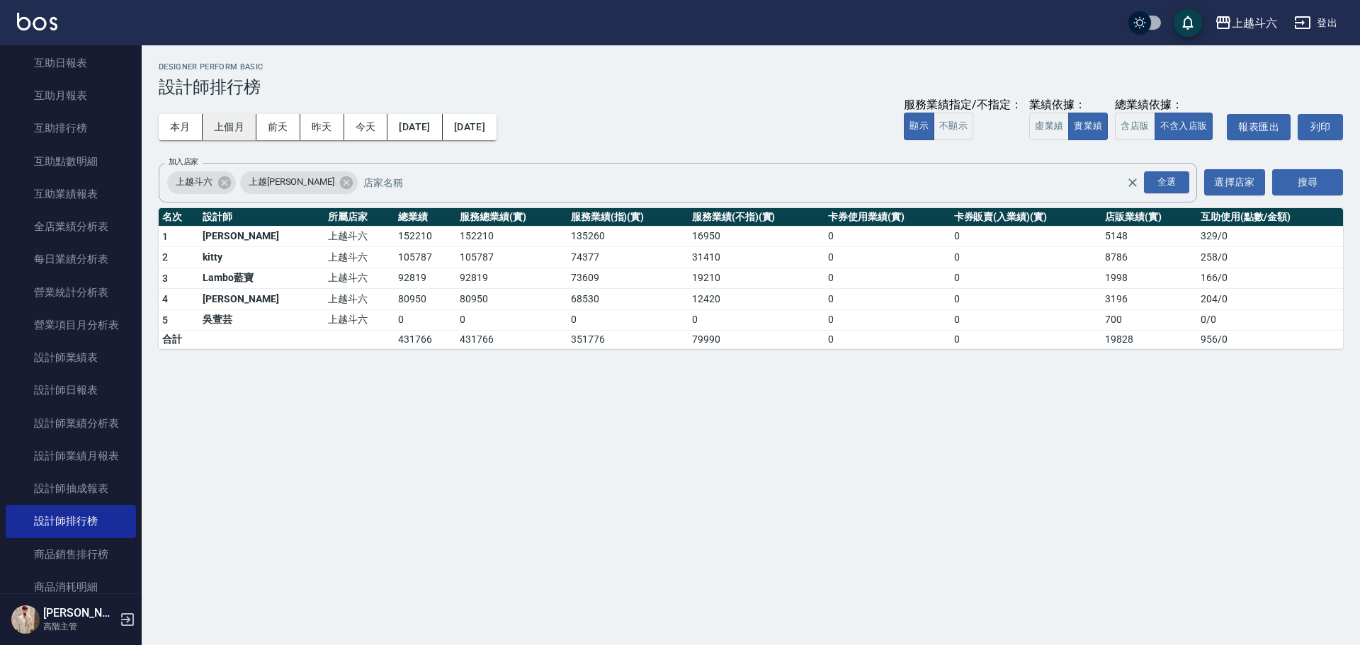
click at [222, 123] on button "上個月" at bounding box center [230, 127] width 54 height 26
click at [496, 134] on button "[DATE]" at bounding box center [470, 127] width 54 height 26
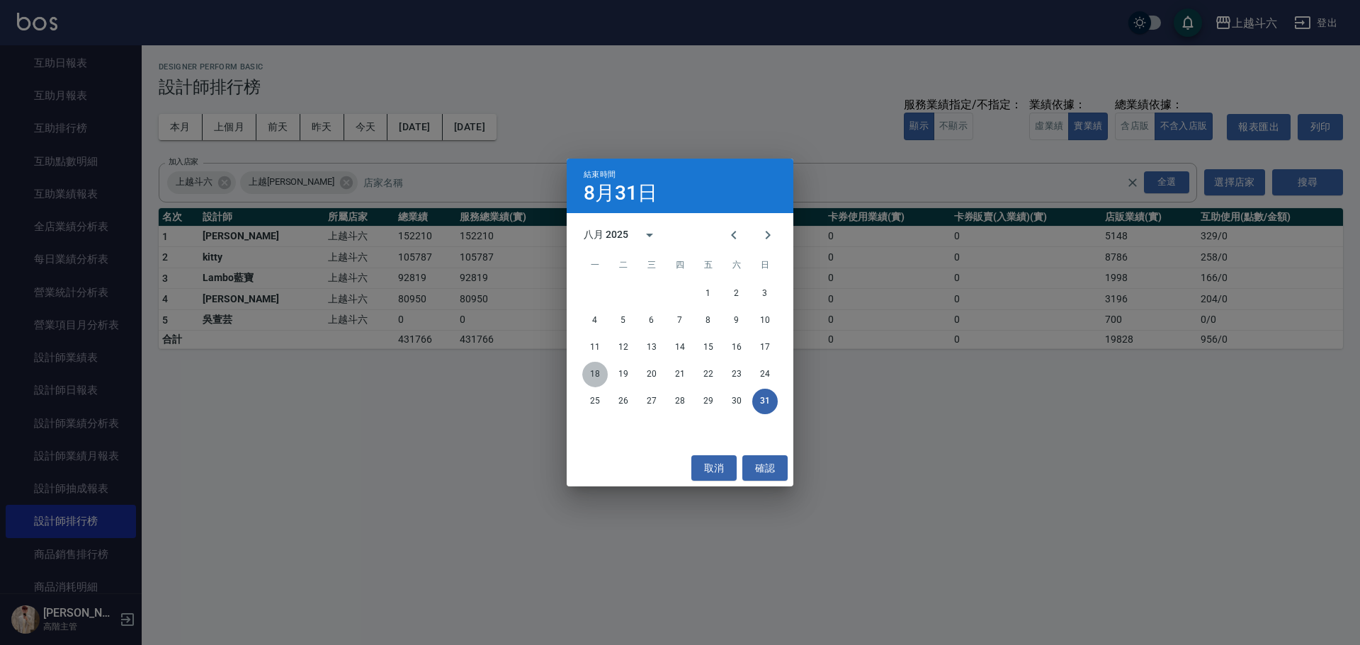
click at [598, 371] on button "18" at bounding box center [594, 374] width 25 height 25
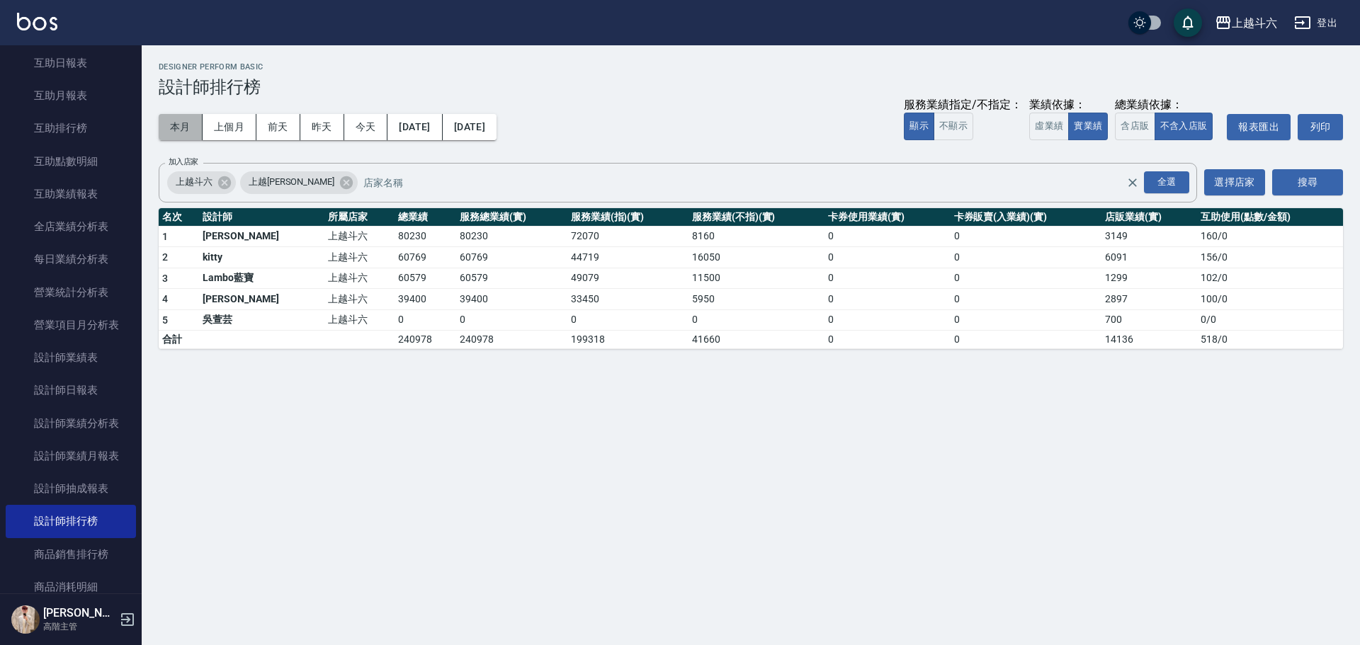
click at [177, 123] on button "本月" at bounding box center [181, 127] width 44 height 26
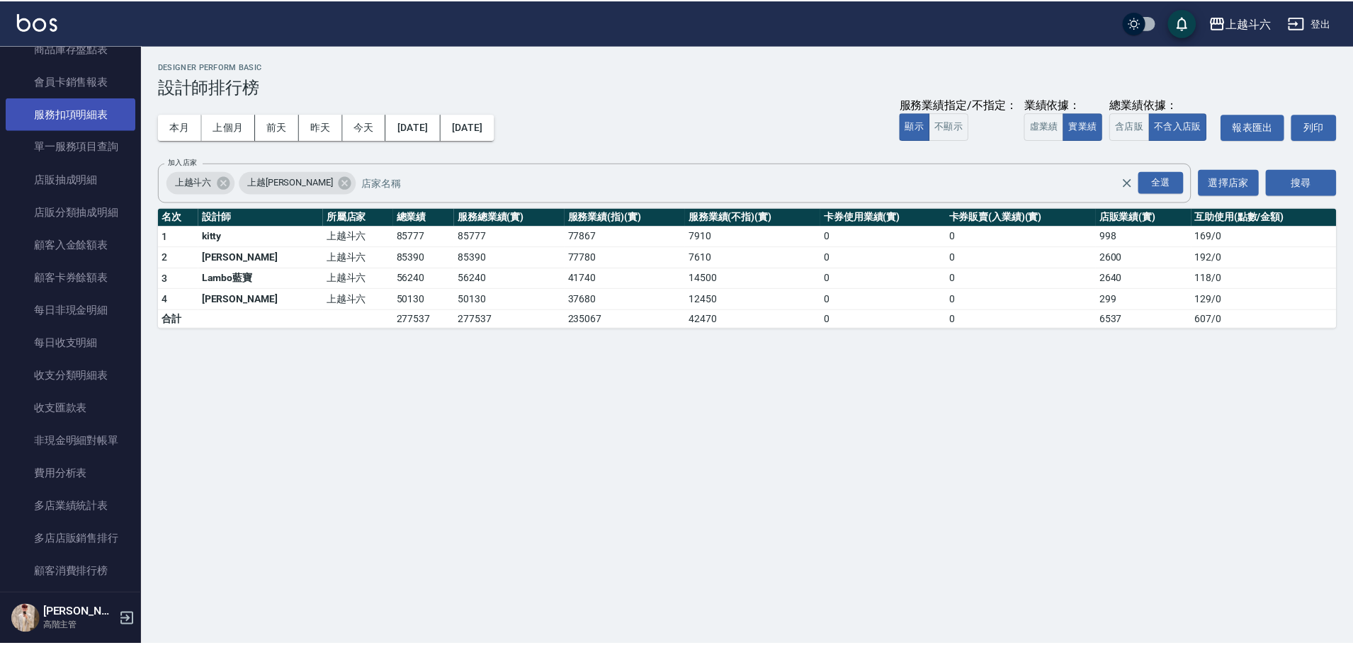
scroll to position [921, 0]
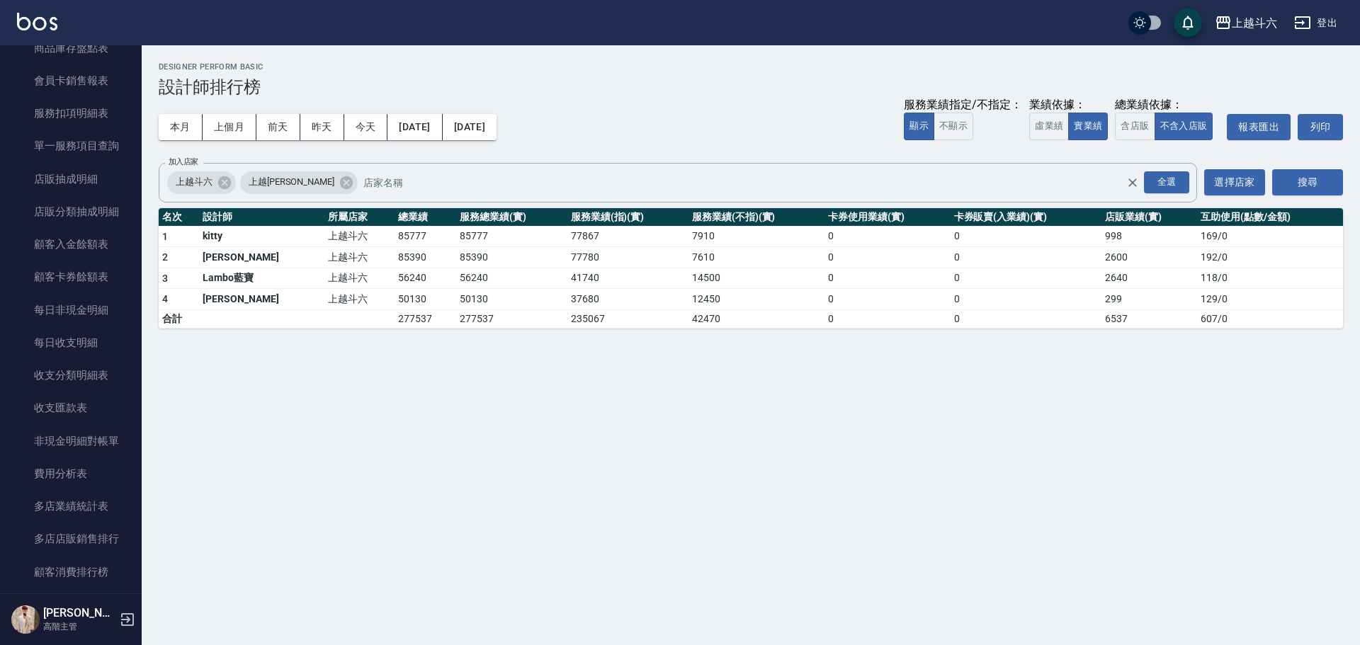
click at [32, 29] on img at bounding box center [37, 22] width 40 height 18
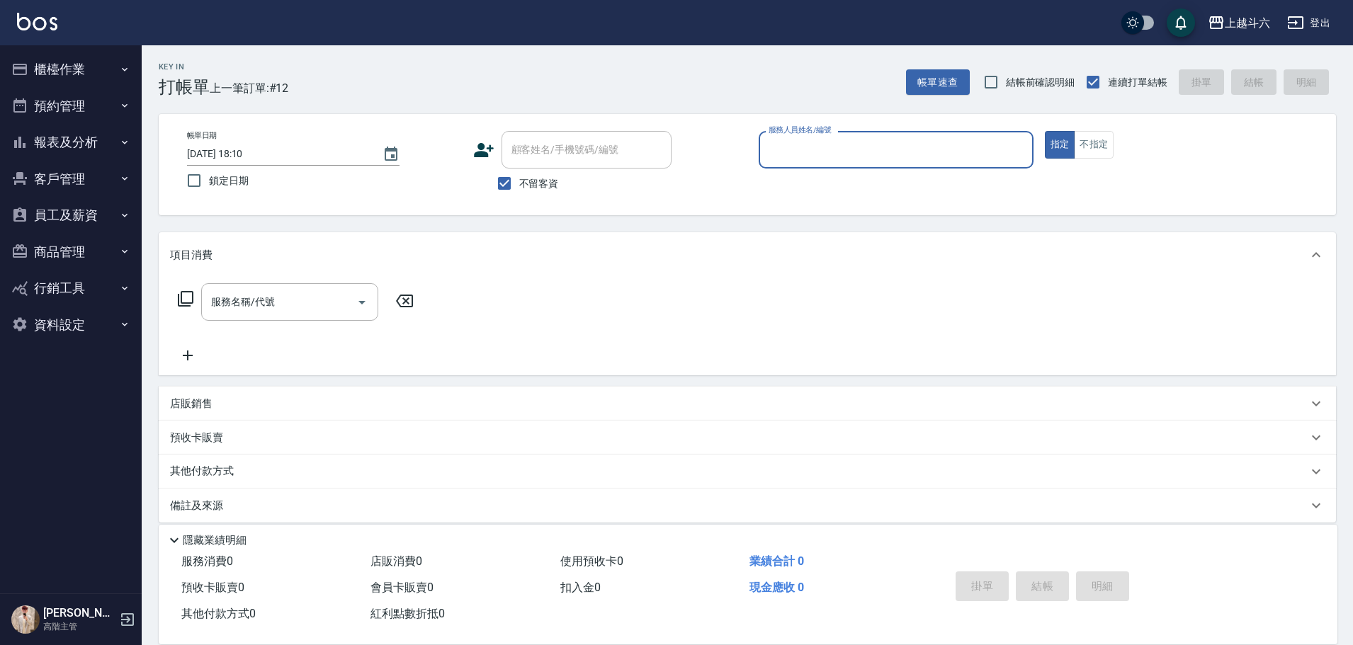
click at [87, 140] on button "報表及分析" at bounding box center [71, 142] width 130 height 37
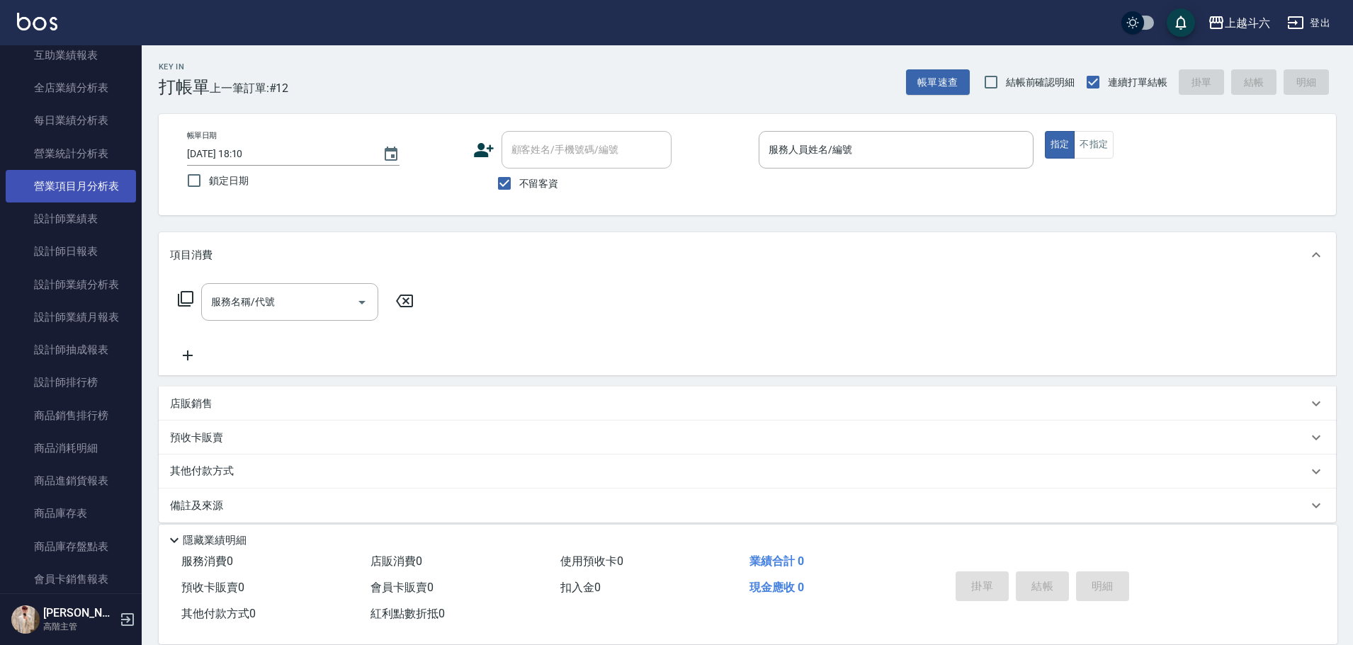
scroll to position [425, 0]
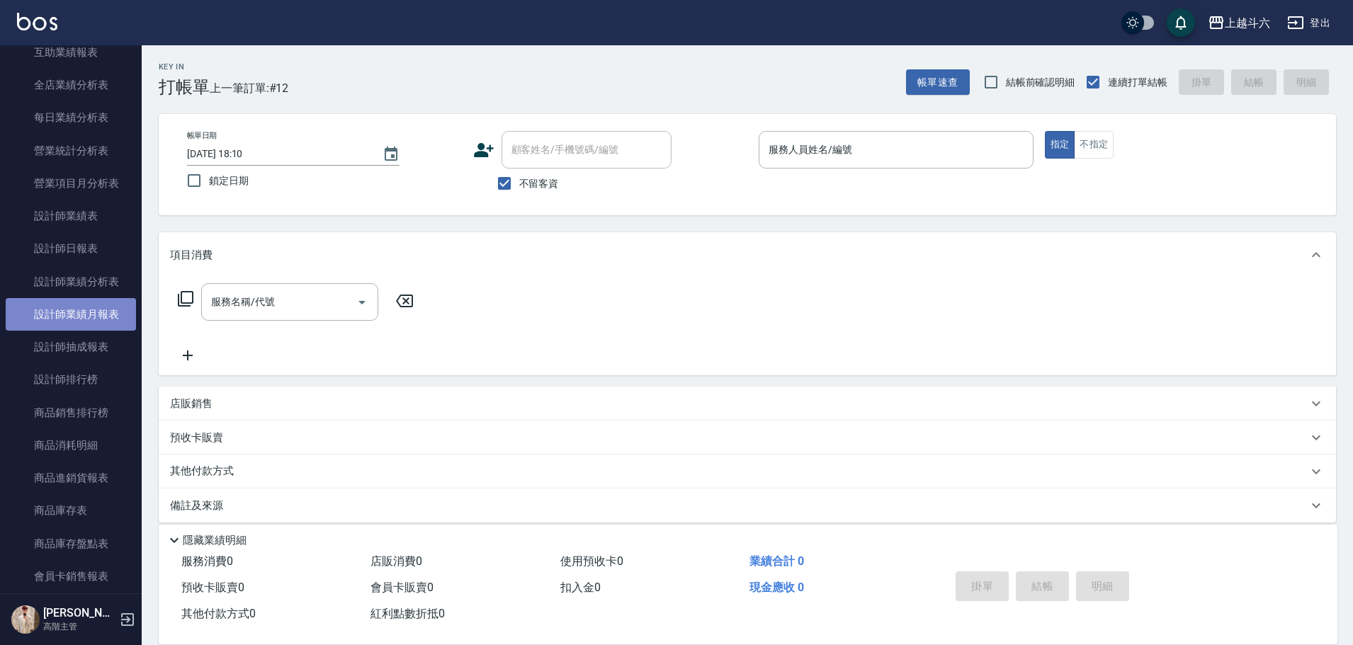
click at [96, 315] on link "設計師業績月報表" at bounding box center [71, 314] width 130 height 33
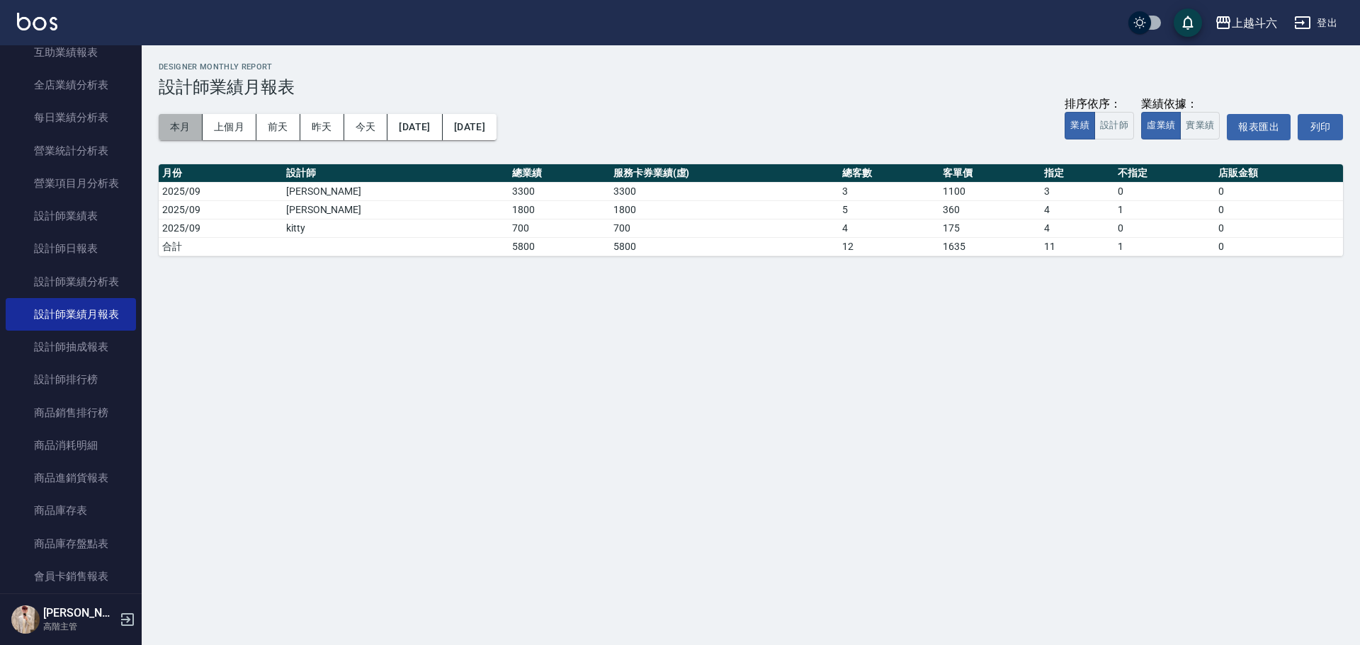
click at [185, 123] on button "本月" at bounding box center [181, 127] width 44 height 26
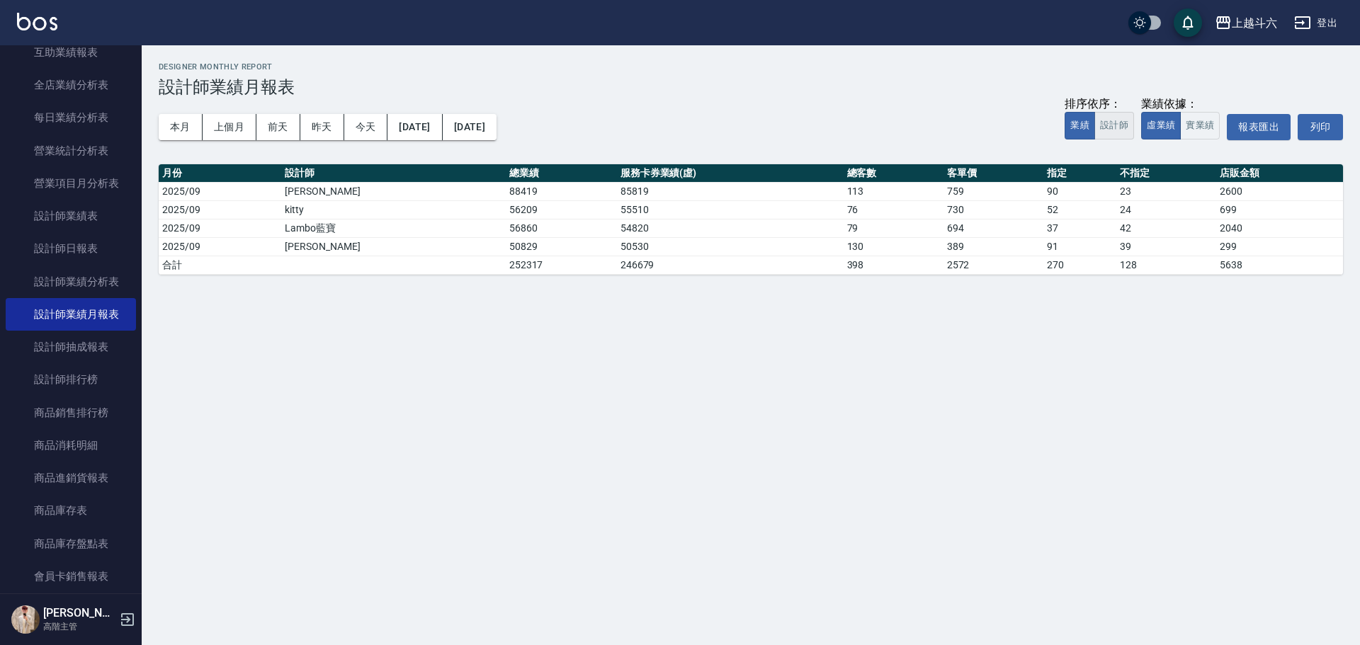
click at [1119, 125] on button "設計師" at bounding box center [1114, 126] width 40 height 28
click at [1203, 128] on button "實業績" at bounding box center [1200, 126] width 40 height 28
click at [180, 117] on button "本月" at bounding box center [181, 127] width 44 height 26
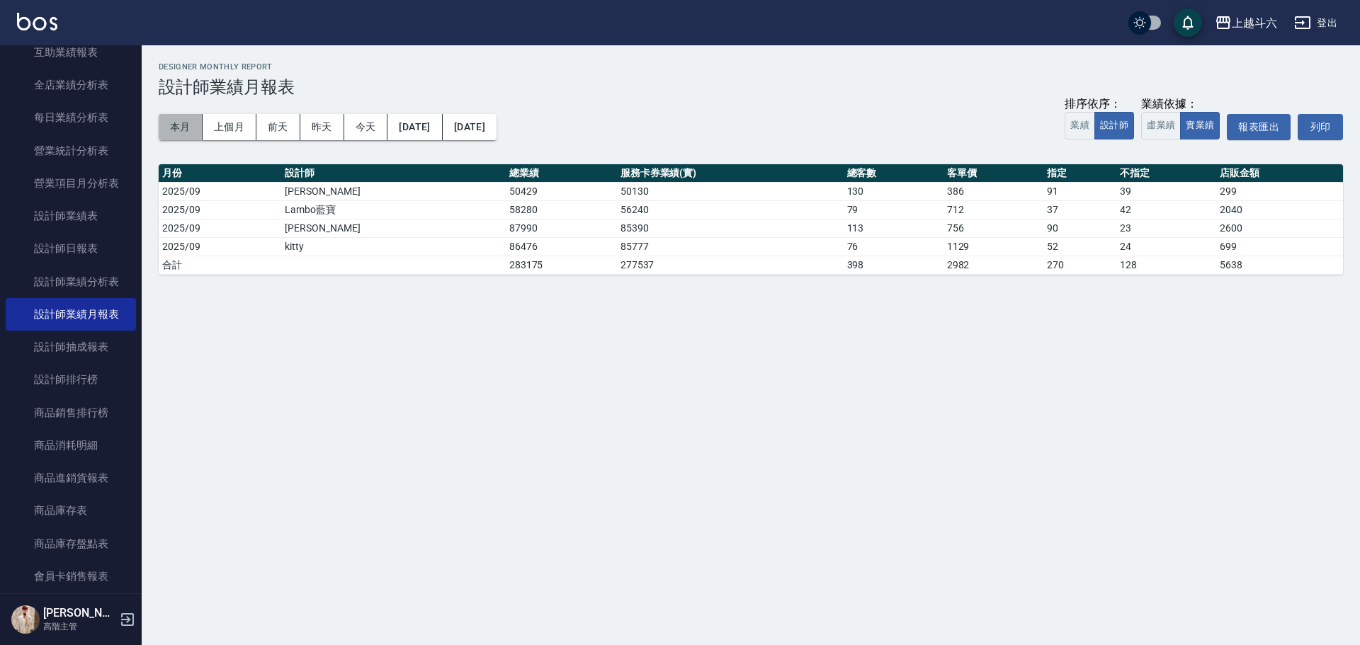
click at [187, 130] on button "本月" at bounding box center [181, 127] width 44 height 26
drag, startPoint x: 46, startPoint y: 366, endPoint x: 69, endPoint y: 336, distance: 38.4
click at [46, 366] on link "設計師排行榜" at bounding box center [71, 379] width 130 height 33
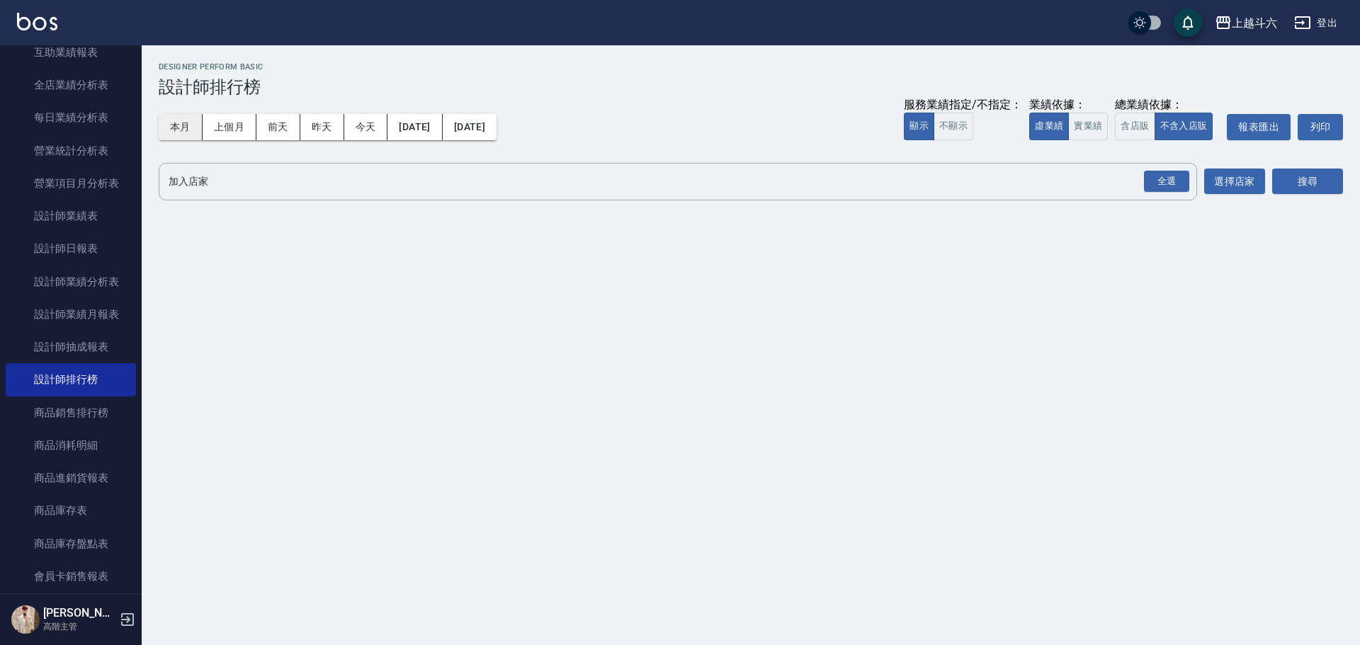
click at [185, 135] on button "本月" at bounding box center [181, 127] width 44 height 26
click at [1073, 132] on button "實業績" at bounding box center [1088, 127] width 40 height 28
drag, startPoint x: 1161, startPoint y: 184, endPoint x: 1181, endPoint y: 189, distance: 20.4
click at [1162, 185] on div "全選" at bounding box center [1166, 182] width 45 height 22
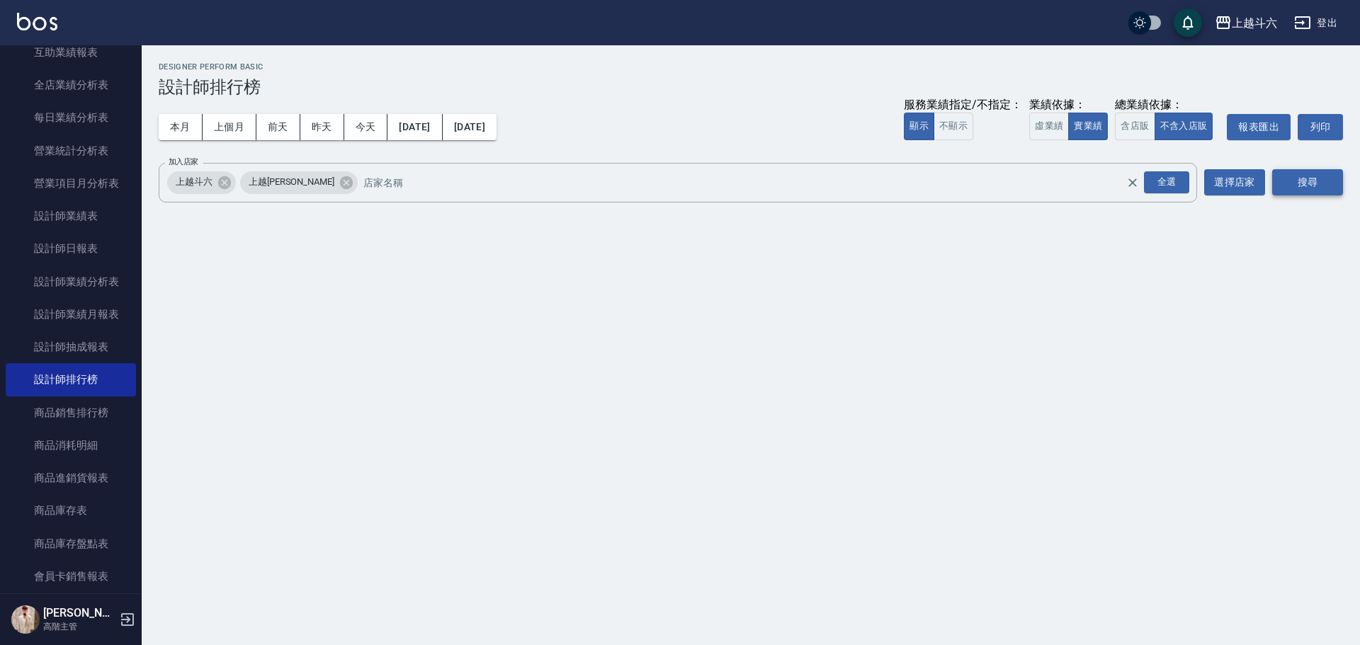
click at [1297, 191] on button "搜尋" at bounding box center [1307, 182] width 71 height 26
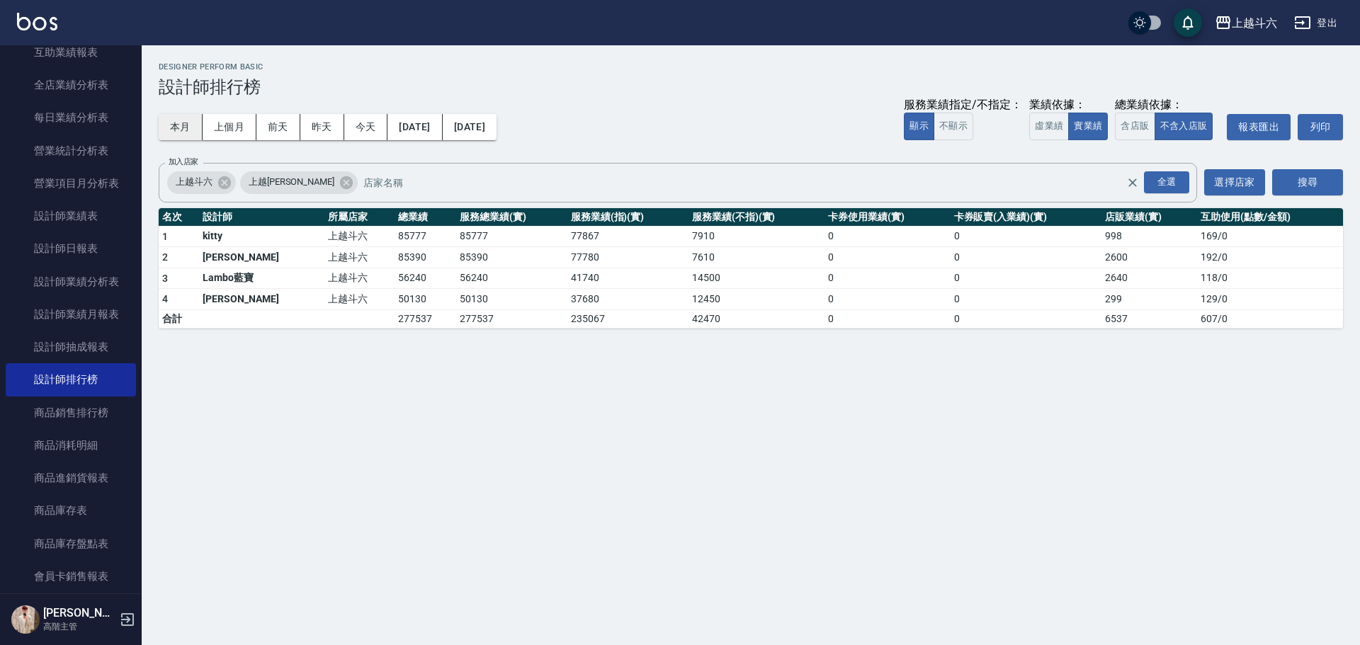
click at [177, 127] on button "本月" at bounding box center [181, 127] width 44 height 26
click at [36, 21] on img at bounding box center [37, 22] width 40 height 18
